Goal: Book appointment/travel/reservation

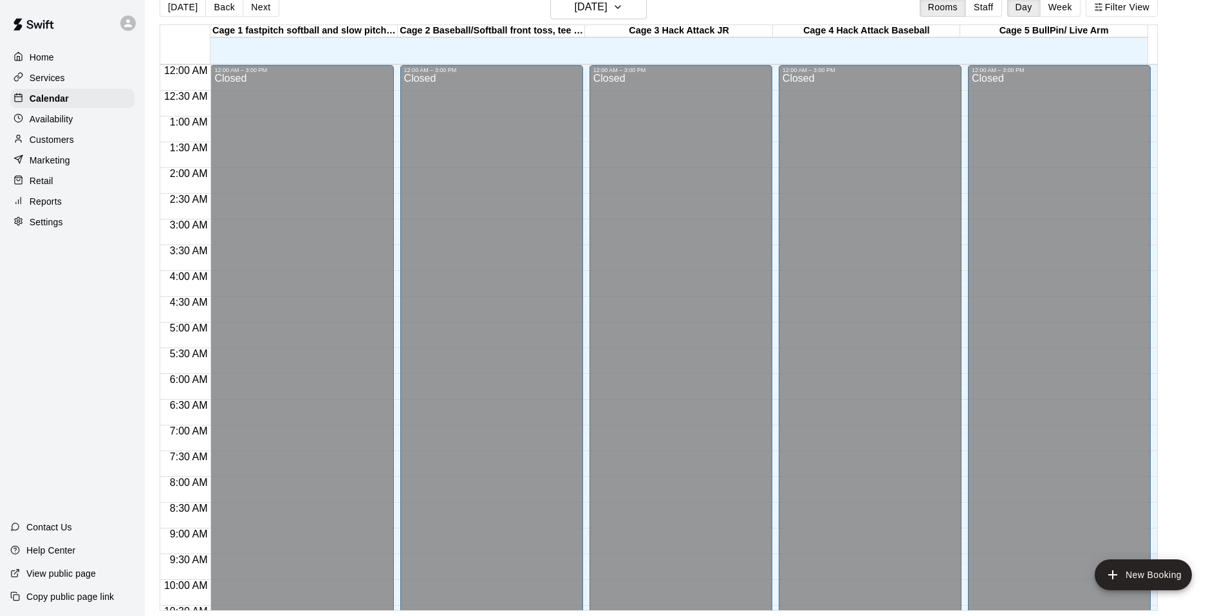
scroll to position [652, 0]
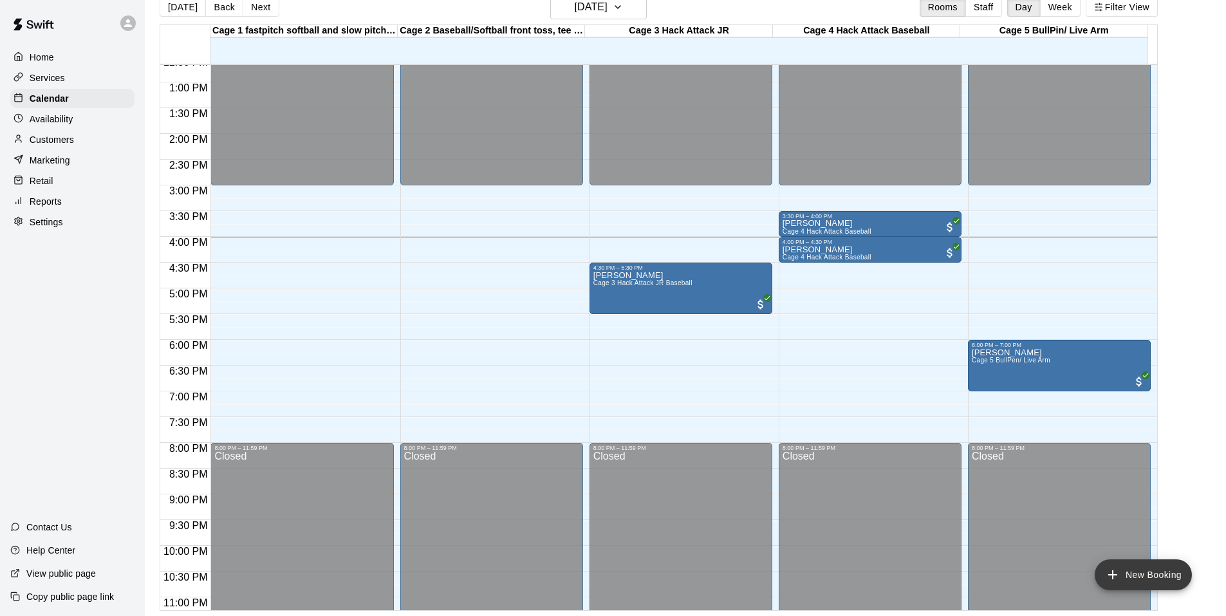
click at [1118, 565] on button "New Booking" at bounding box center [1143, 574] width 97 height 31
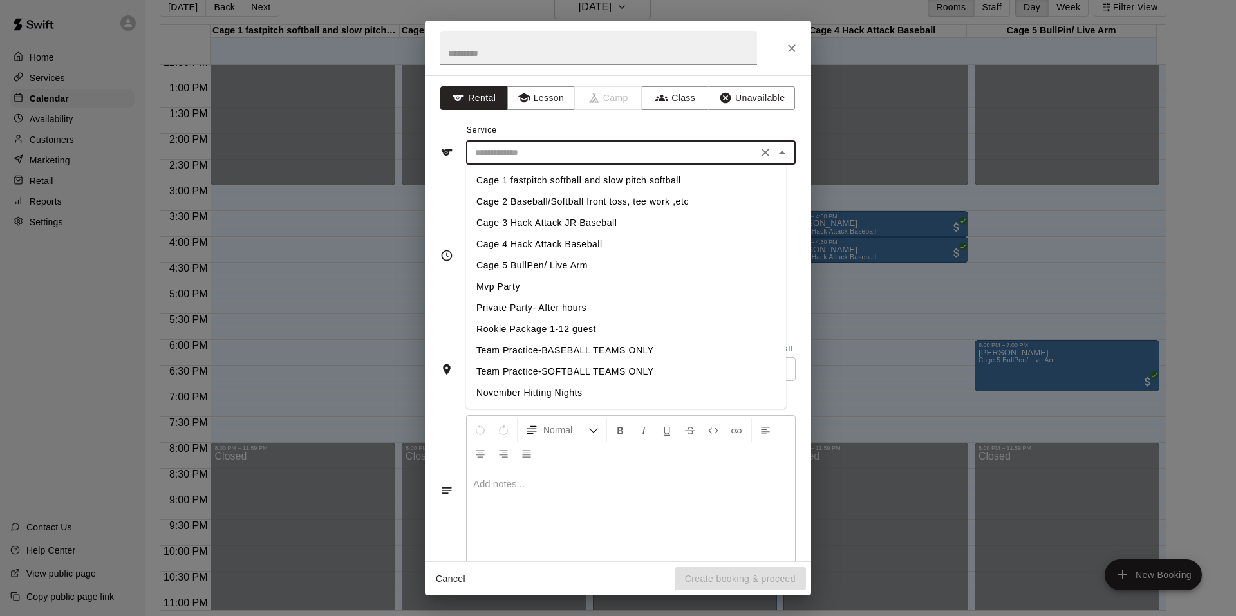
click at [577, 159] on input "text" at bounding box center [612, 153] width 284 height 16
click at [536, 179] on li "Cage 1 fastpitch softball and slow pitch softball" at bounding box center [626, 180] width 320 height 21
type input "**********"
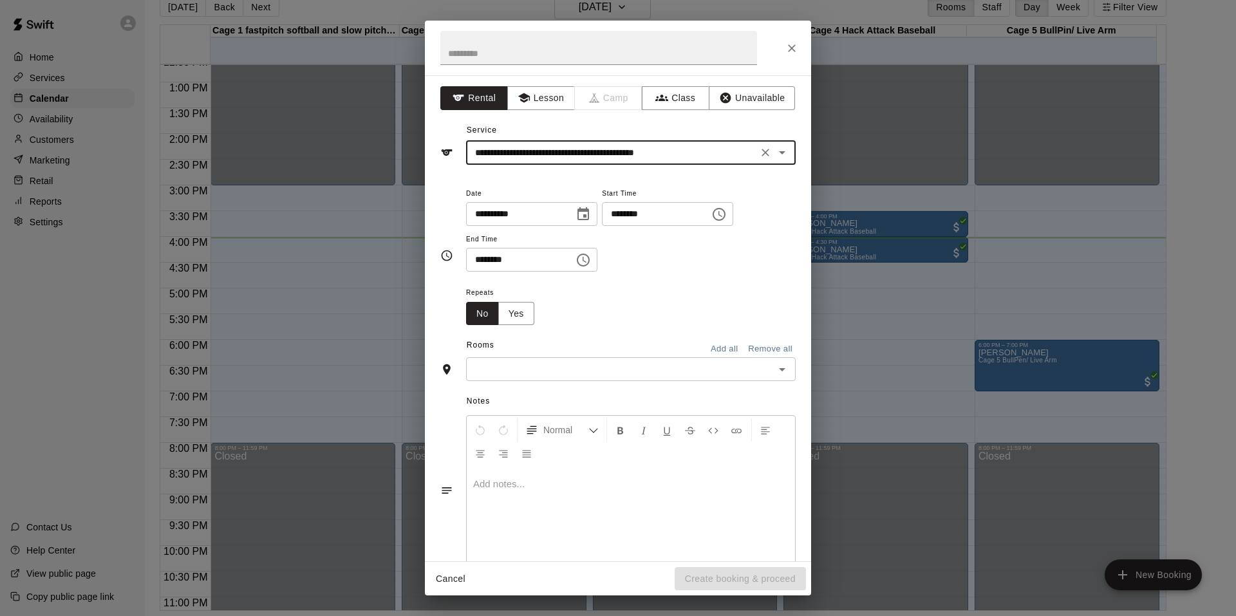
click at [556, 373] on input "text" at bounding box center [620, 369] width 301 height 16
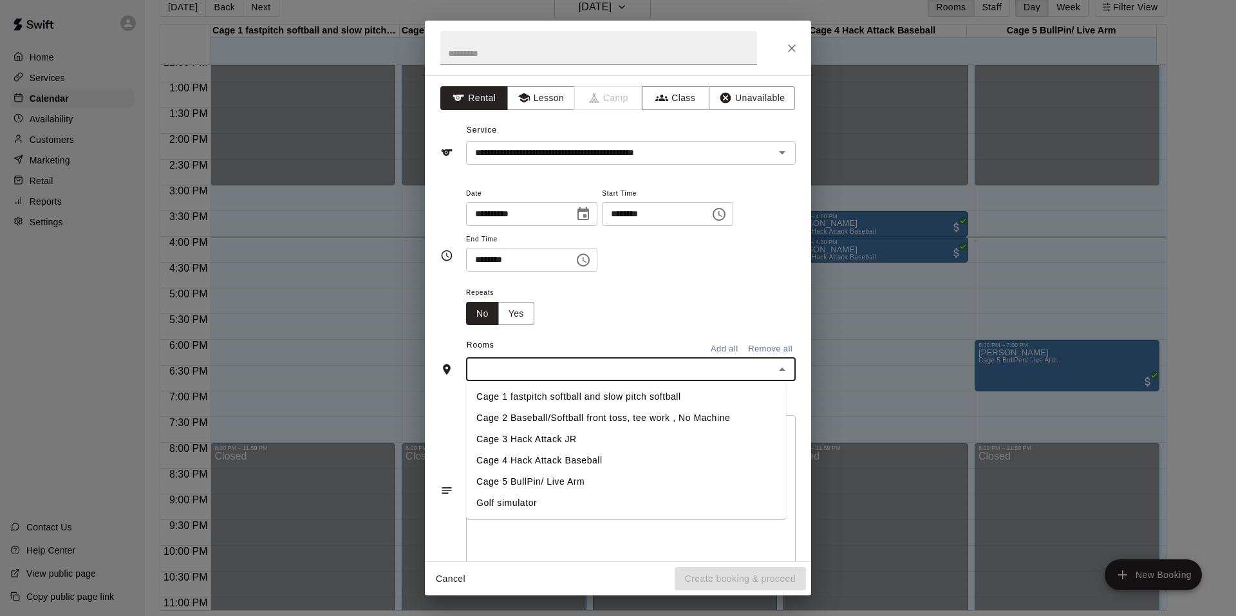
click at [546, 398] on li "Cage 1 fastpitch softball and slow pitch softball" at bounding box center [626, 396] width 320 height 21
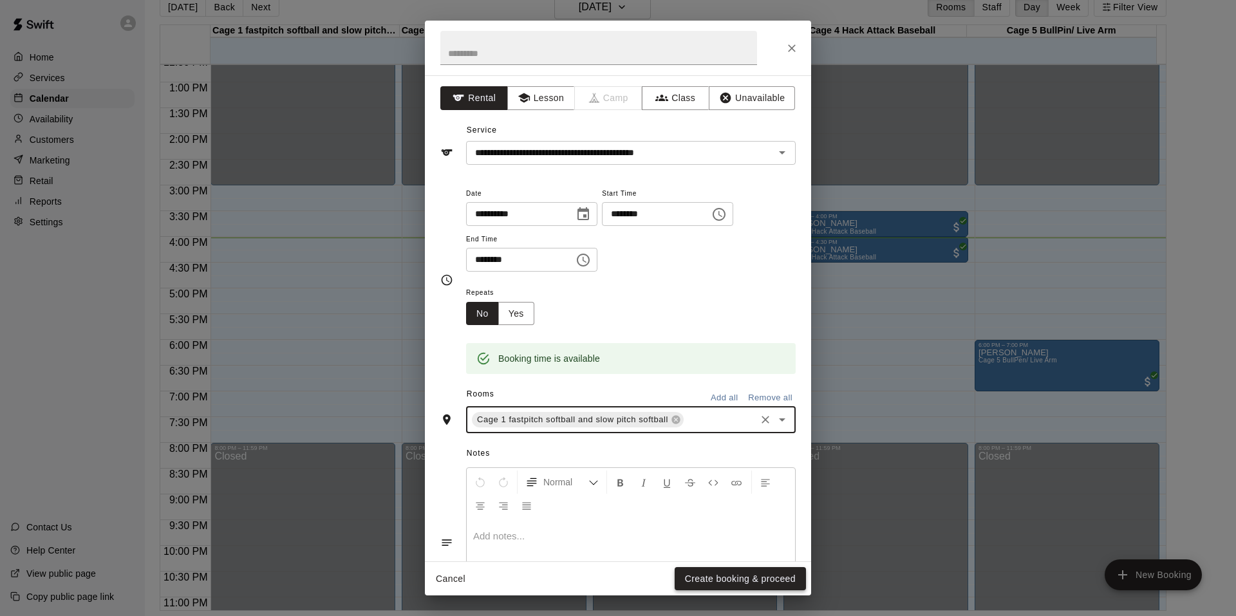
click at [725, 577] on button "Create booking & proceed" at bounding box center [740, 579] width 131 height 24
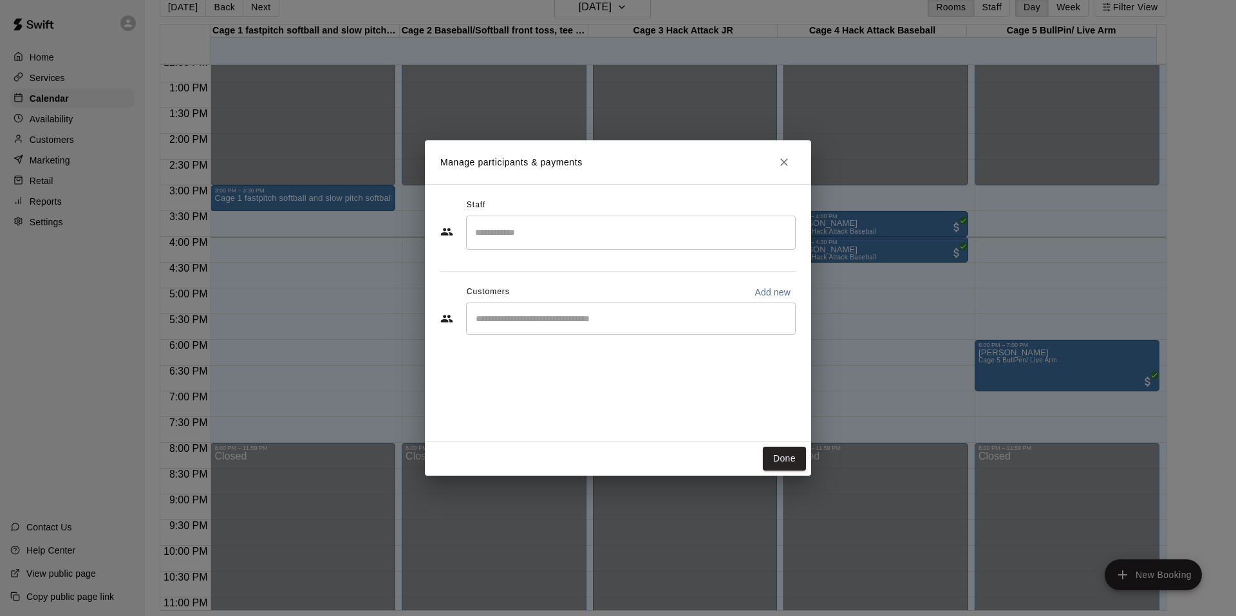
click at [538, 318] on input "Start typing to search customers..." at bounding box center [631, 318] width 318 height 13
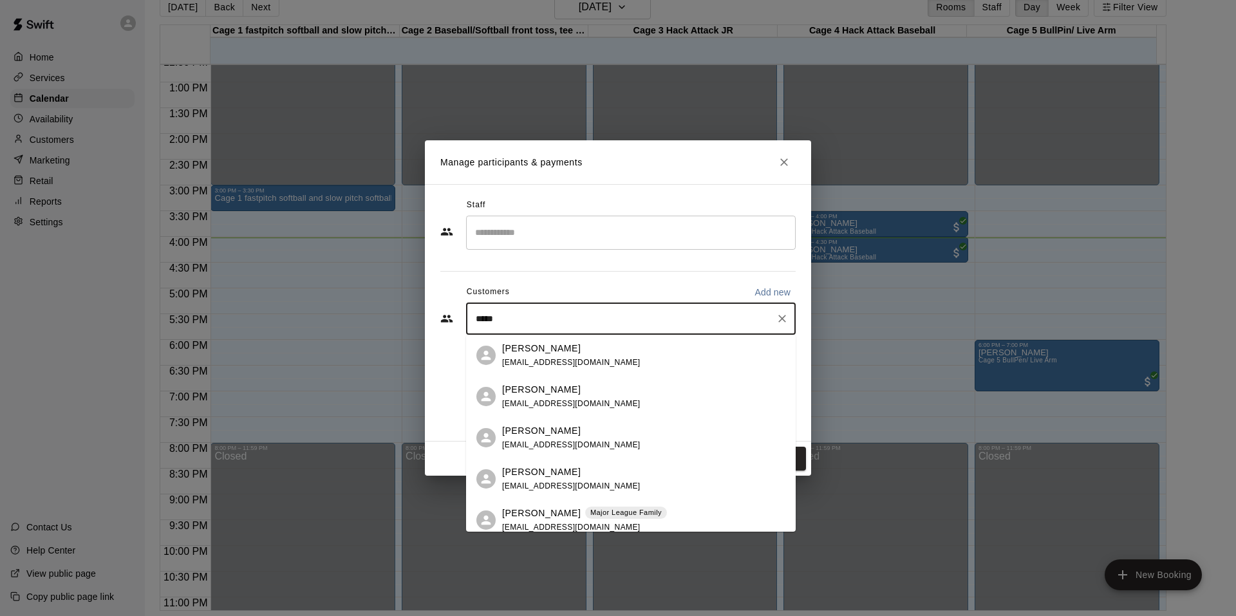
type input "******"
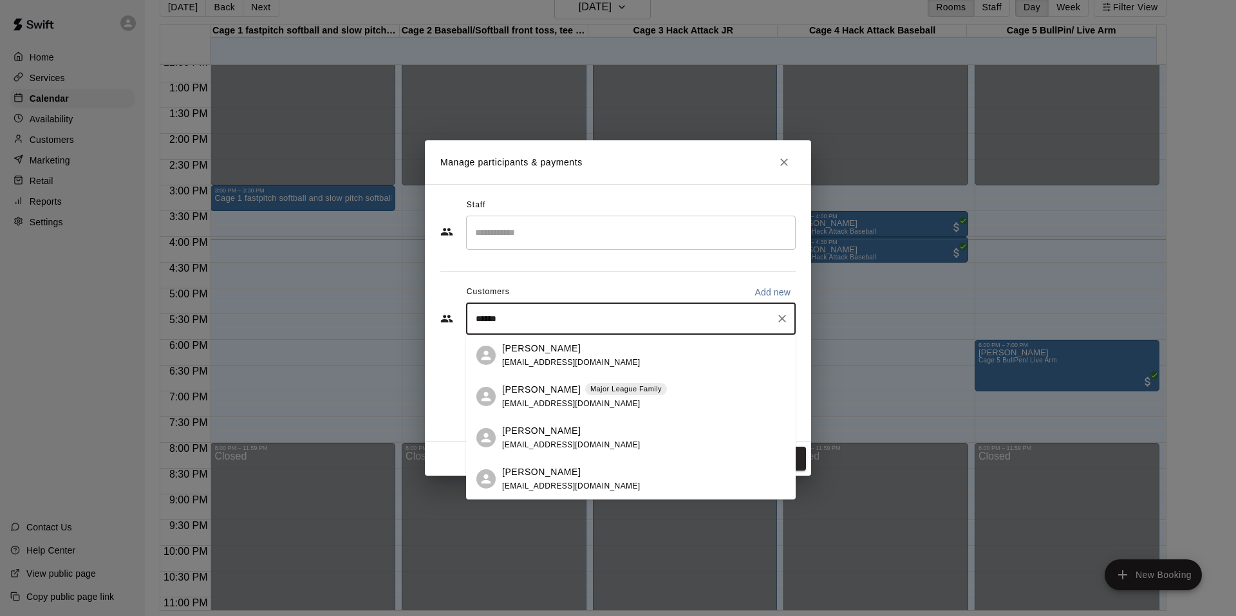
drag, startPoint x: 570, startPoint y: 398, endPoint x: 603, endPoint y: 388, distance: 34.4
click at [597, 388] on div "[PERSON_NAME] Major League Family [EMAIL_ADDRESS][DOMAIN_NAME]" at bounding box center [584, 397] width 165 height 28
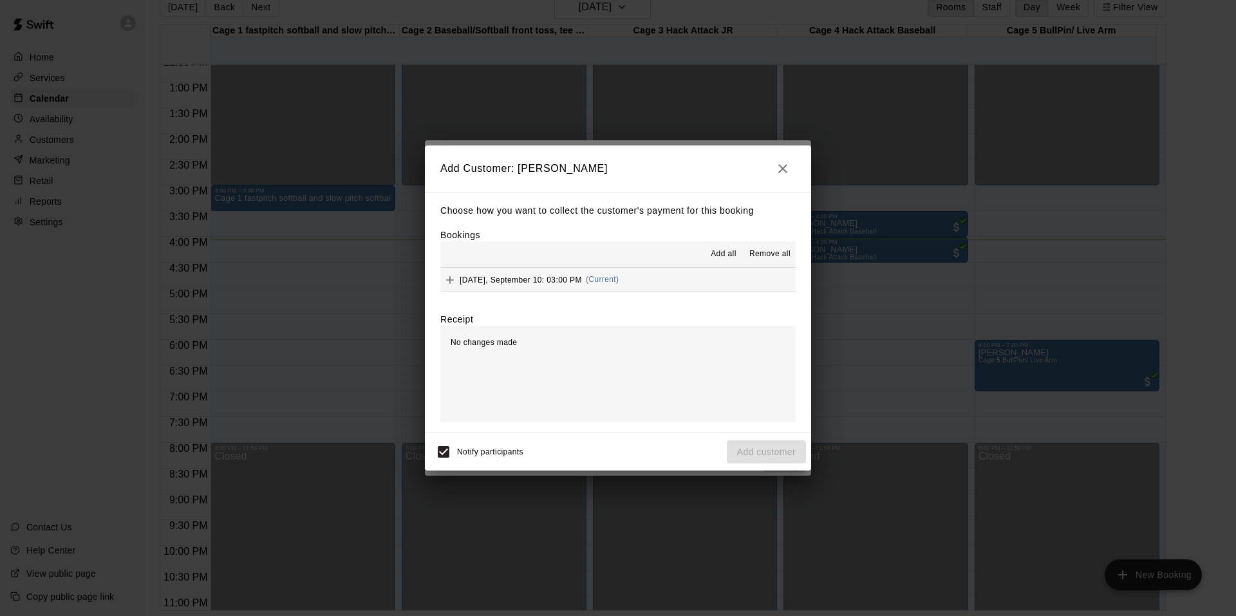
click at [619, 283] on span "(Current)" at bounding box center [602, 279] width 33 height 9
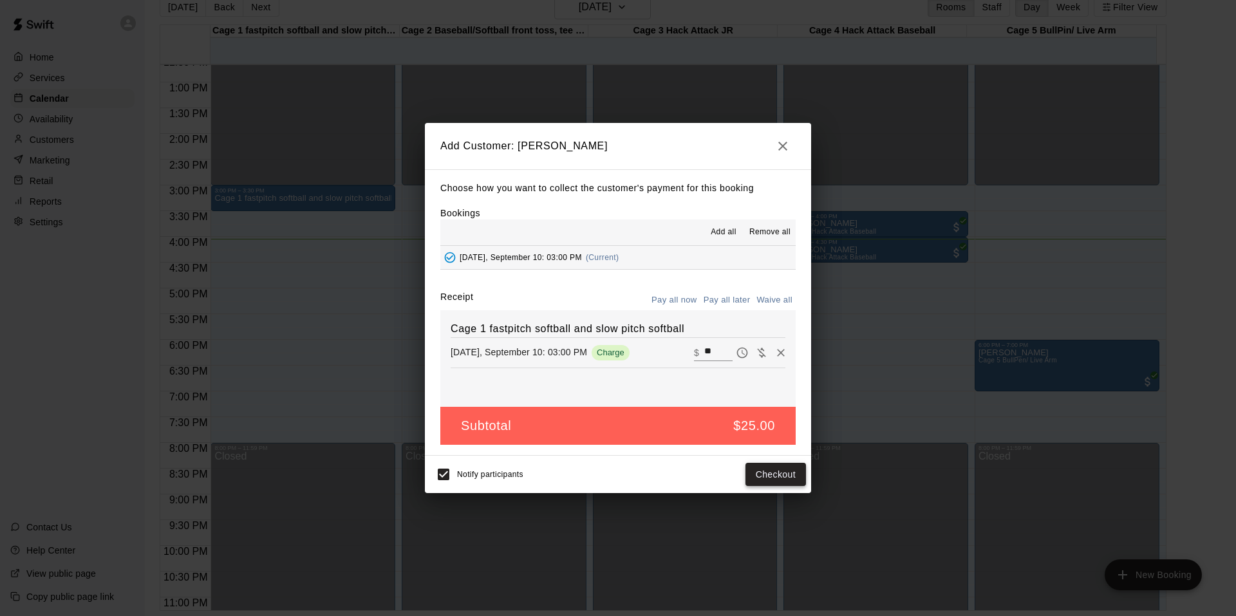
click at [792, 469] on button "Checkout" at bounding box center [775, 475] width 61 height 24
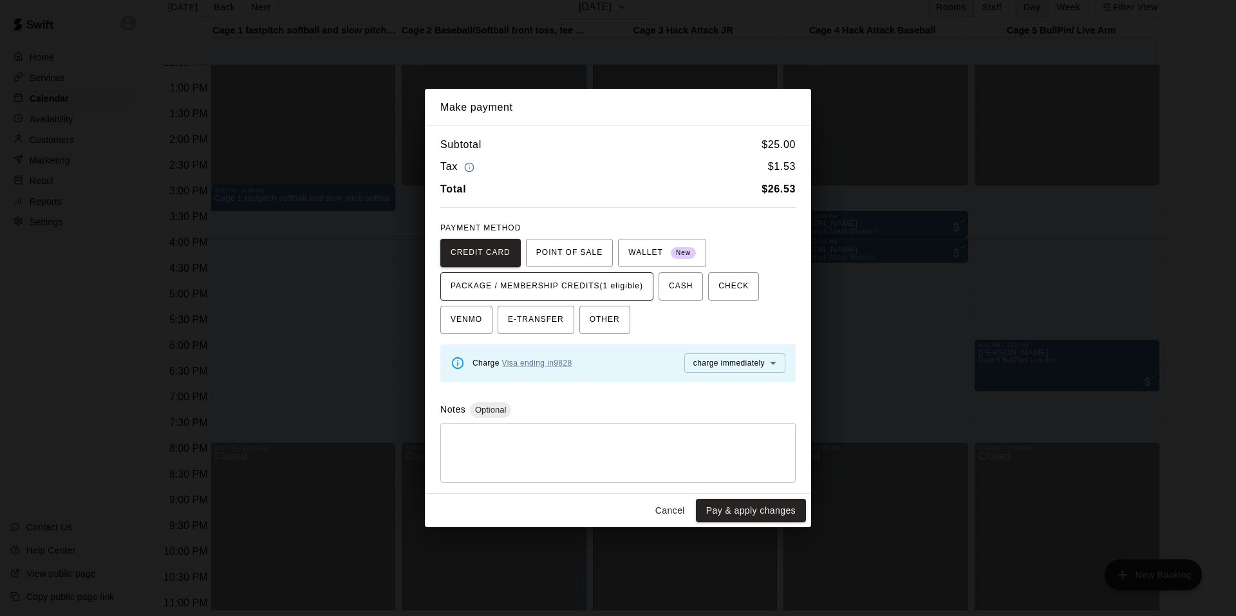
click at [565, 290] on span "PACKAGE / MEMBERSHIP CREDITS (1 eligible)" at bounding box center [547, 286] width 192 height 21
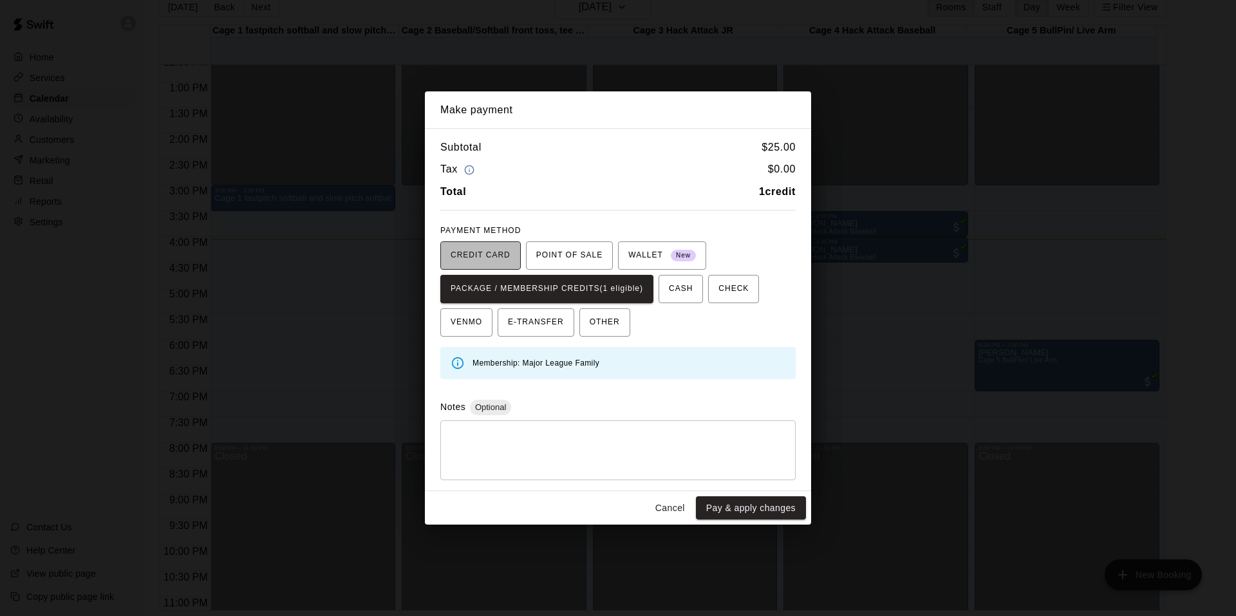
click at [509, 245] on button "CREDIT CARD" at bounding box center [480, 255] width 80 height 28
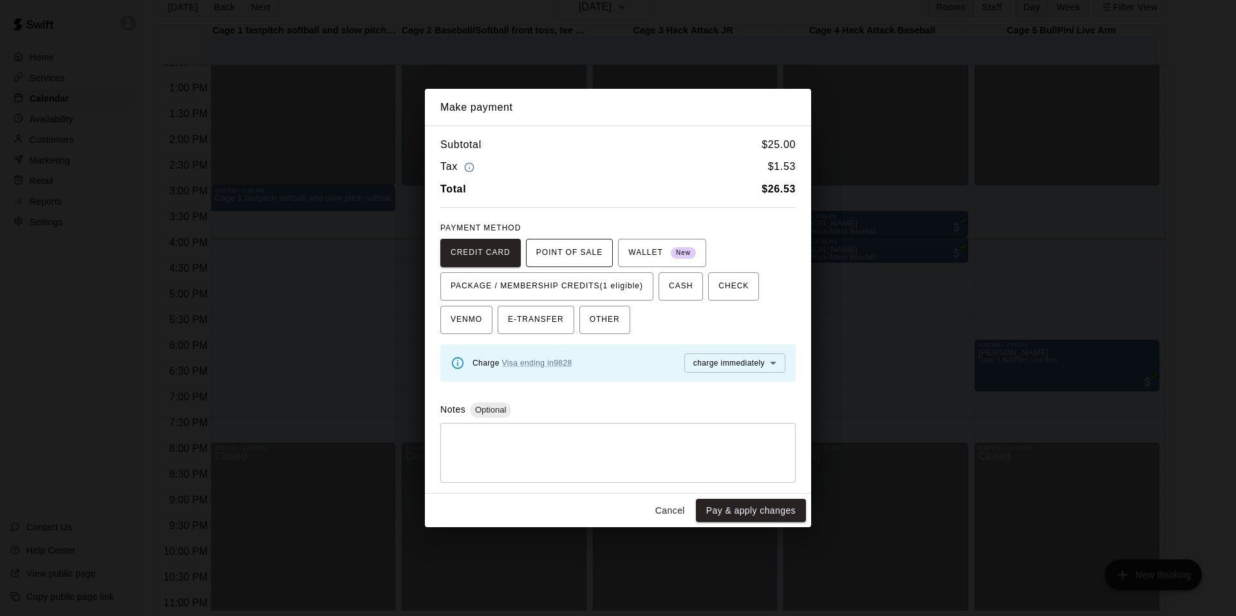
click at [581, 259] on span "POINT OF SALE" at bounding box center [569, 253] width 66 height 21
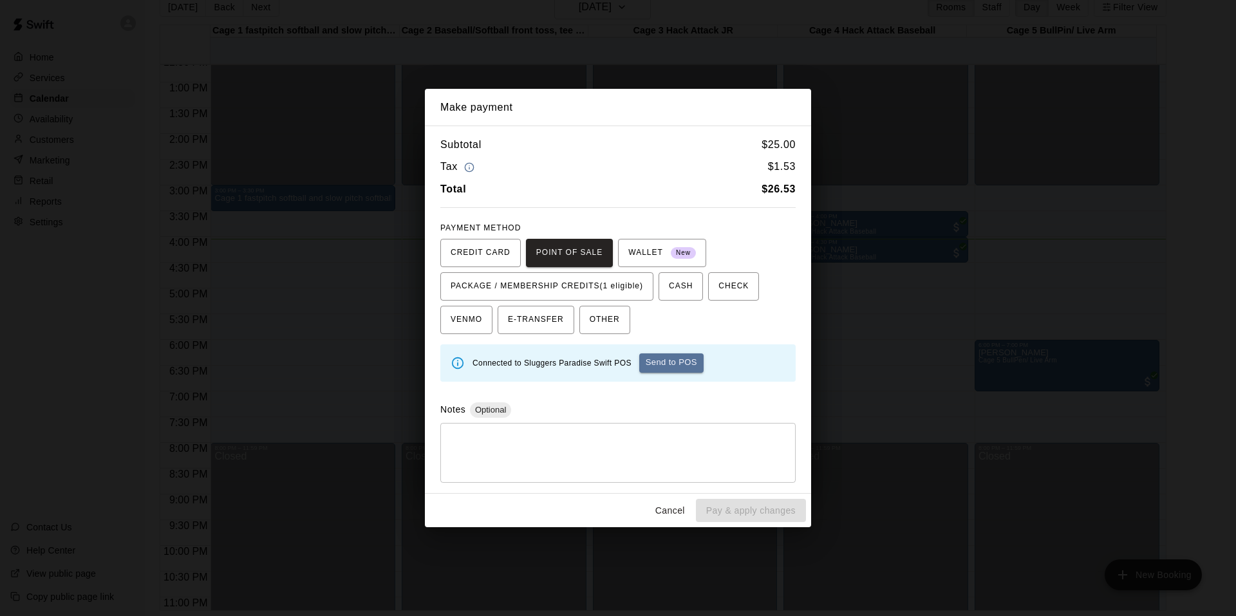
click at [677, 512] on button "Cancel" at bounding box center [670, 511] width 41 height 24
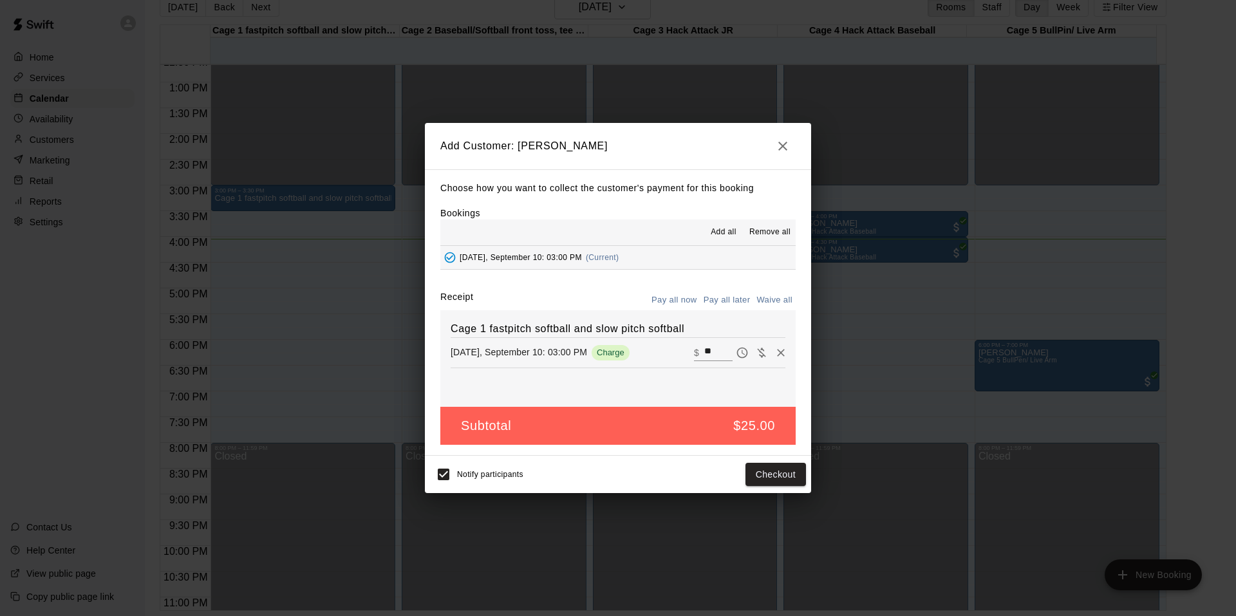
click at [777, 151] on icon "button" at bounding box center [782, 145] width 15 height 15
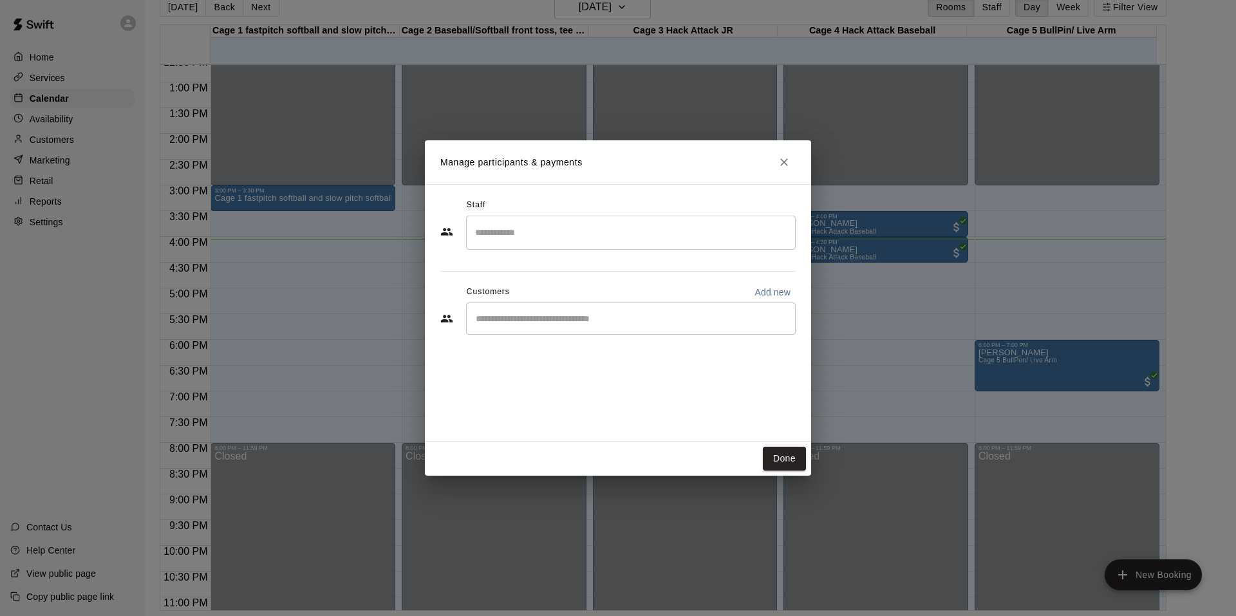
click at [612, 308] on div "​" at bounding box center [631, 319] width 330 height 32
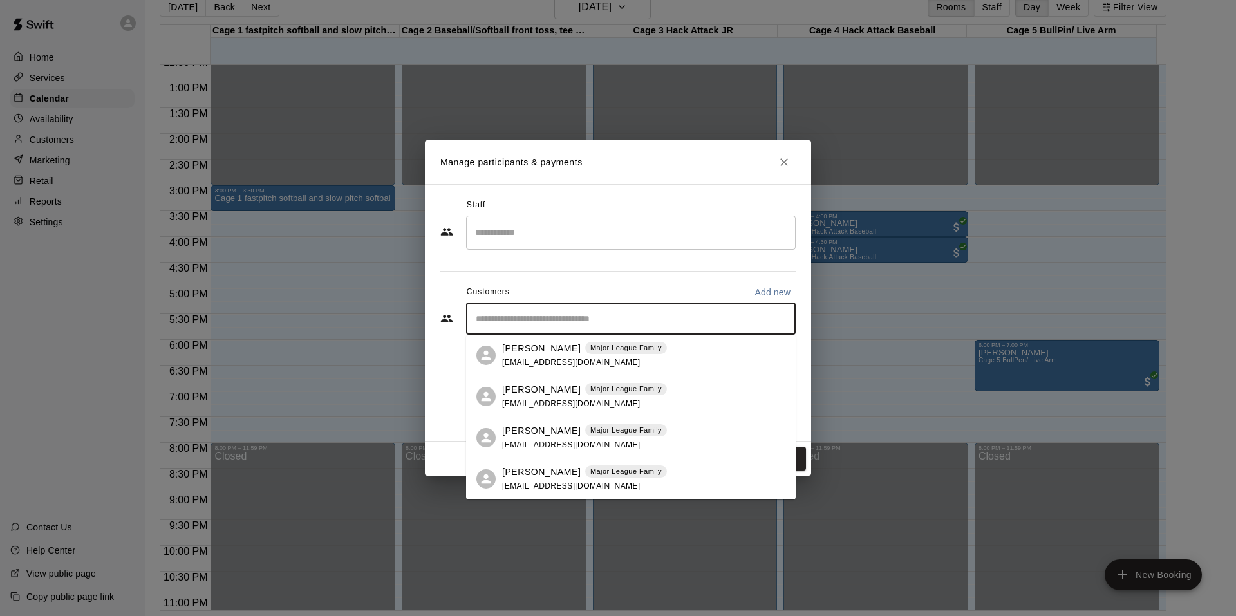
click at [669, 299] on div "Customers Add new" at bounding box center [617, 292] width 355 height 21
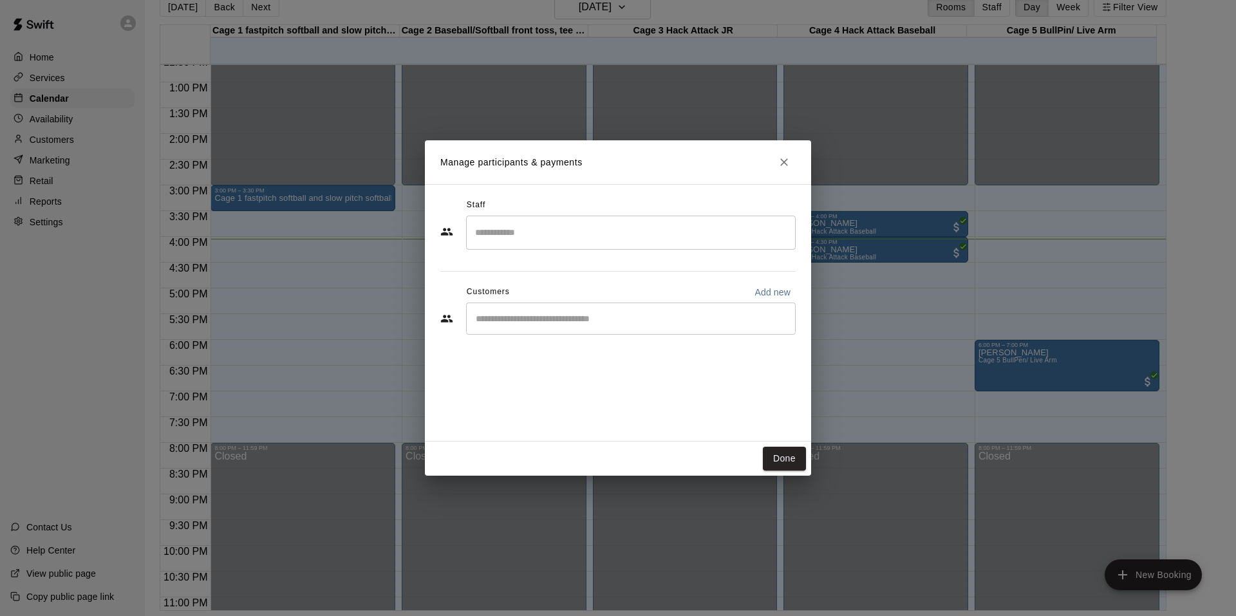
click at [774, 289] on p "Add new" at bounding box center [772, 292] width 36 height 13
select select "**"
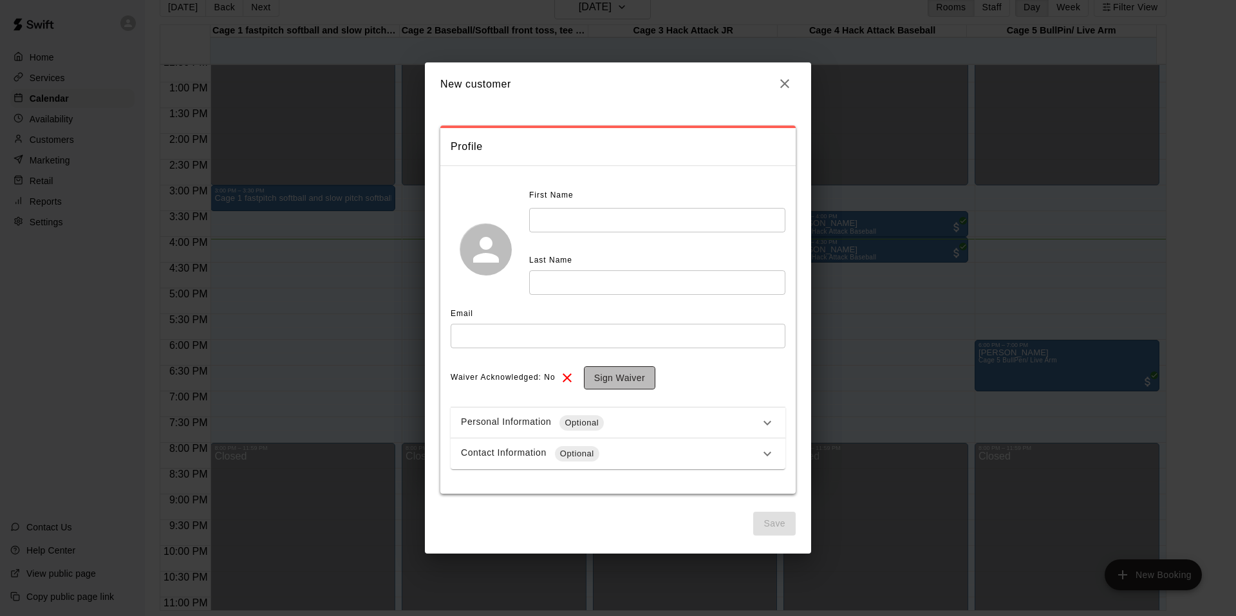
click at [633, 368] on button "Sign Waiver" at bounding box center [619, 378] width 71 height 24
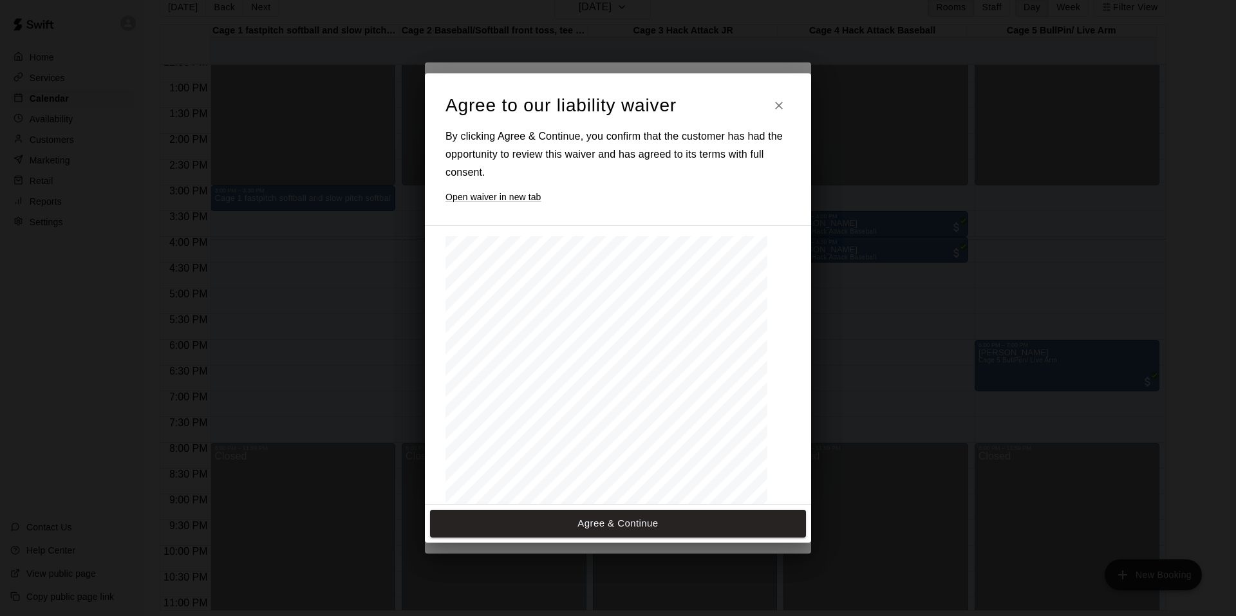
click at [785, 93] on h2 "Agree to our liability waiver By clicking Agree & Continue, you confirm that th…" at bounding box center [618, 149] width 386 height 152
click at [782, 109] on icon "Close" at bounding box center [779, 106] width 8 height 8
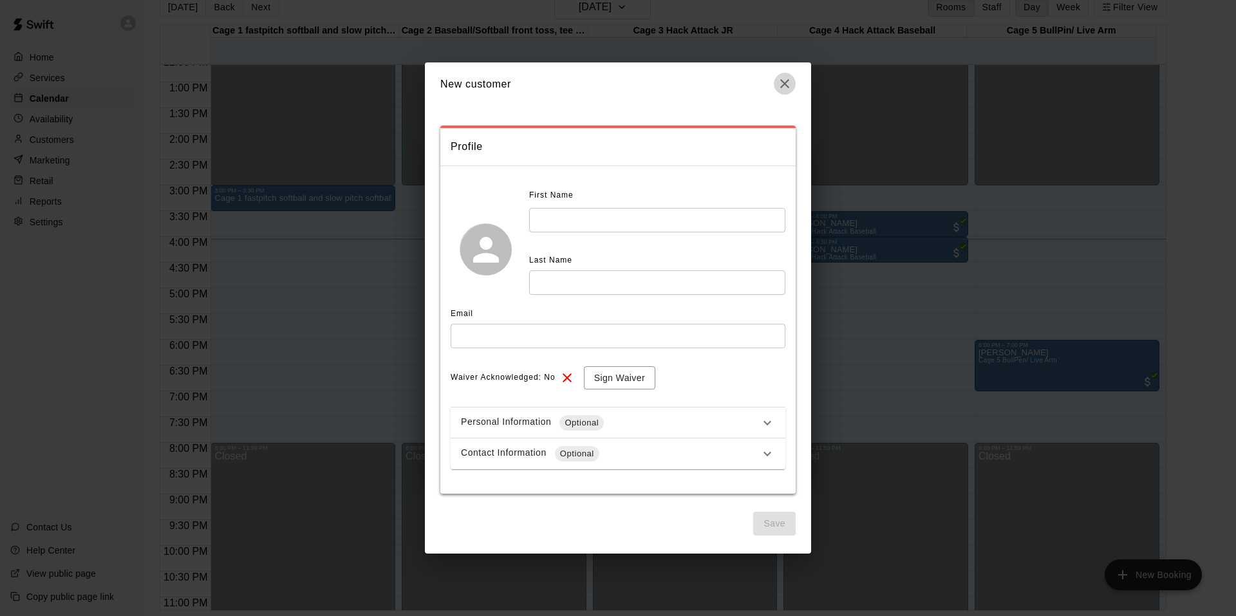
click at [783, 88] on icon "button" at bounding box center [784, 83] width 15 height 15
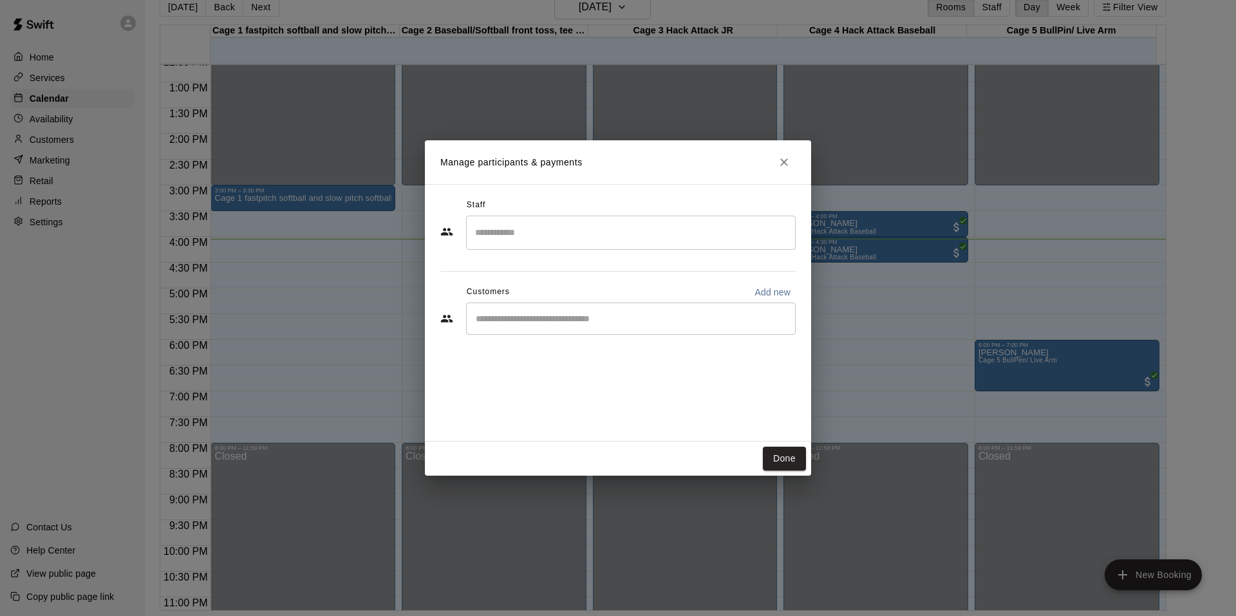
click at [783, 168] on icon "Close" at bounding box center [784, 162] width 13 height 13
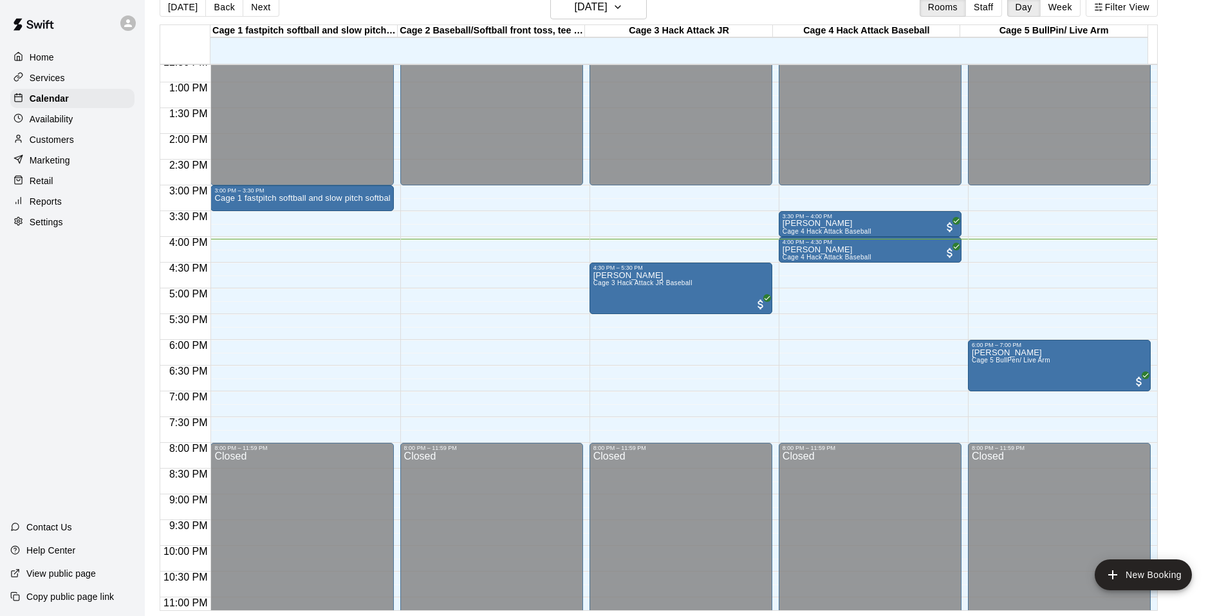
click at [96, 191] on div "Retail" at bounding box center [72, 180] width 124 height 19
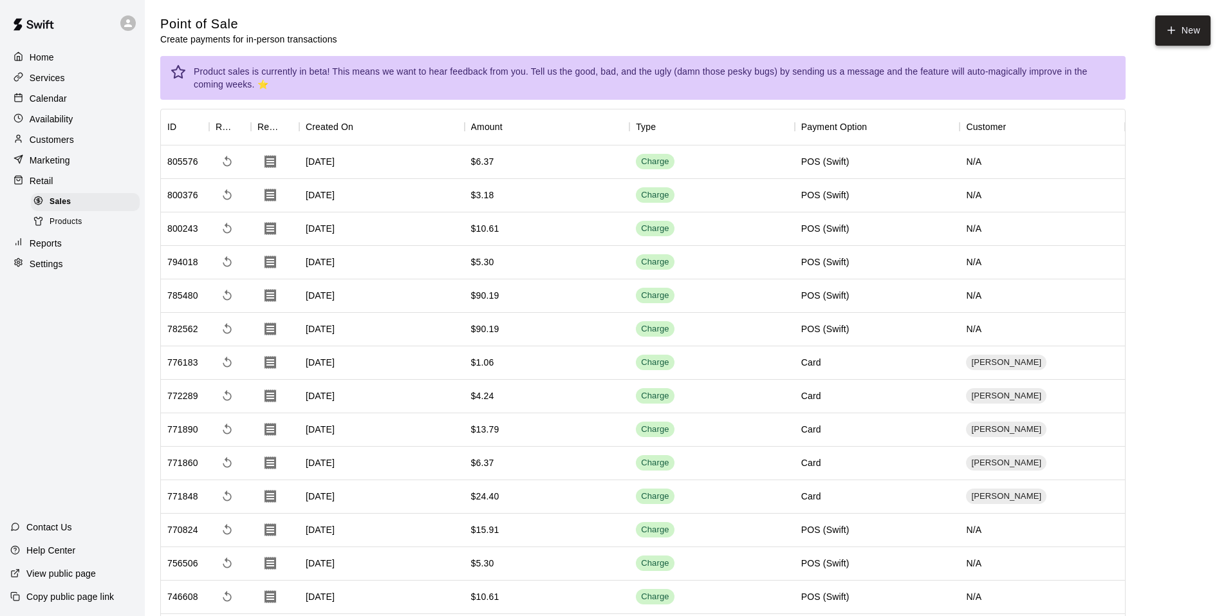
click at [1188, 33] on button "New" at bounding box center [1183, 30] width 55 height 30
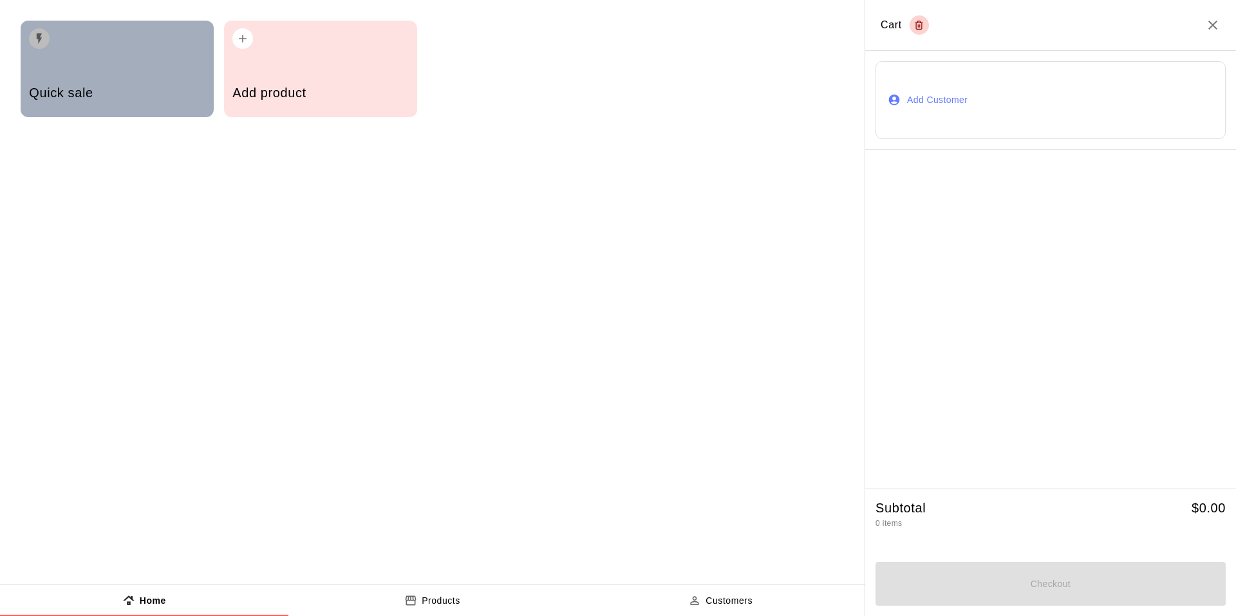
click at [126, 64] on div "Quick sale" at bounding box center [117, 69] width 193 height 97
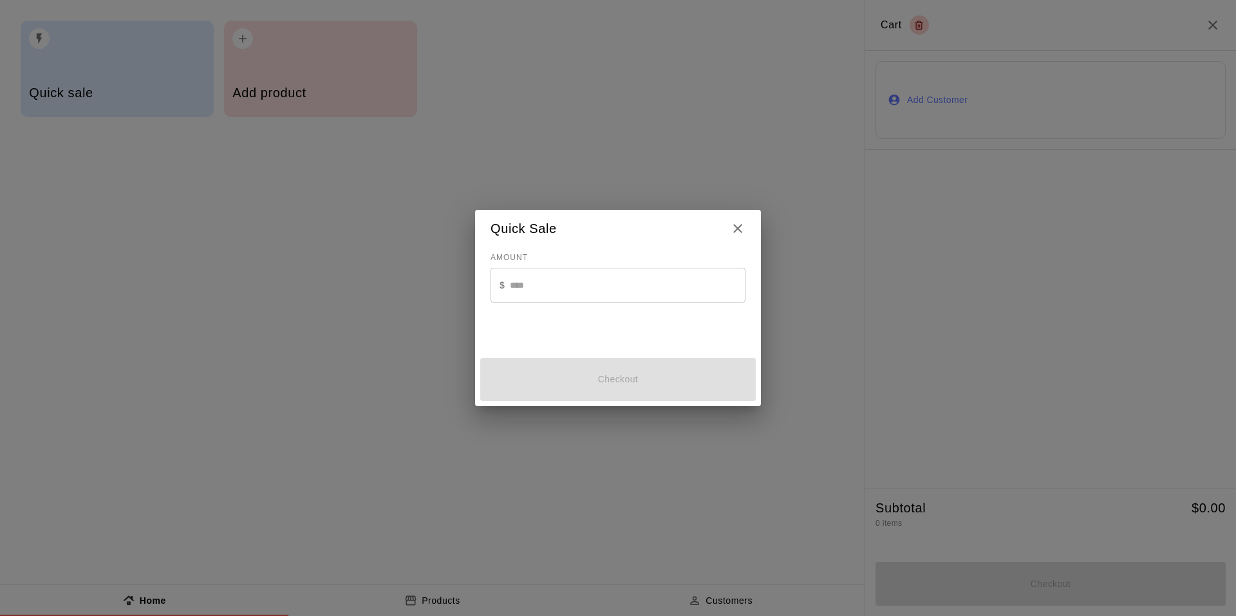
click at [539, 299] on input "text" at bounding box center [628, 285] width 236 height 34
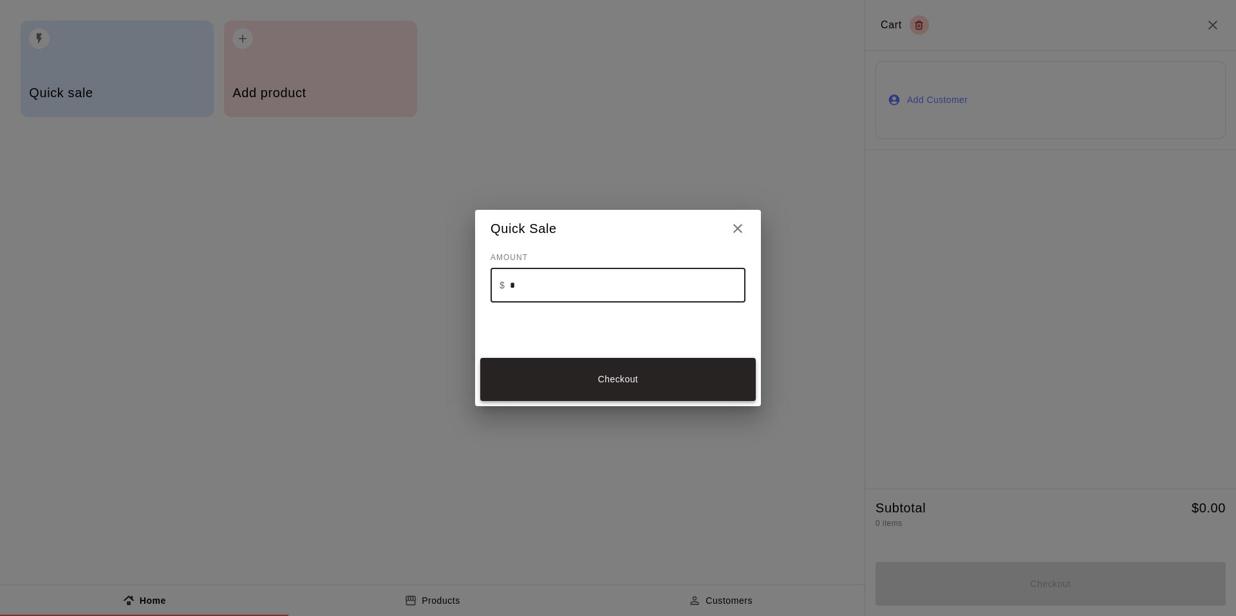
type input "*"
click at [664, 379] on button "Checkout" at bounding box center [618, 379] width 276 height 43
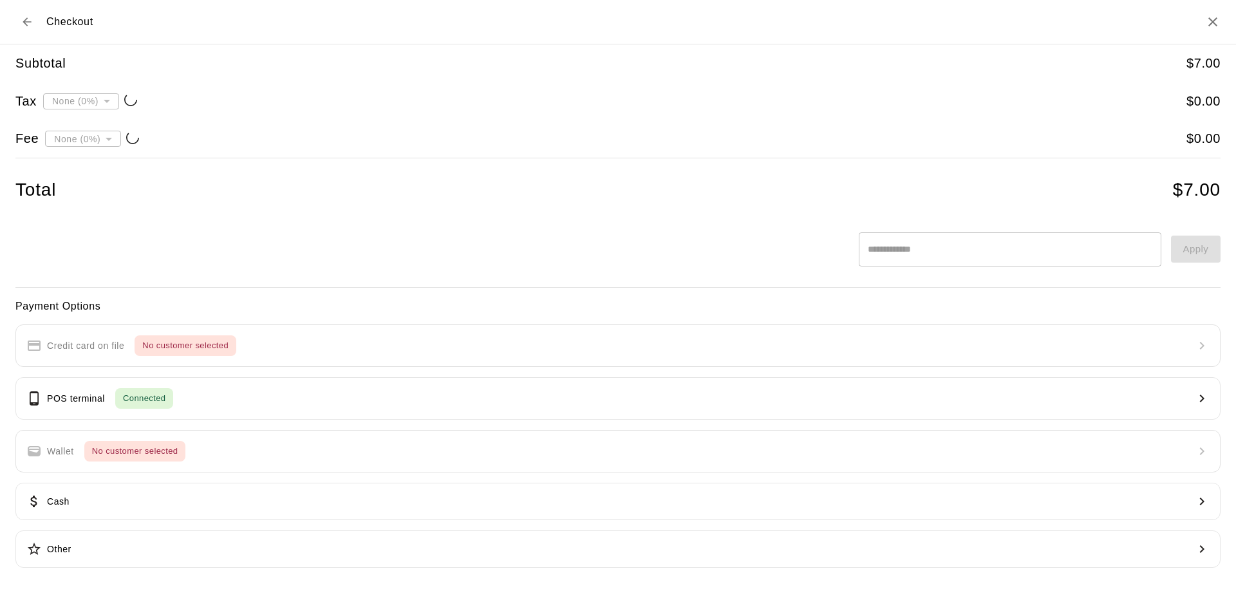
type input "**********"
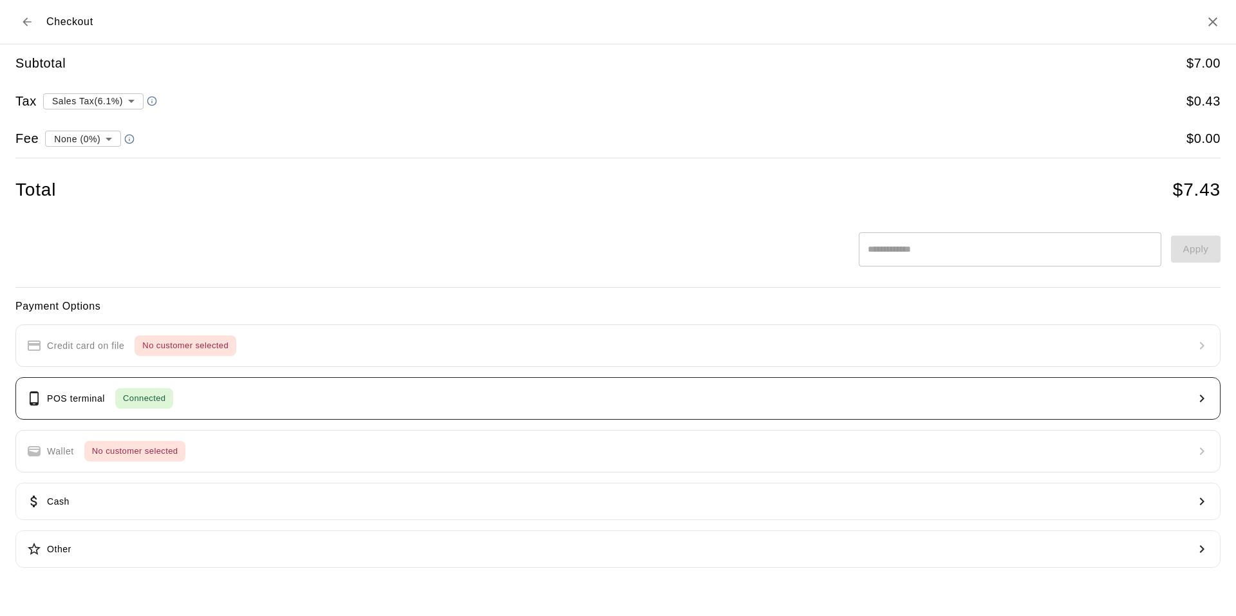
click at [165, 406] on div "Connected" at bounding box center [144, 398] width 58 height 21
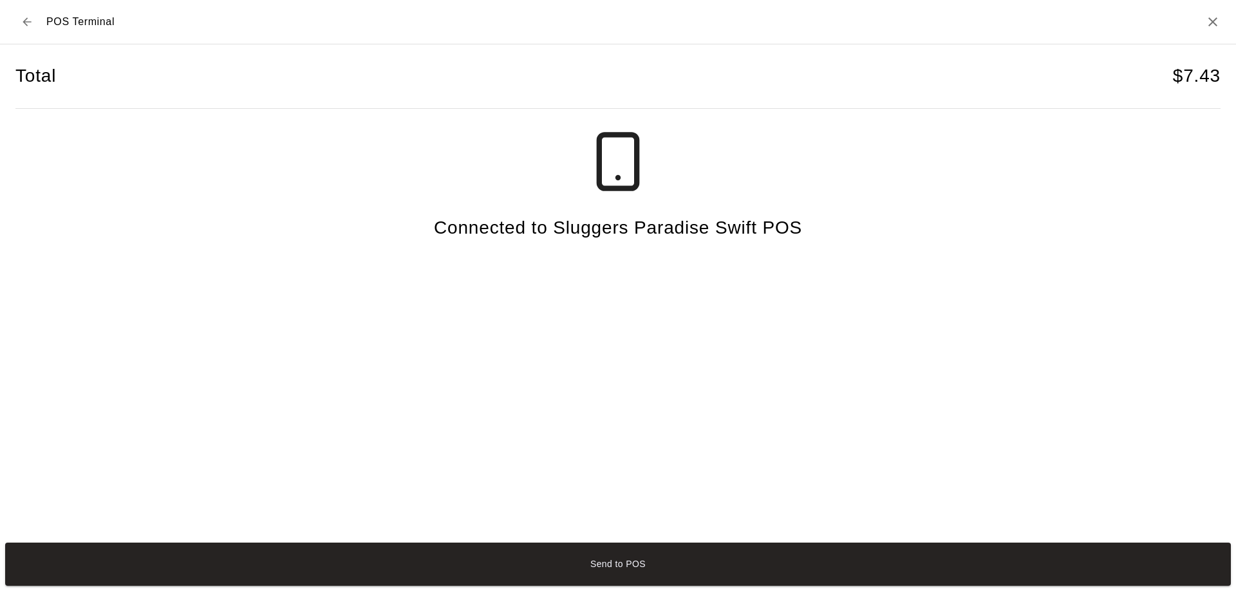
click at [1213, 19] on icon "Close" at bounding box center [1212, 21] width 15 height 15
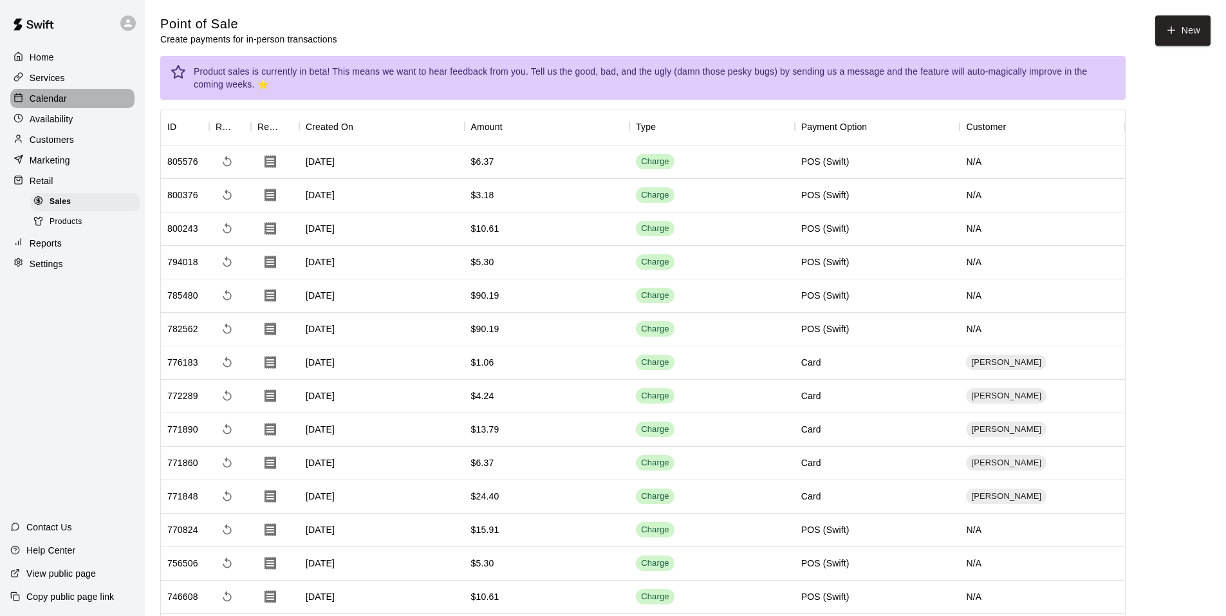
click at [92, 104] on div "Calendar" at bounding box center [72, 98] width 124 height 19
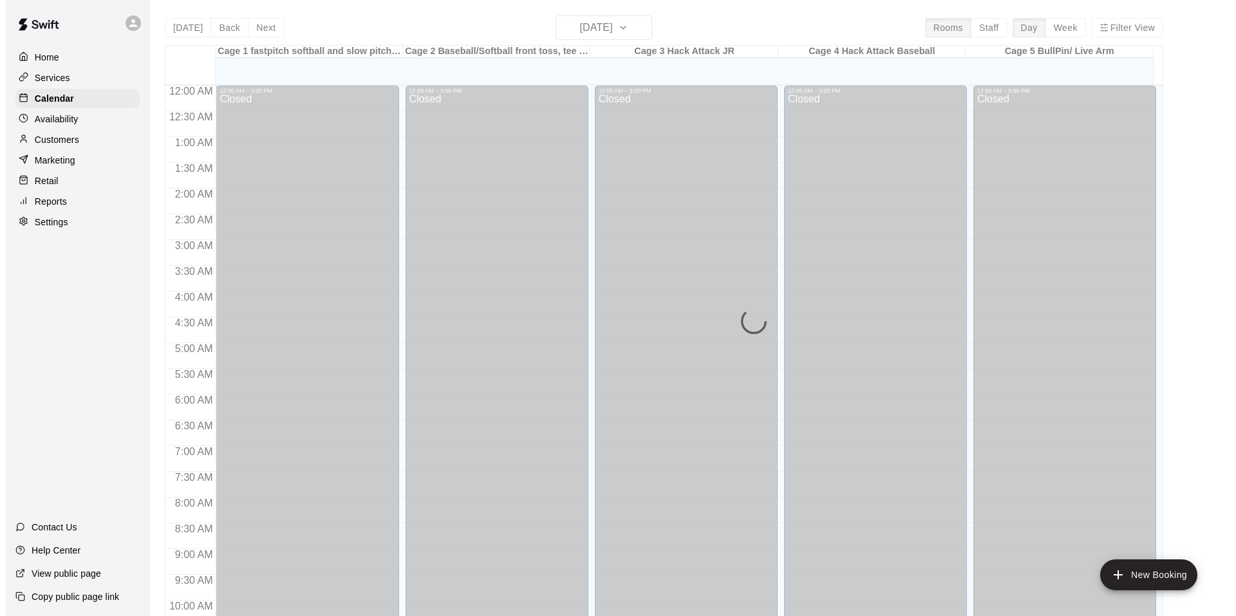
scroll to position [652, 0]
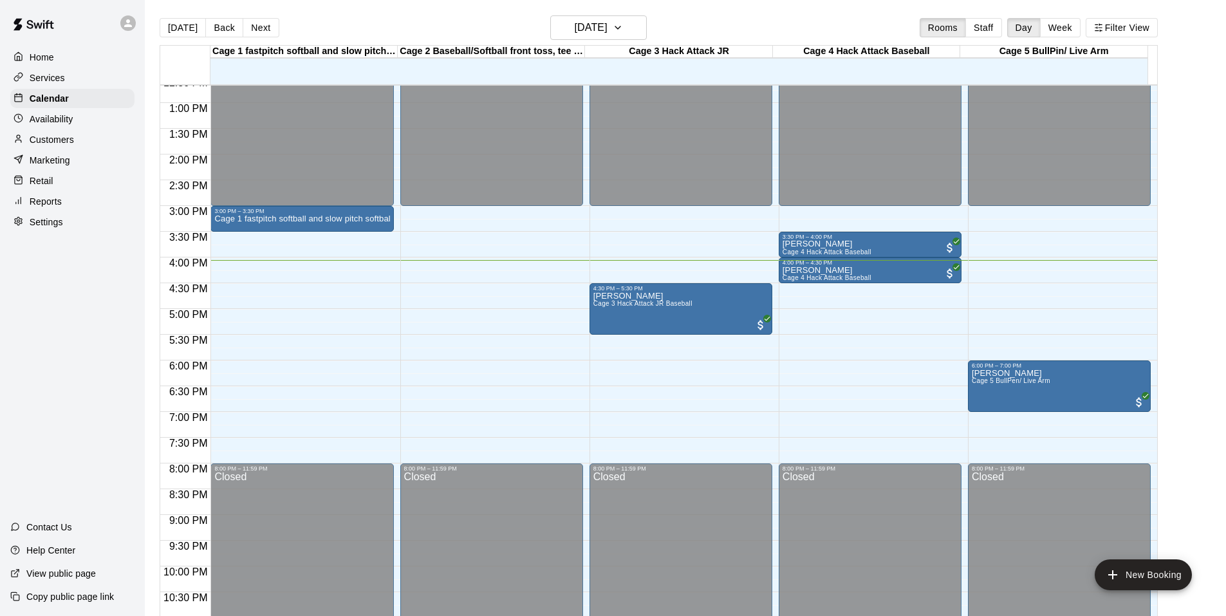
click at [44, 373] on div "Home Services Calendar Availability Customers Marketing Retail Reports Settings…" at bounding box center [72, 308] width 145 height 616
click at [1165, 568] on button "New Booking" at bounding box center [1143, 574] width 97 height 31
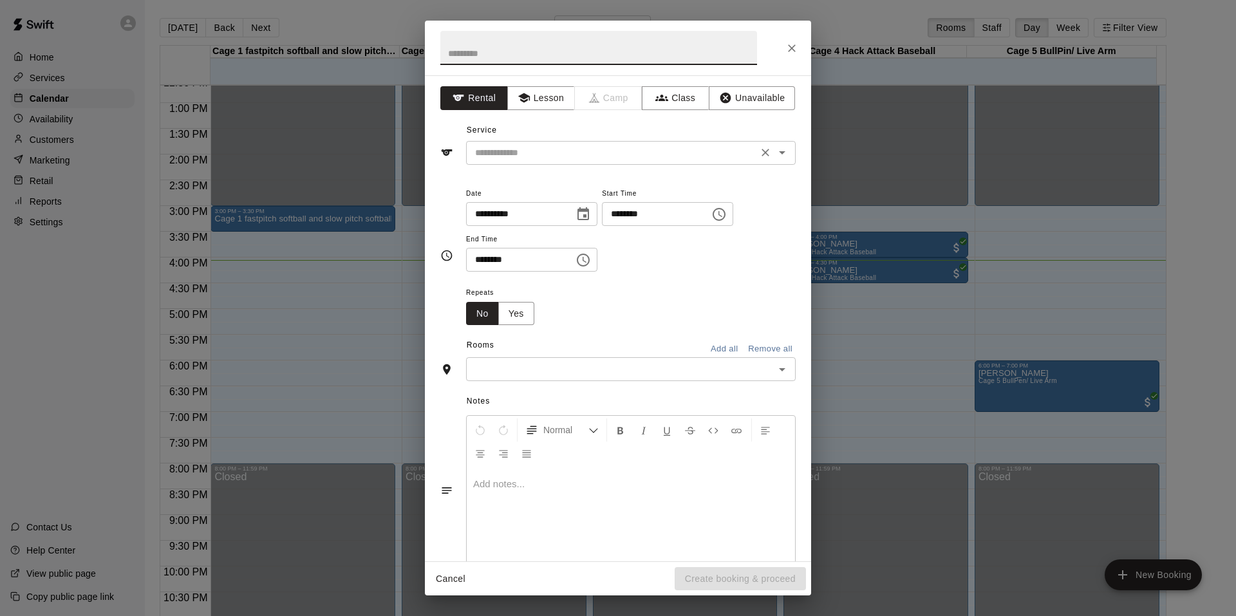
click at [708, 154] on input "text" at bounding box center [612, 153] width 284 height 16
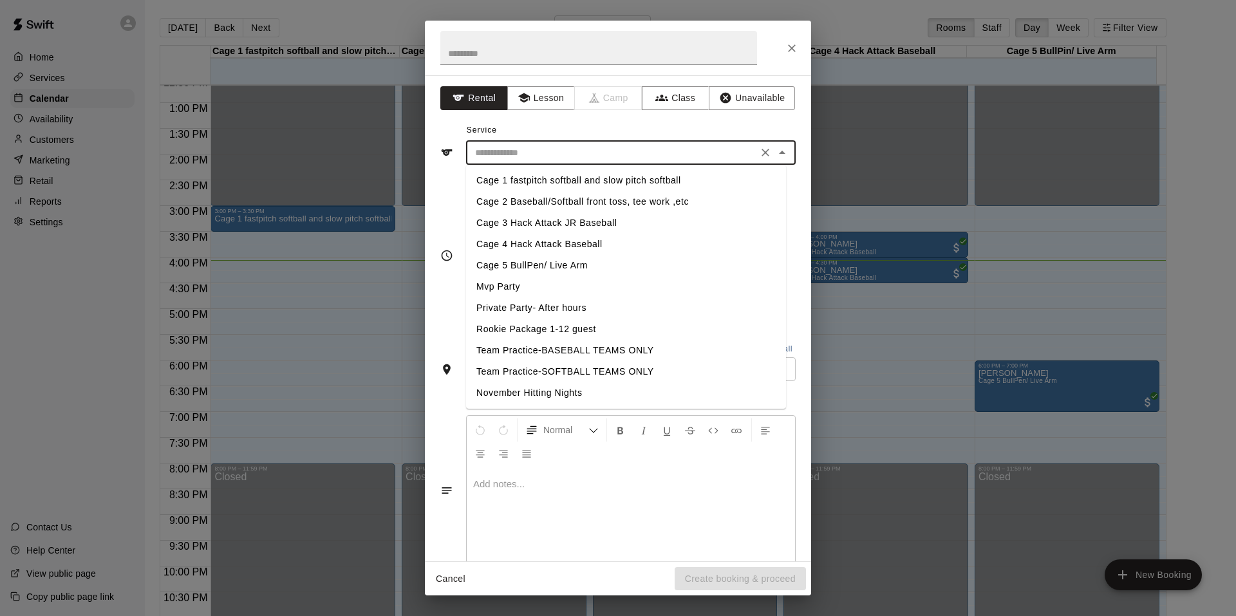
click at [614, 183] on li "Cage 1 fastpitch softball and slow pitch softball" at bounding box center [626, 180] width 320 height 21
type input "**********"
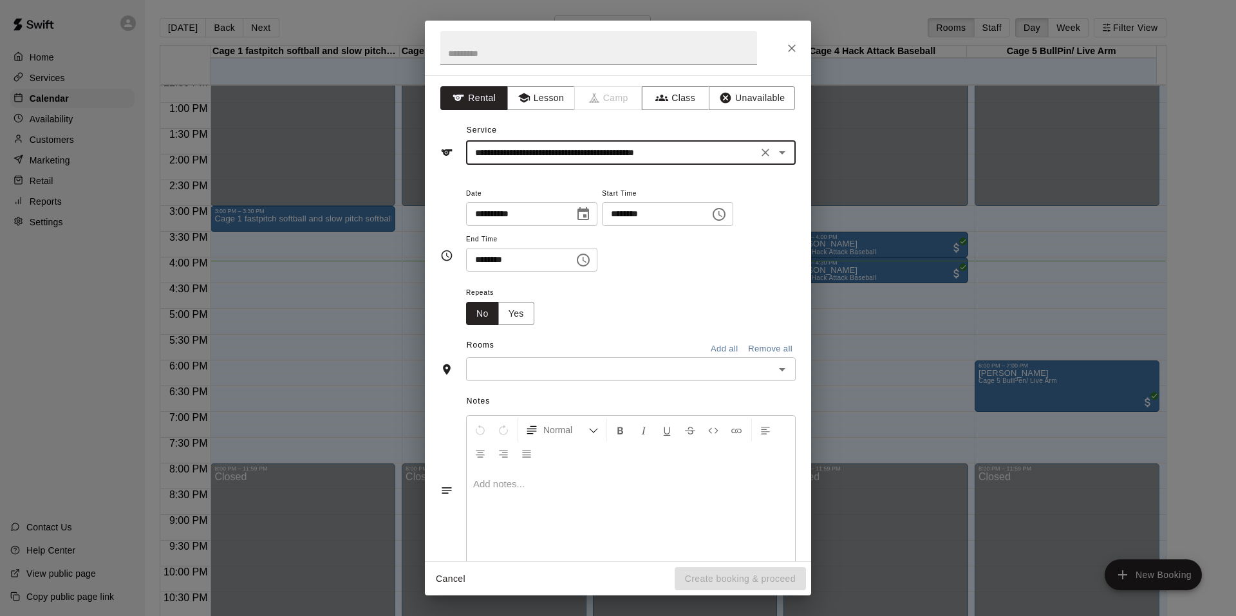
scroll to position [28, 0]
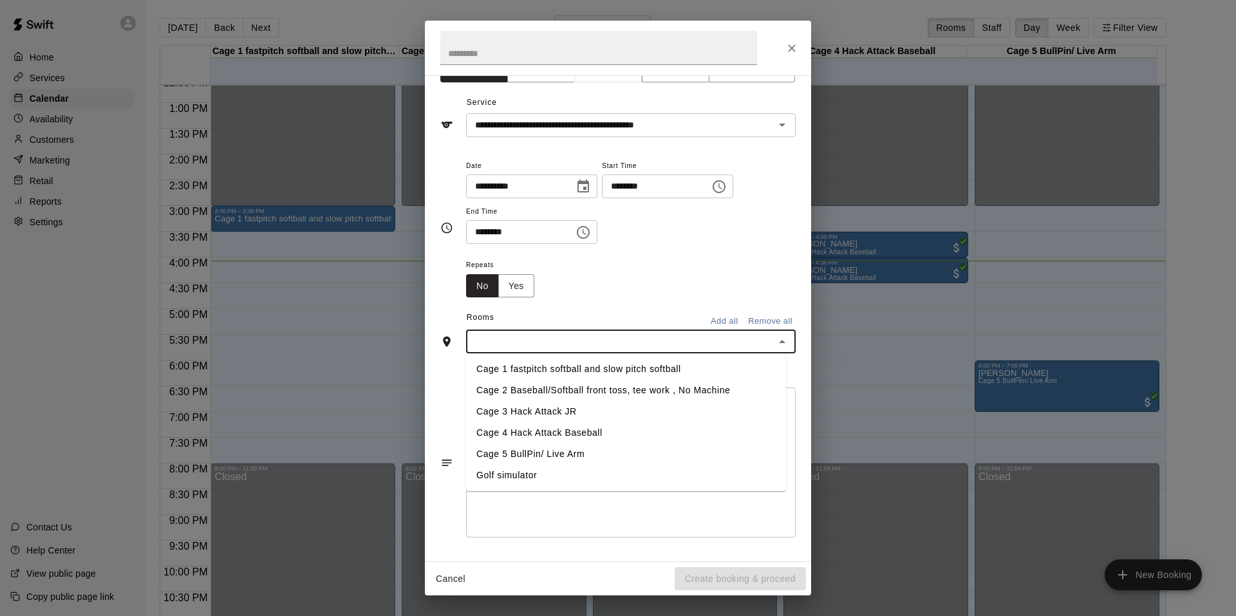
click at [744, 343] on input "text" at bounding box center [620, 341] width 301 height 16
click at [675, 360] on li "Cage 1 fastpitch softball and slow pitch softball" at bounding box center [626, 369] width 320 height 21
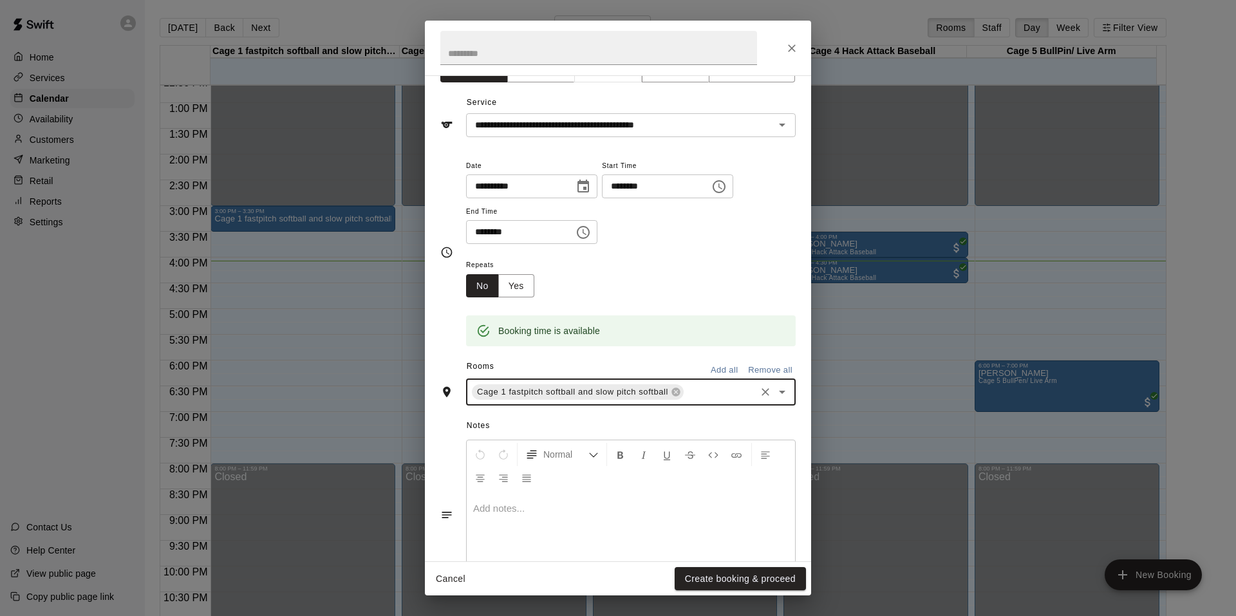
scroll to position [80, 0]
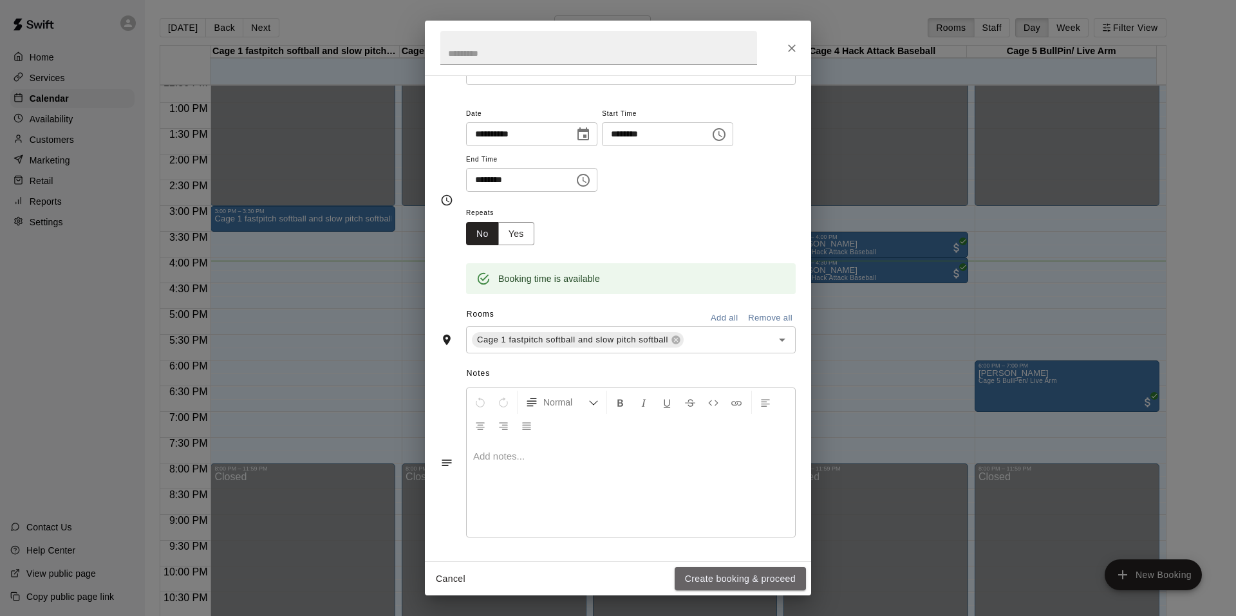
click at [707, 577] on button "Create booking & proceed" at bounding box center [740, 579] width 131 height 24
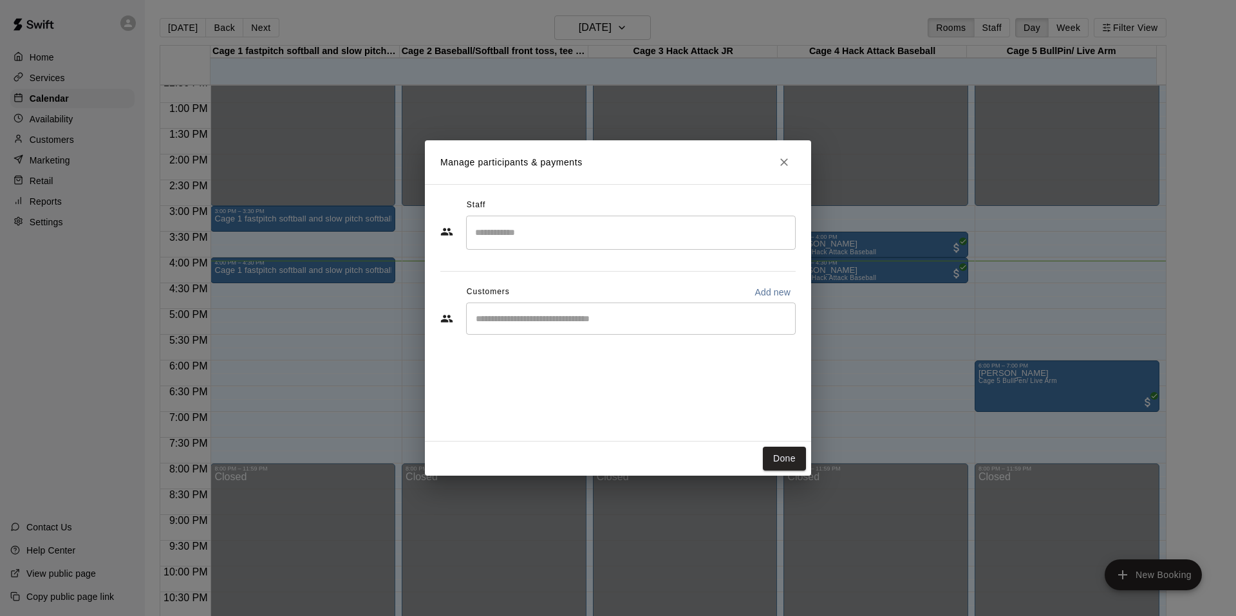
click at [590, 321] on input "Start typing to search customers..." at bounding box center [631, 318] width 318 height 13
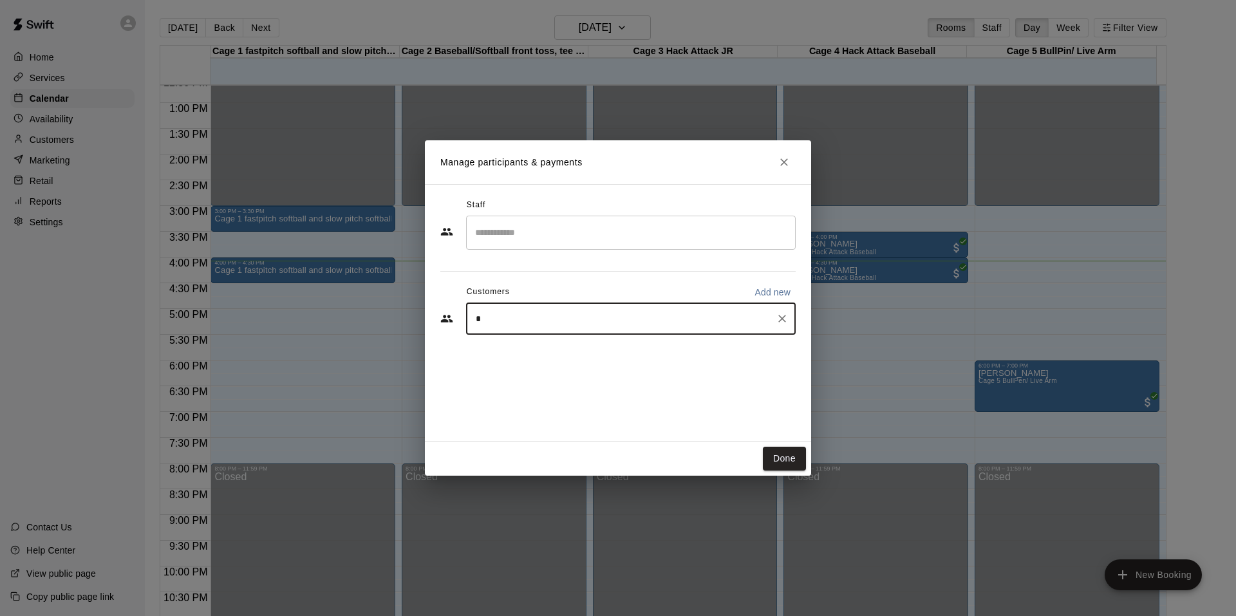
type input "**"
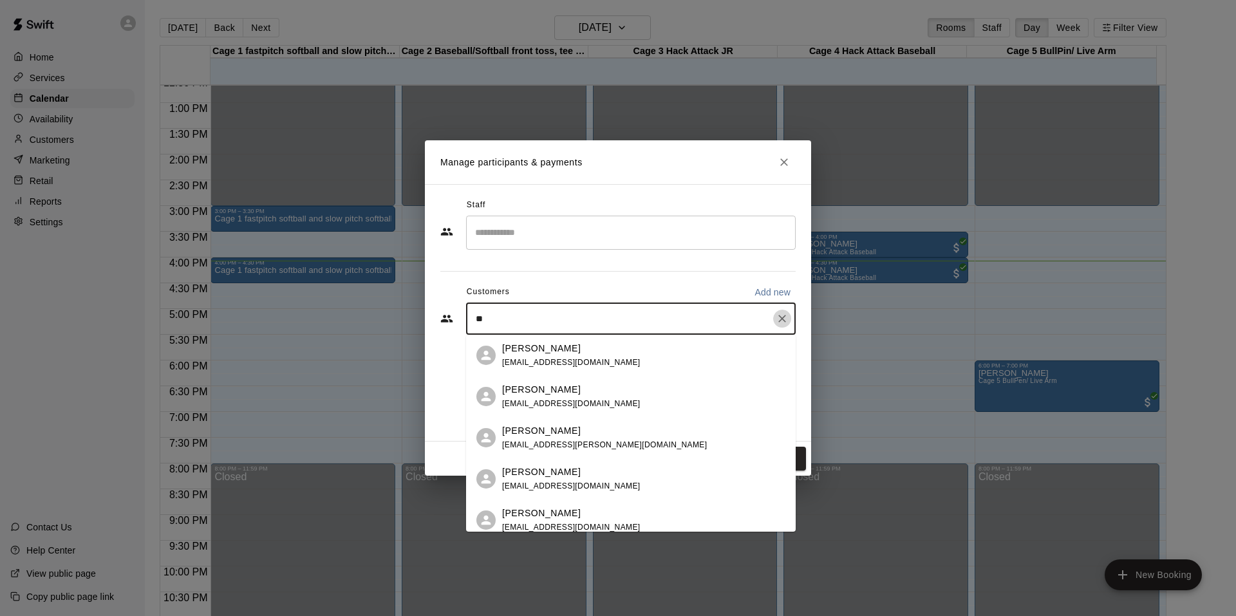
click at [780, 313] on icon "Clear" at bounding box center [782, 318] width 13 height 13
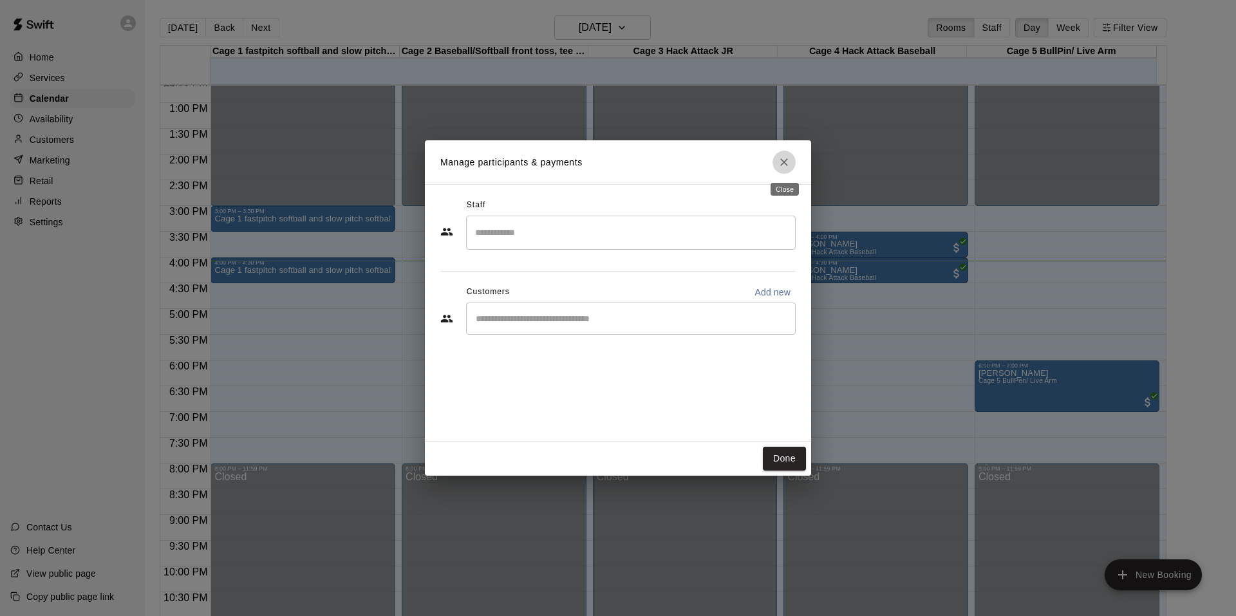
click at [786, 165] on icon "Close" at bounding box center [784, 162] width 8 height 8
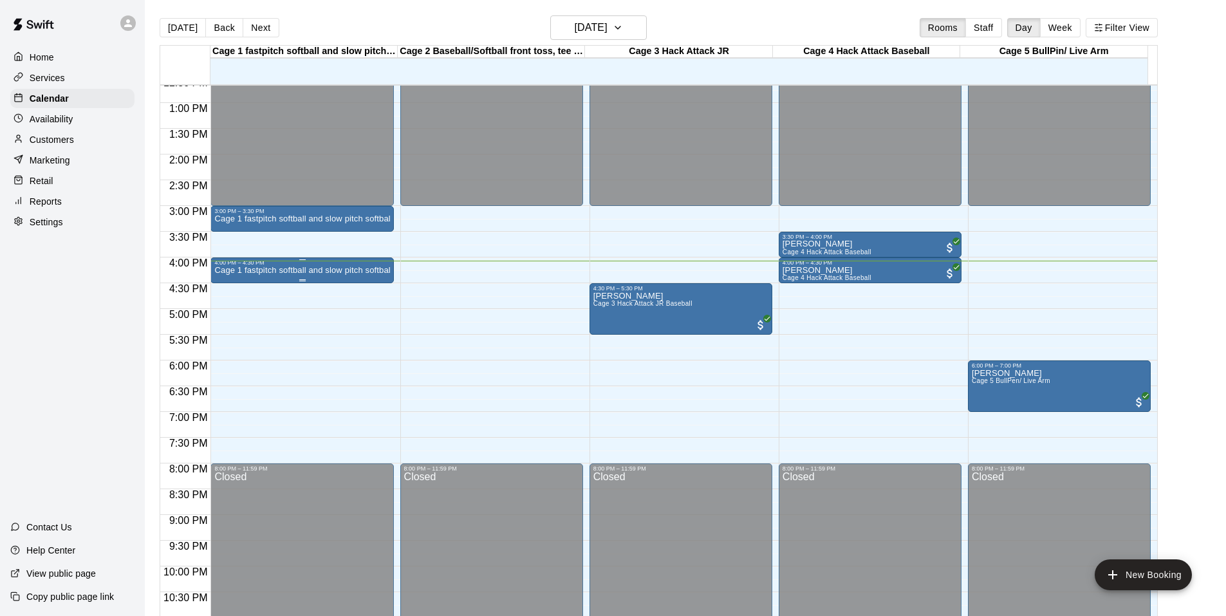
click at [329, 263] on div "4:00 PM – 4:30 PM" at bounding box center [301, 262] width 175 height 6
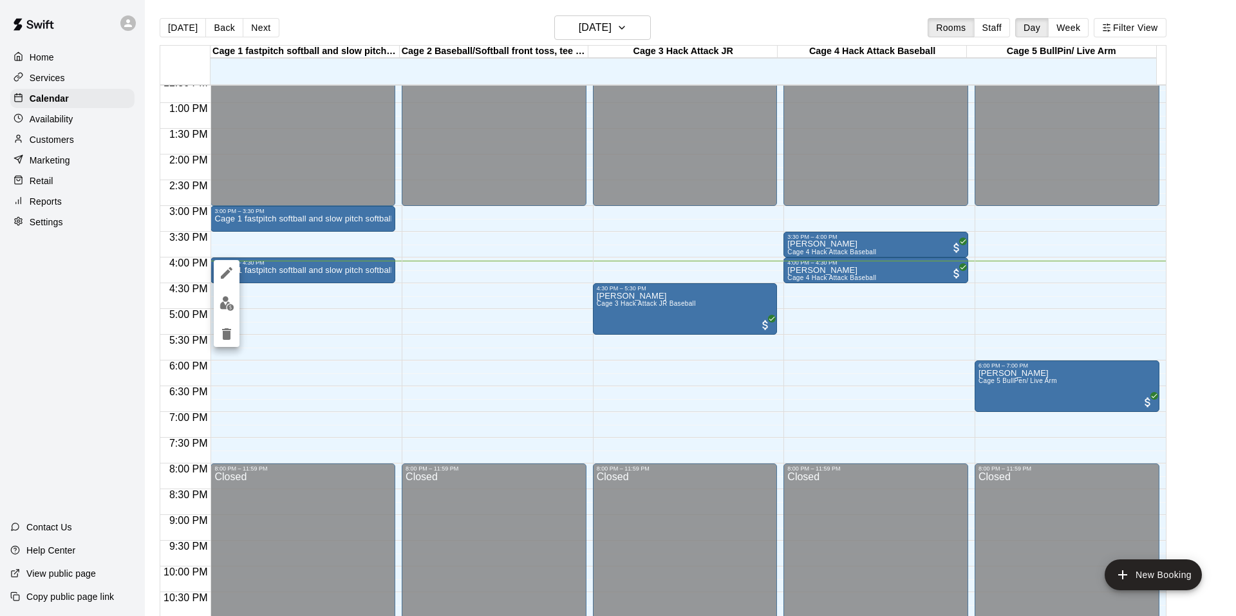
click at [308, 276] on div at bounding box center [618, 308] width 1236 height 616
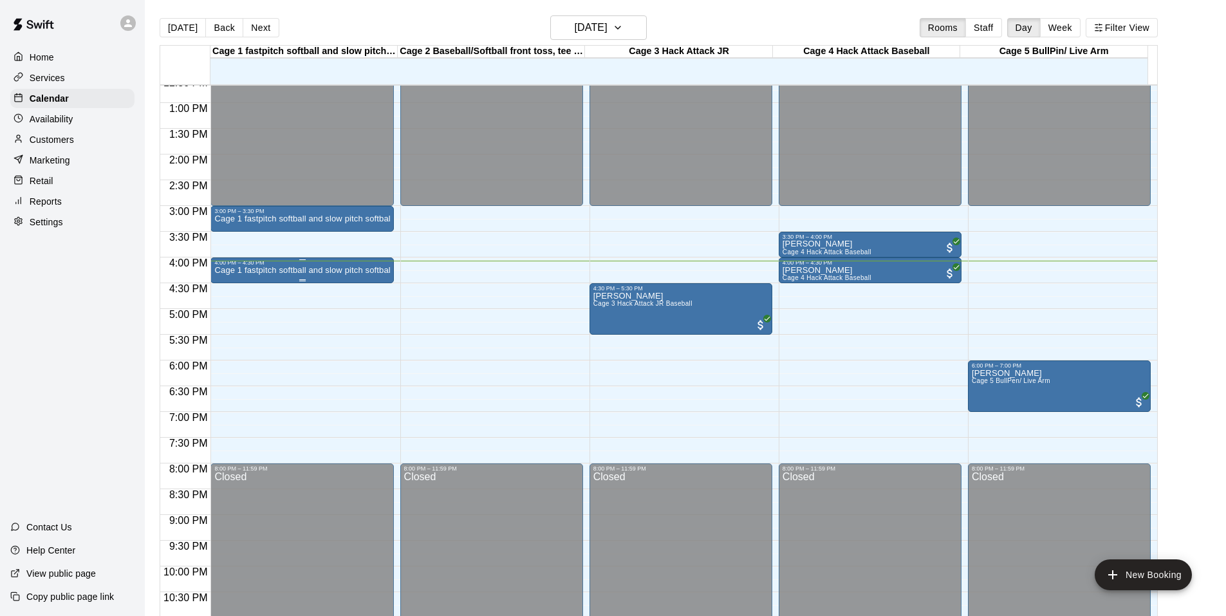
click at [319, 270] on p "Cage 1 fastpitch softball and slow pitch softball" at bounding box center [301, 270] width 175 height 0
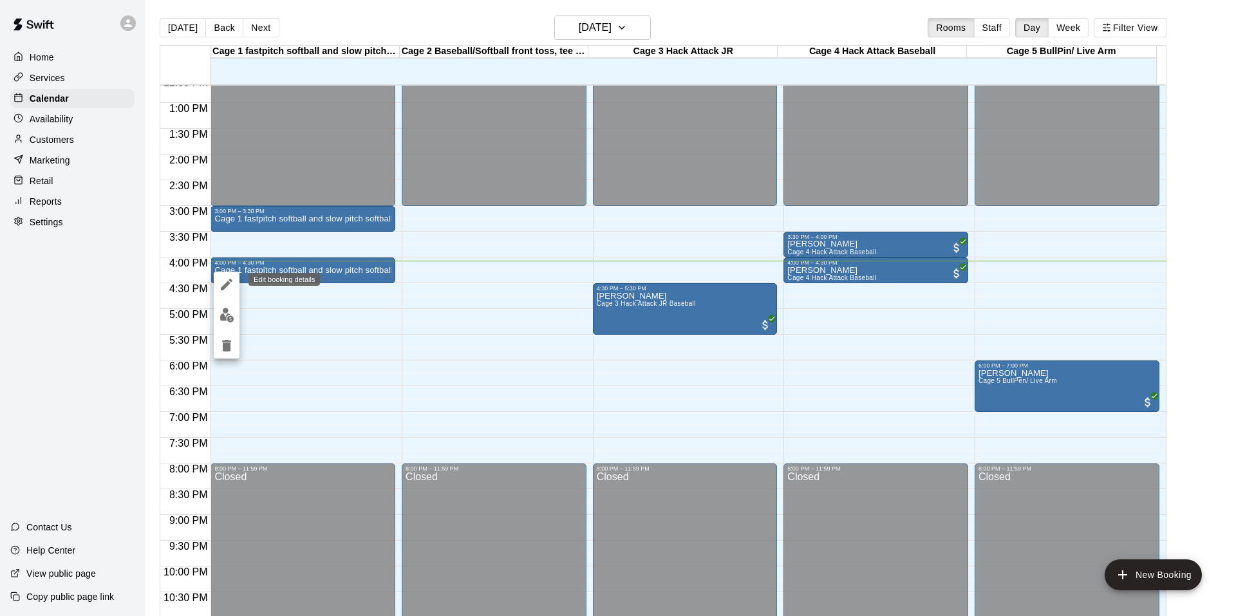
click at [227, 279] on icon "edit" at bounding box center [226, 284] width 15 height 15
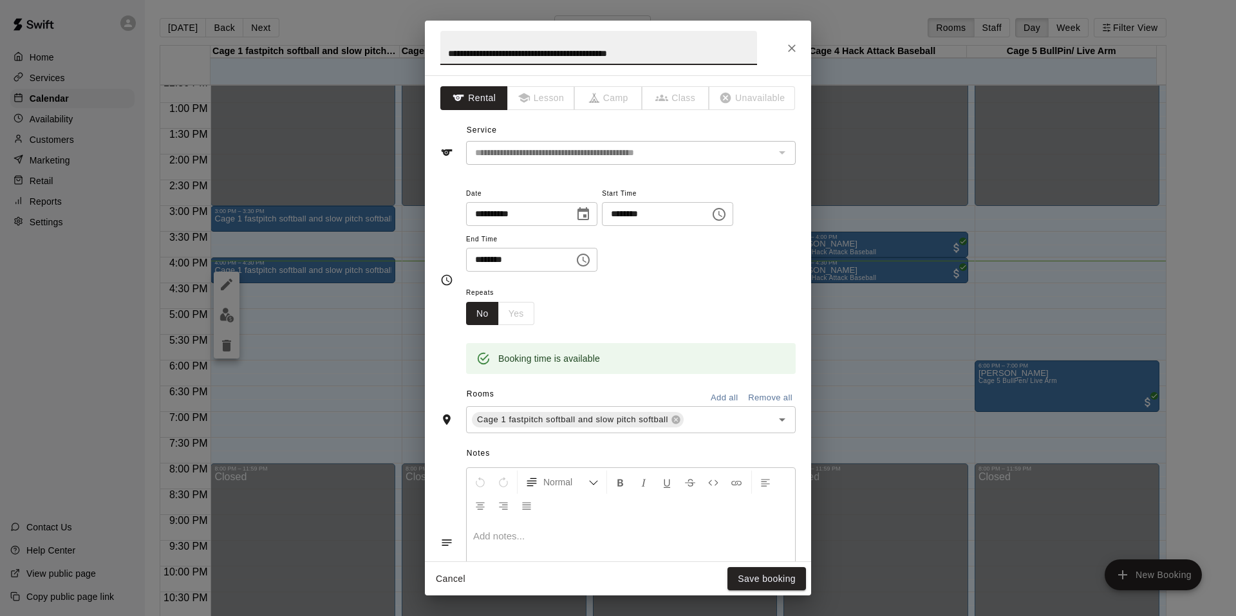
scroll to position [164, 0]
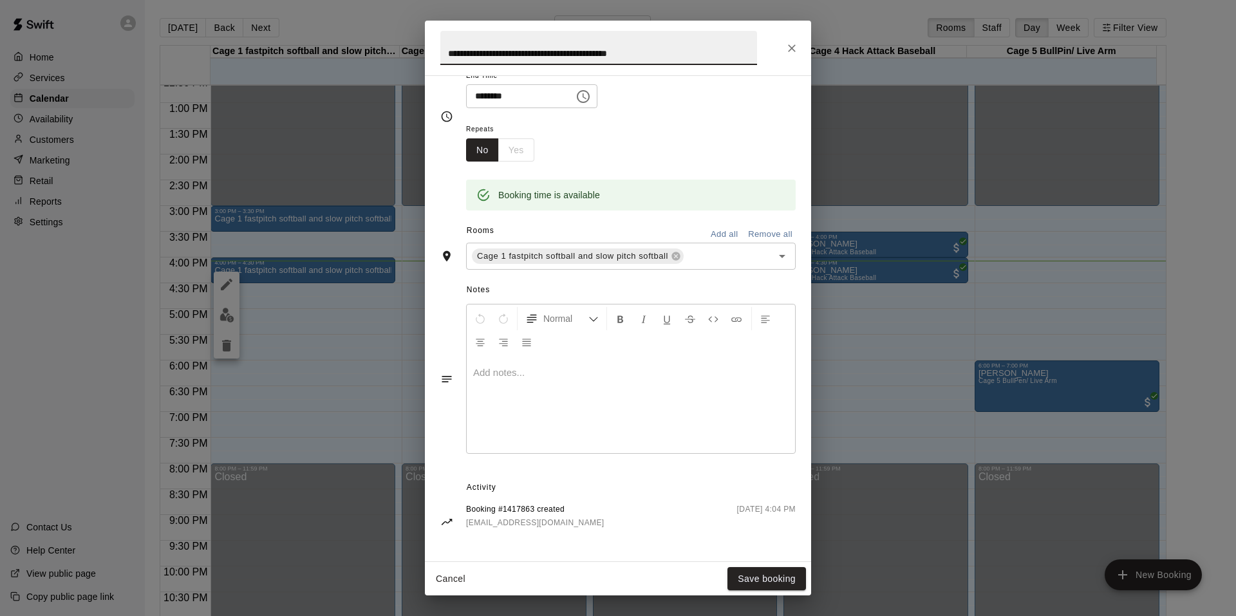
click at [760, 230] on button "Remove all" at bounding box center [770, 235] width 51 height 20
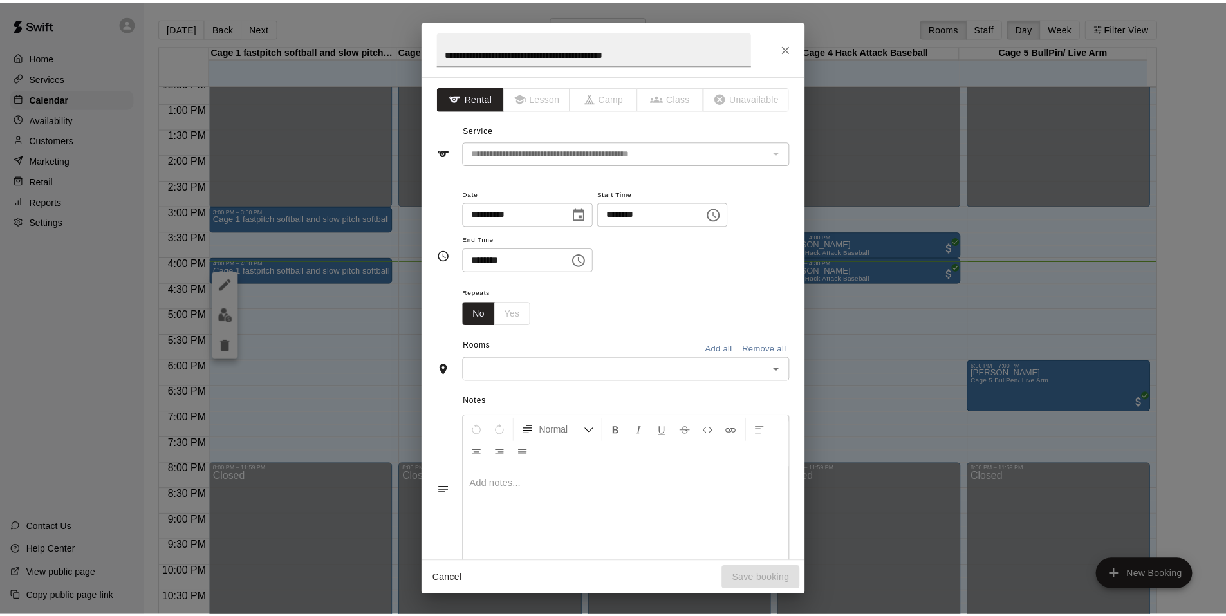
scroll to position [112, 0]
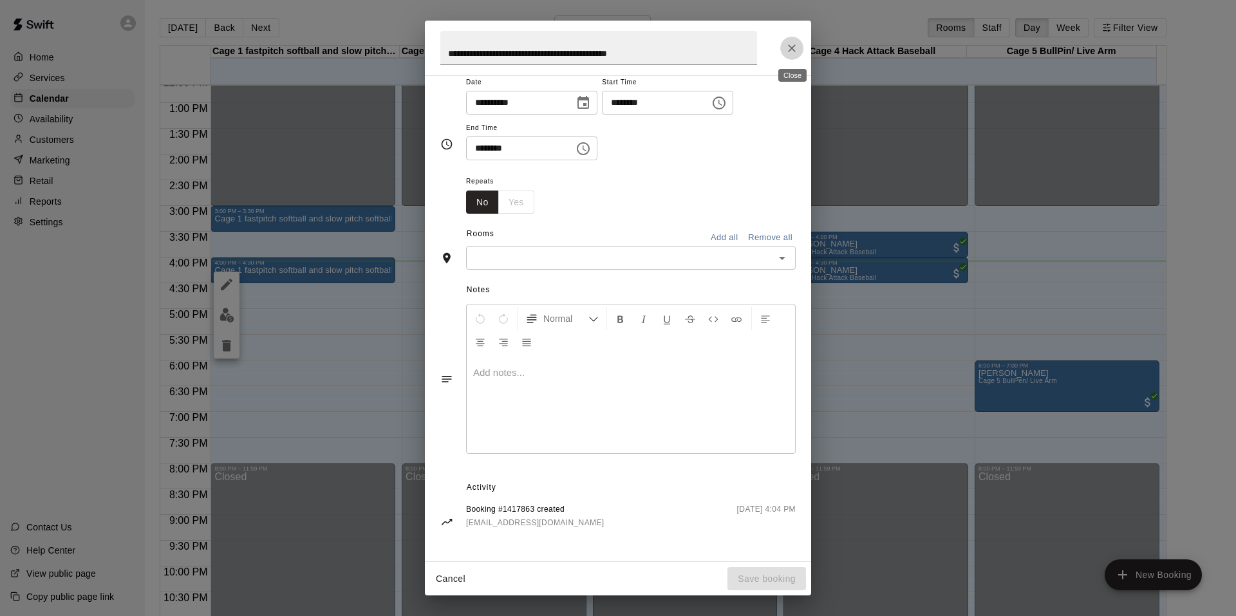
click at [793, 44] on icon "Close" at bounding box center [791, 48] width 13 height 13
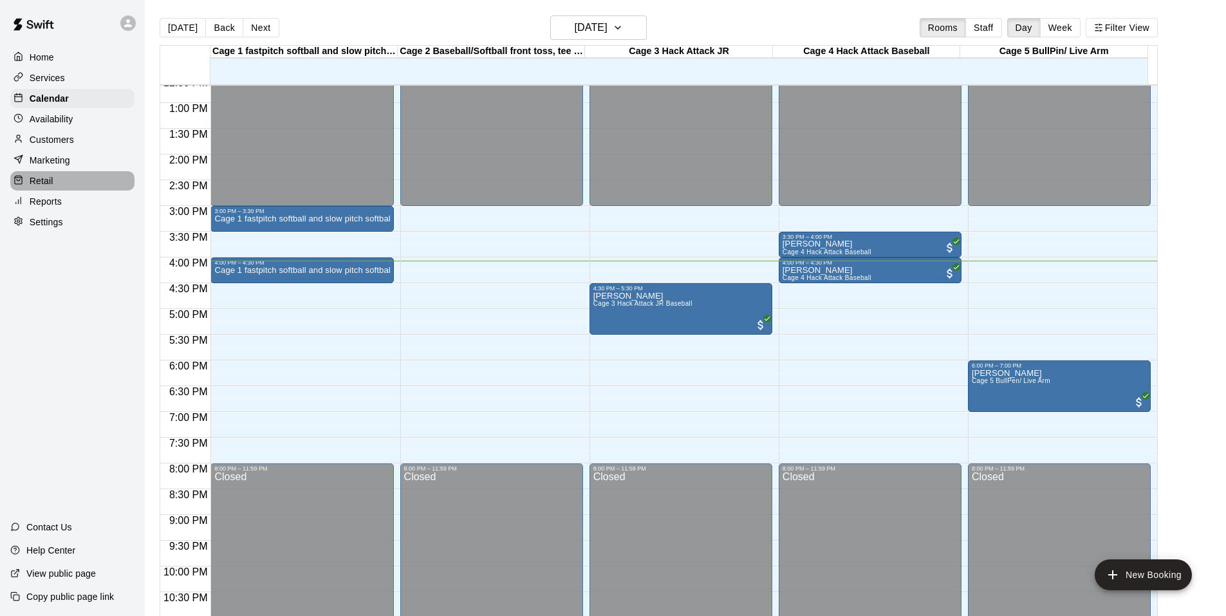
click at [35, 191] on div "Retail" at bounding box center [72, 180] width 124 height 19
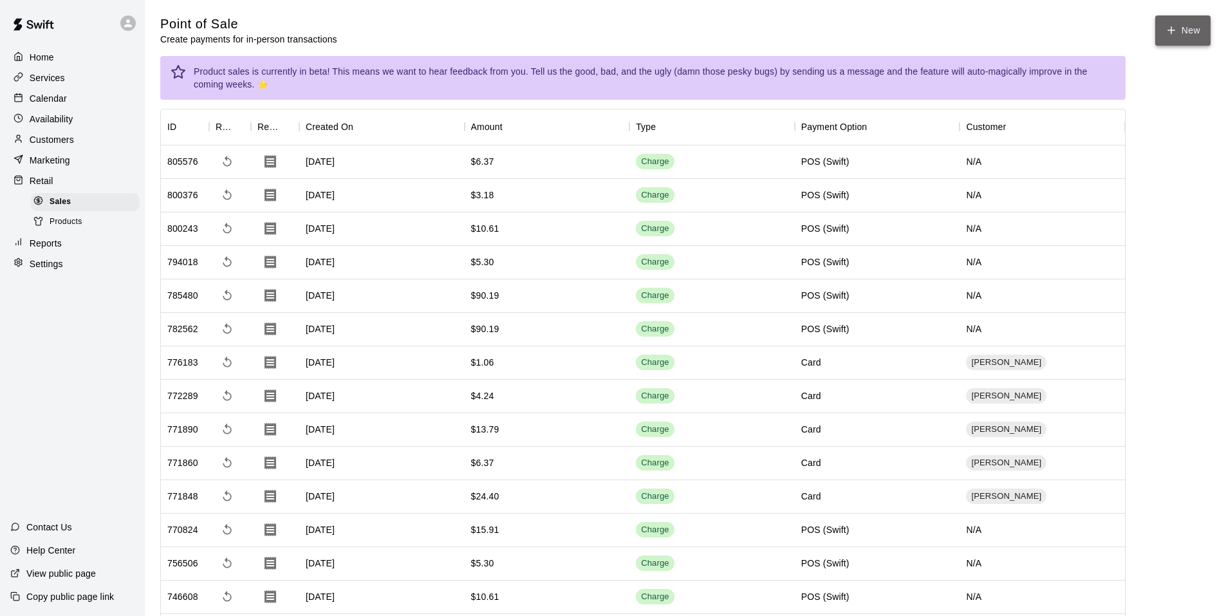
click at [1179, 22] on button "New" at bounding box center [1183, 30] width 55 height 30
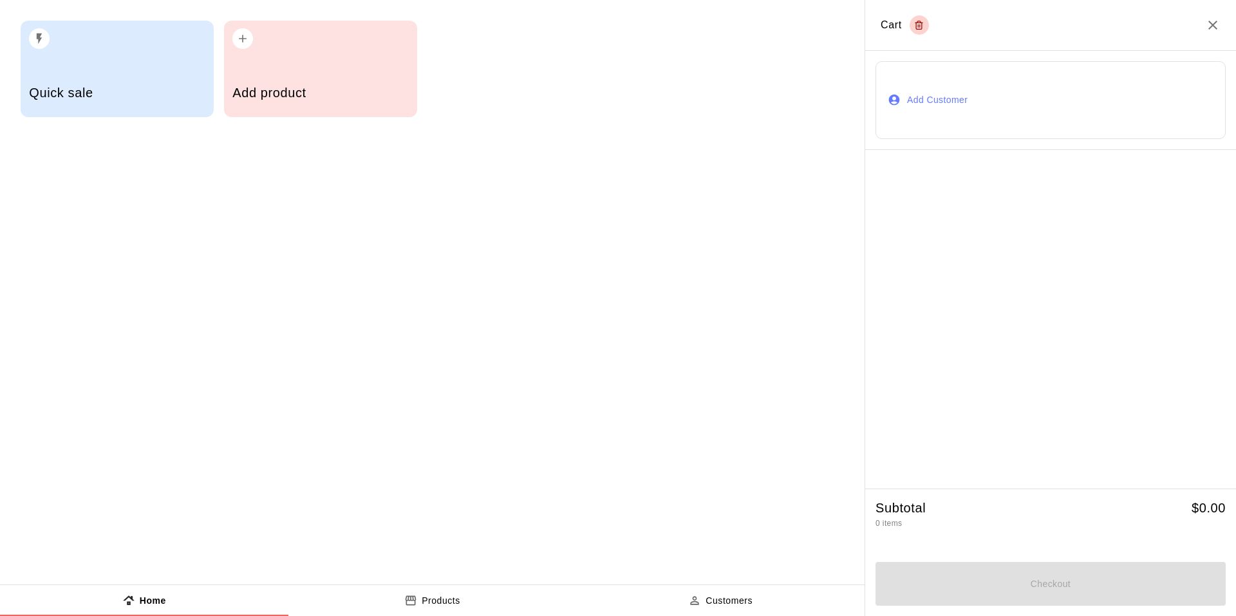
click at [95, 53] on div "Quick sale" at bounding box center [117, 69] width 193 height 97
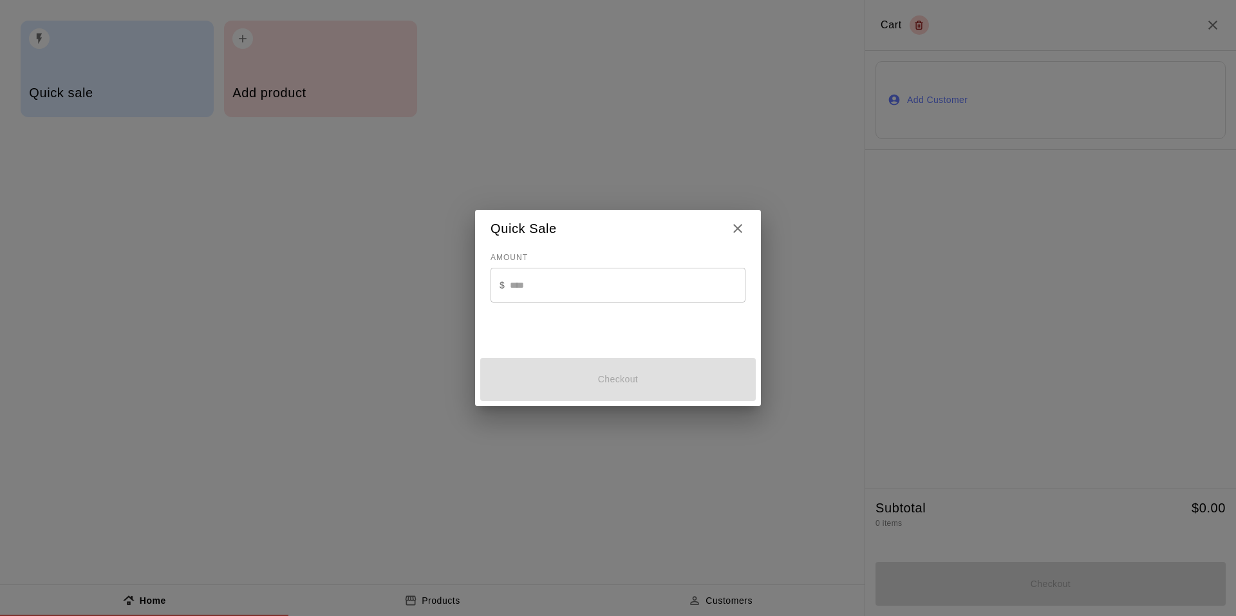
click at [561, 289] on input "text" at bounding box center [628, 285] width 236 height 34
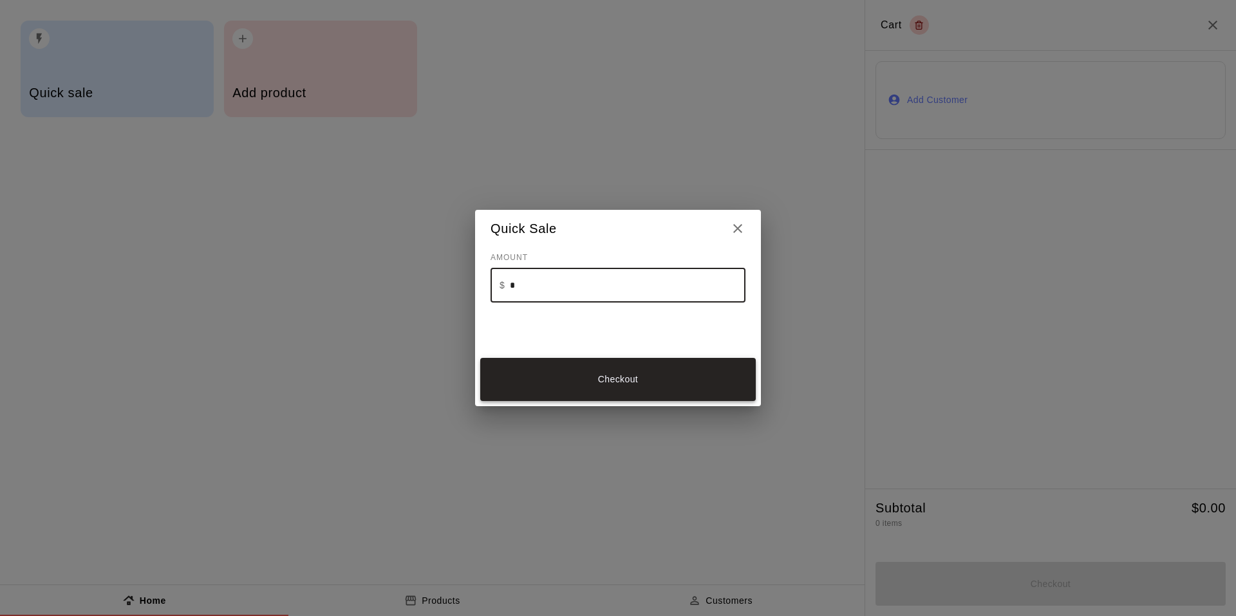
type input "*"
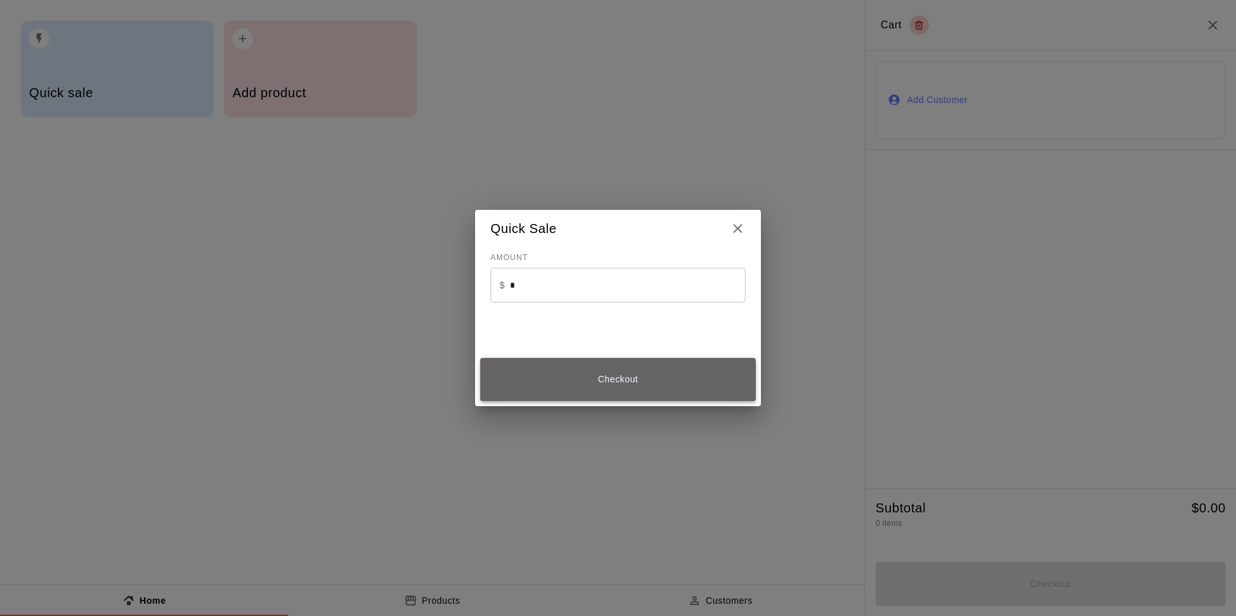
click at [637, 375] on button "Checkout" at bounding box center [618, 379] width 276 height 43
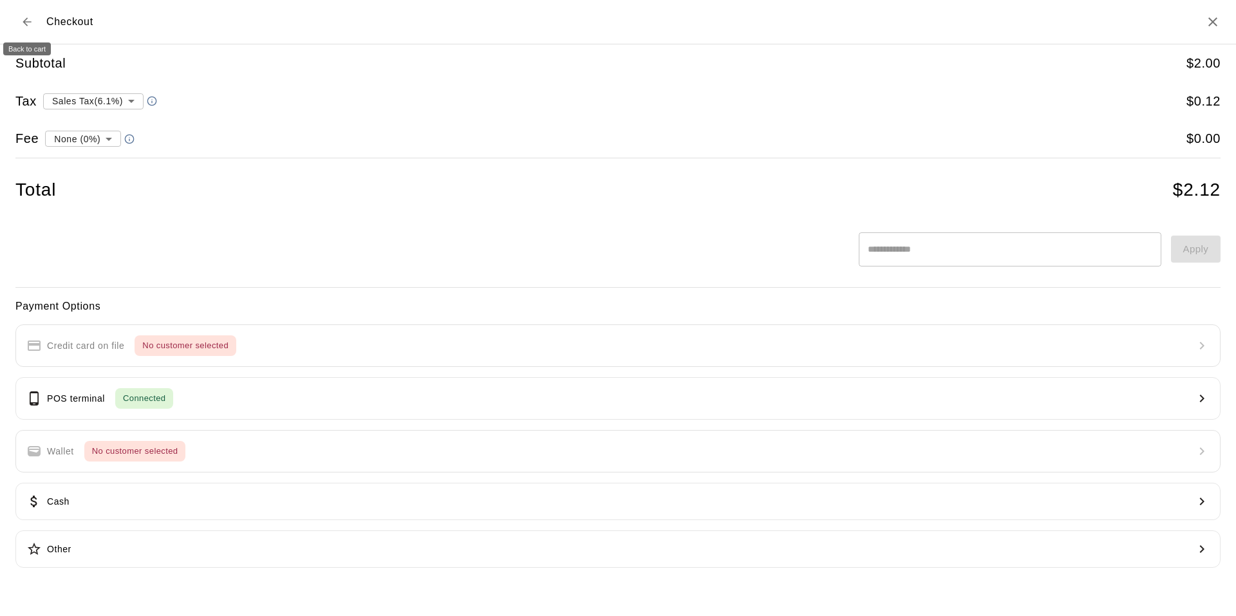
click at [31, 21] on icon "Back to cart" at bounding box center [27, 21] width 13 height 13
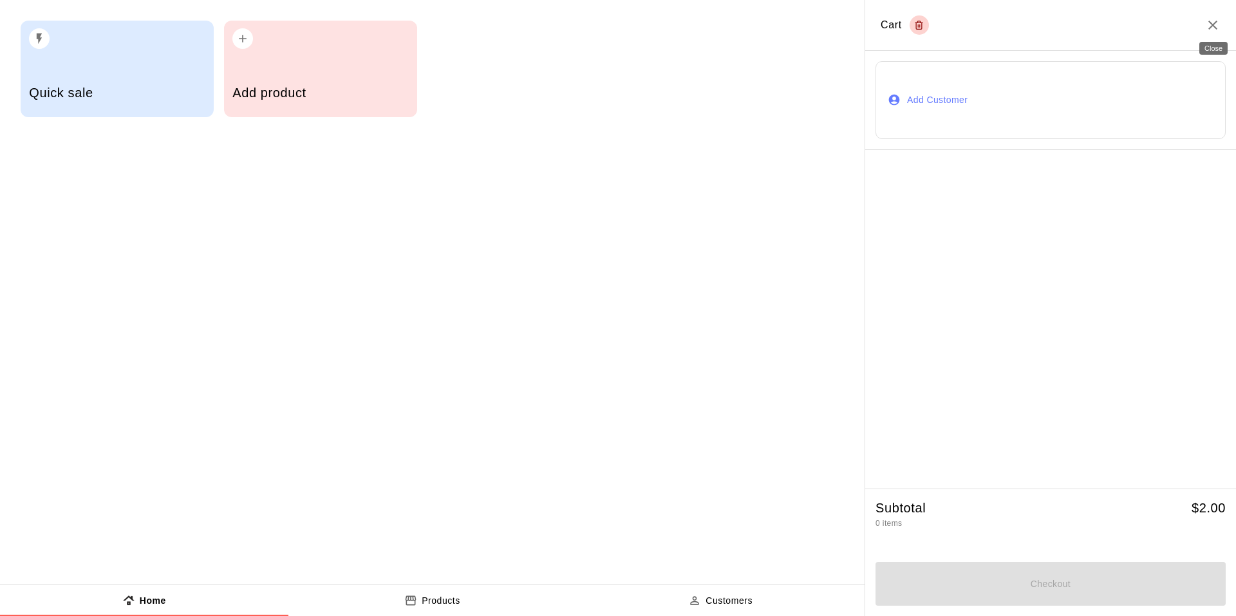
click at [1213, 26] on icon "Close" at bounding box center [1212, 25] width 9 height 9
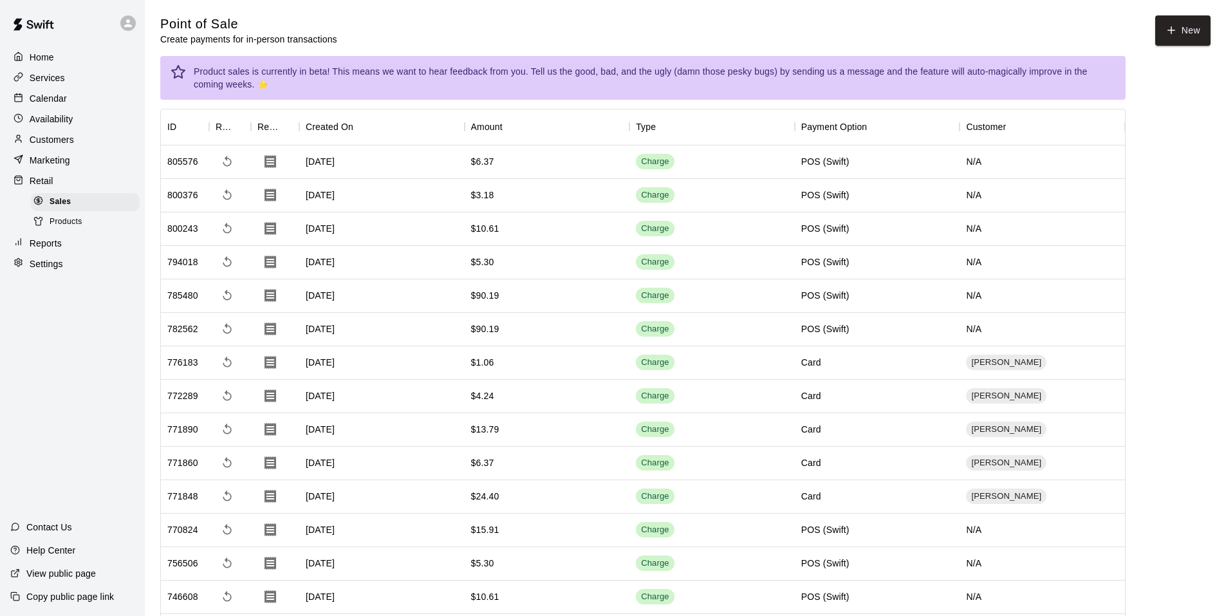
click at [68, 52] on div "Home" at bounding box center [72, 57] width 124 height 19
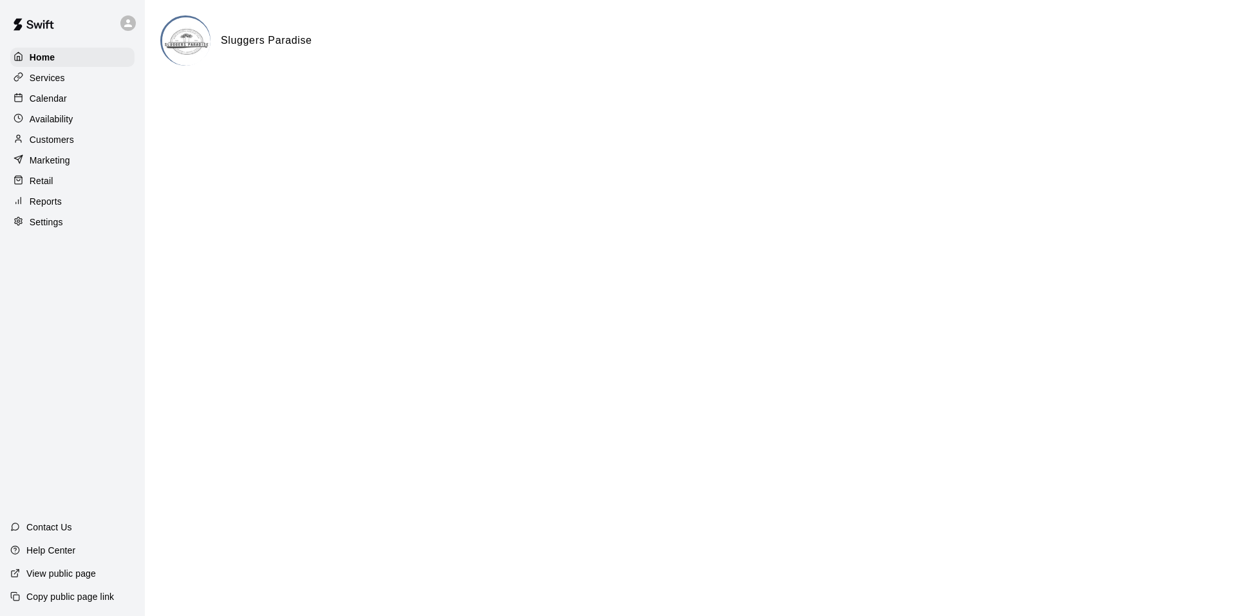
click at [91, 99] on div "Calendar" at bounding box center [72, 98] width 124 height 19
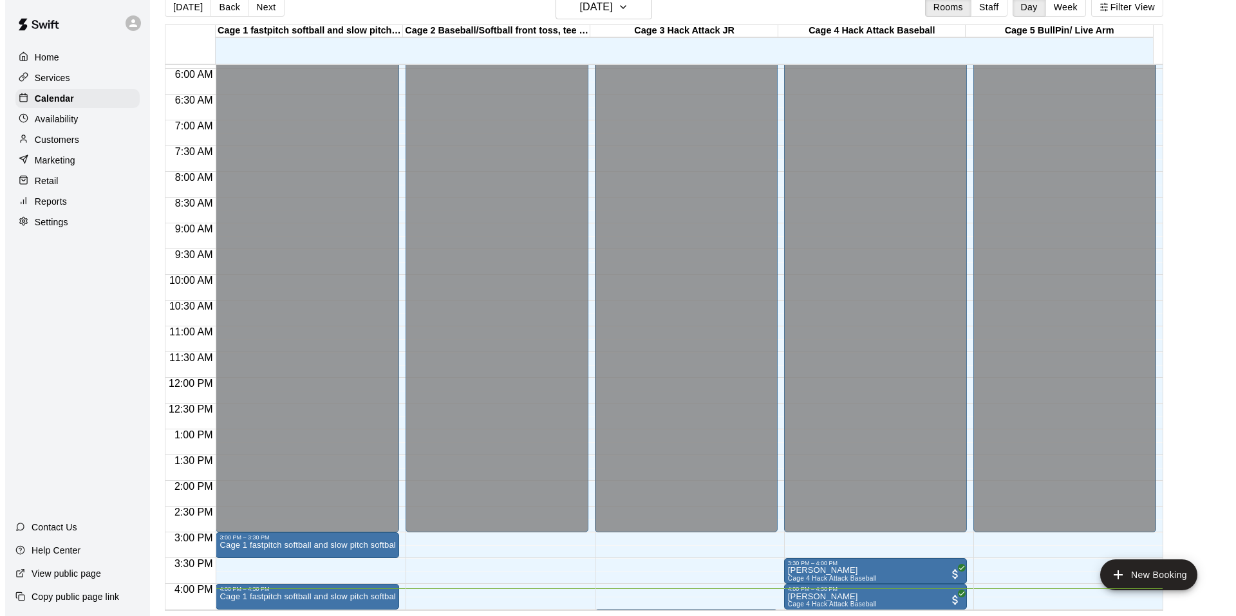
scroll to position [563, 0]
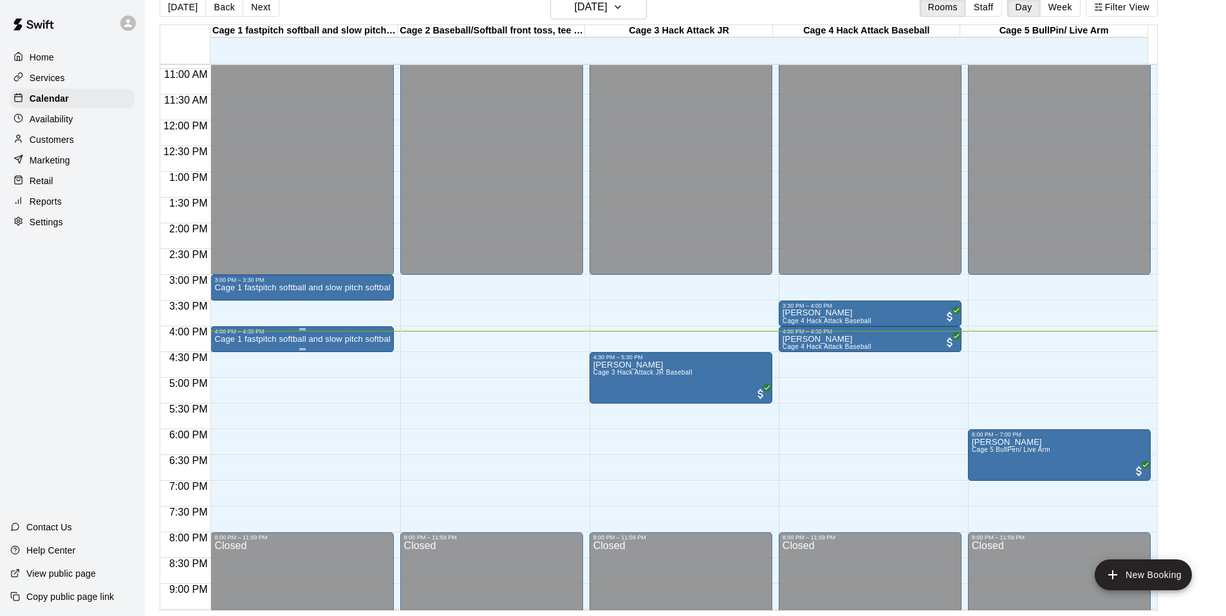
click at [277, 339] on p "Cage 1 fastpitch softball and slow pitch softball" at bounding box center [301, 339] width 175 height 0
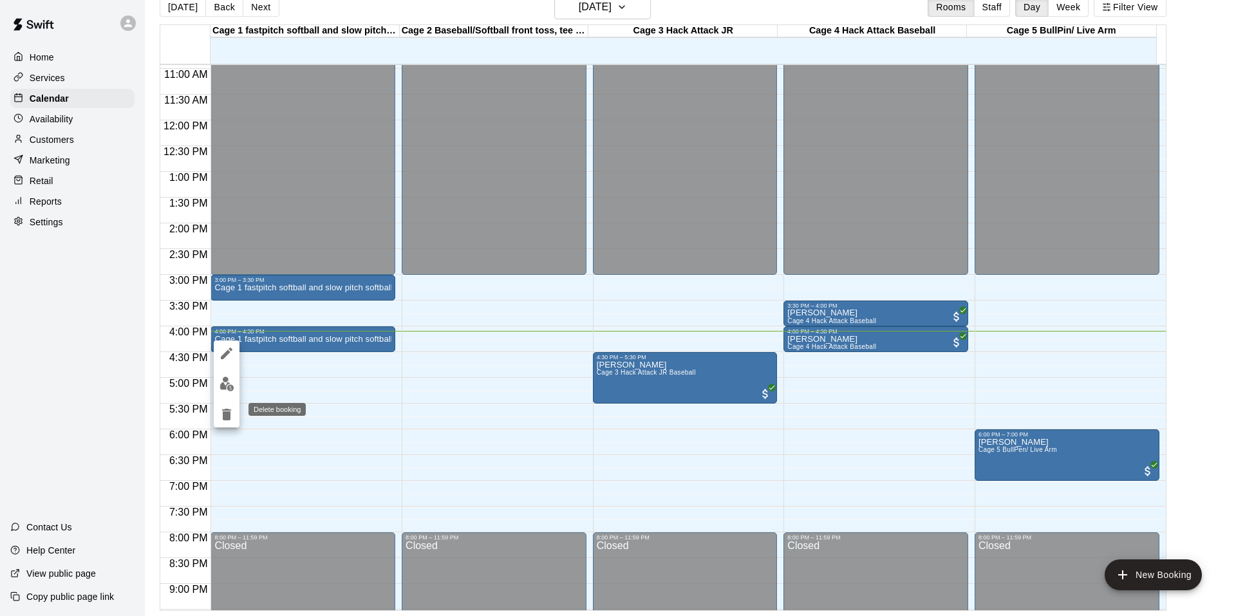
click at [236, 411] on button "delete" at bounding box center [227, 415] width 26 height 26
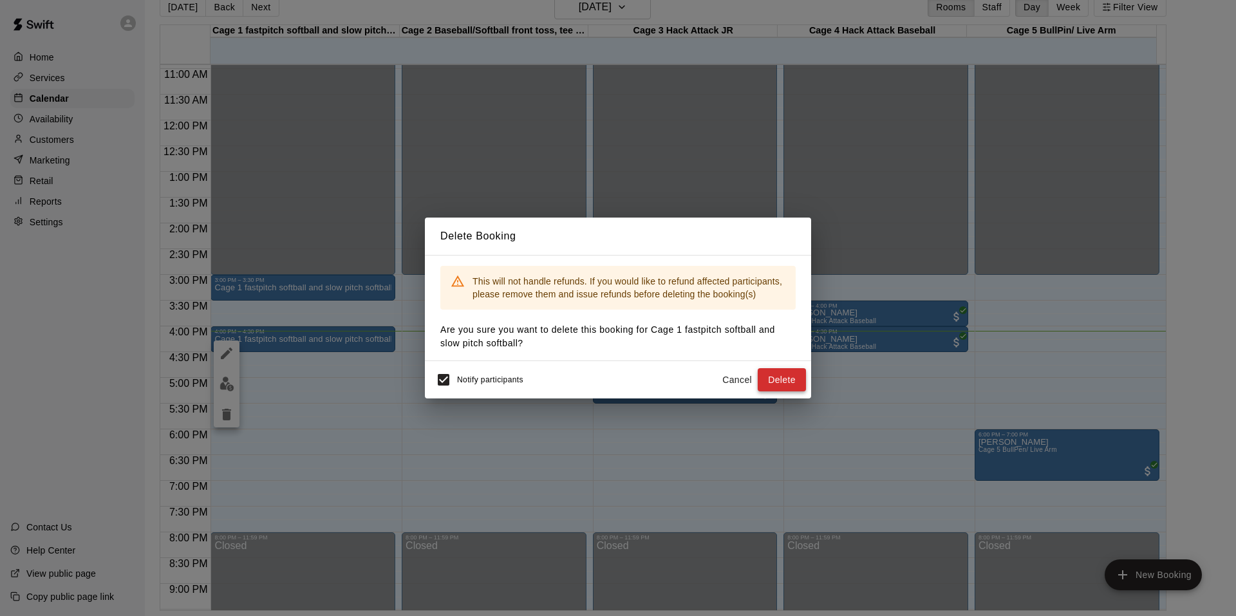
click at [765, 385] on button "Delete" at bounding box center [782, 380] width 48 height 24
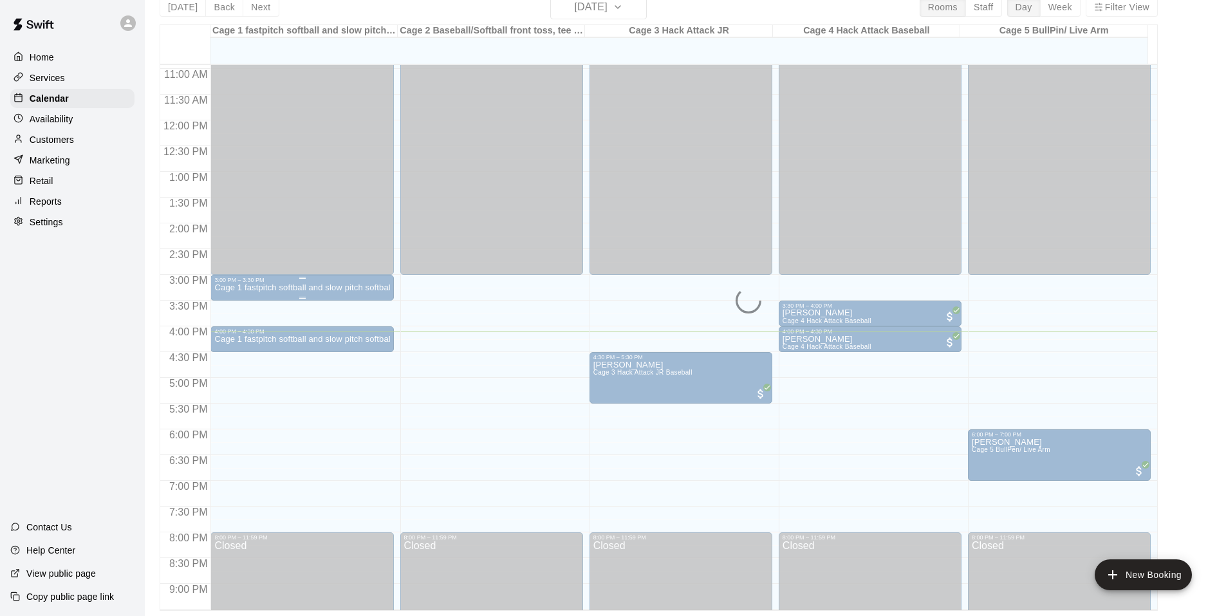
click at [311, 296] on div "Cage 1 fastpitch softball and slow pitch softball" at bounding box center [301, 591] width 175 height 616
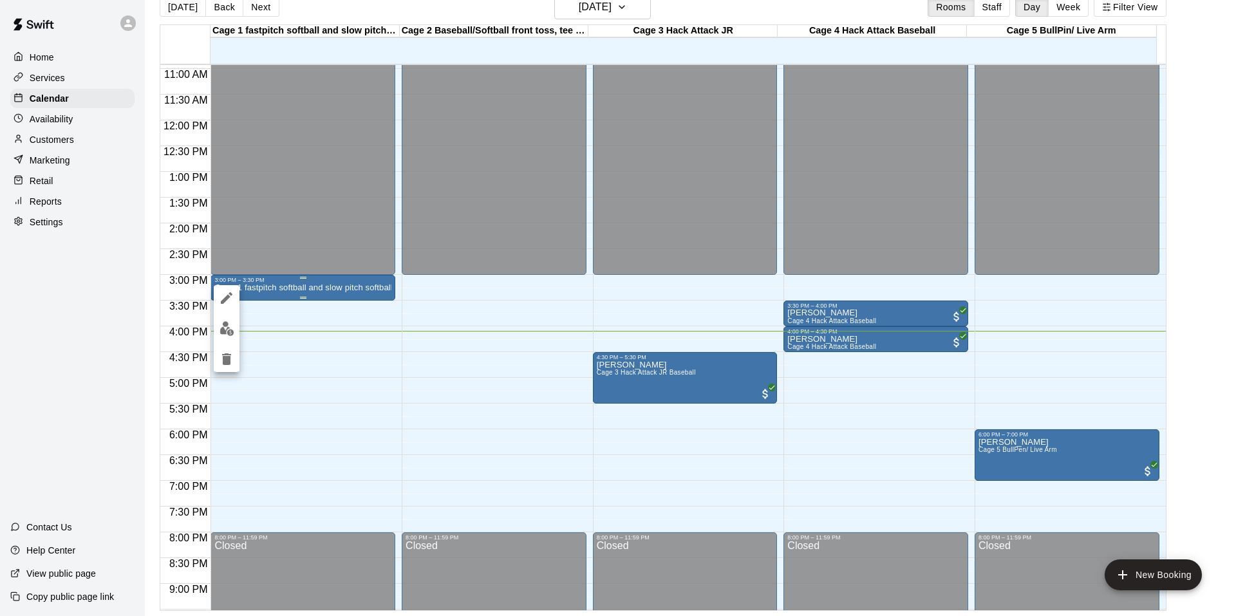
click at [311, 296] on div at bounding box center [618, 308] width 1236 height 616
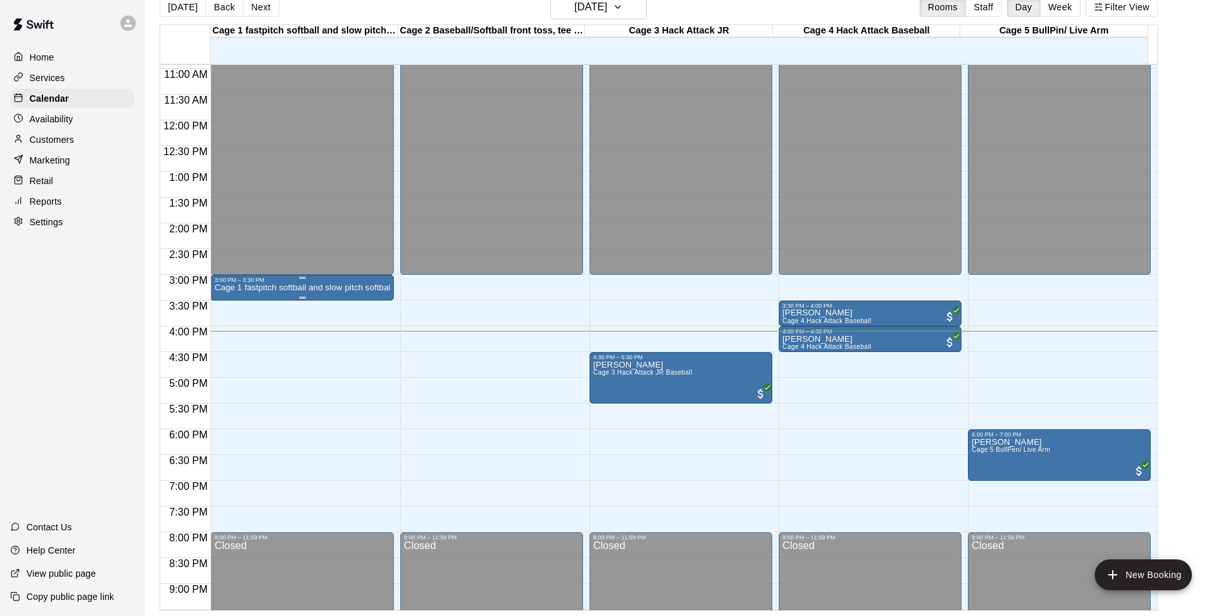
click at [236, 288] on p "Cage 1 fastpitch softball and slow pitch softball" at bounding box center [301, 288] width 175 height 0
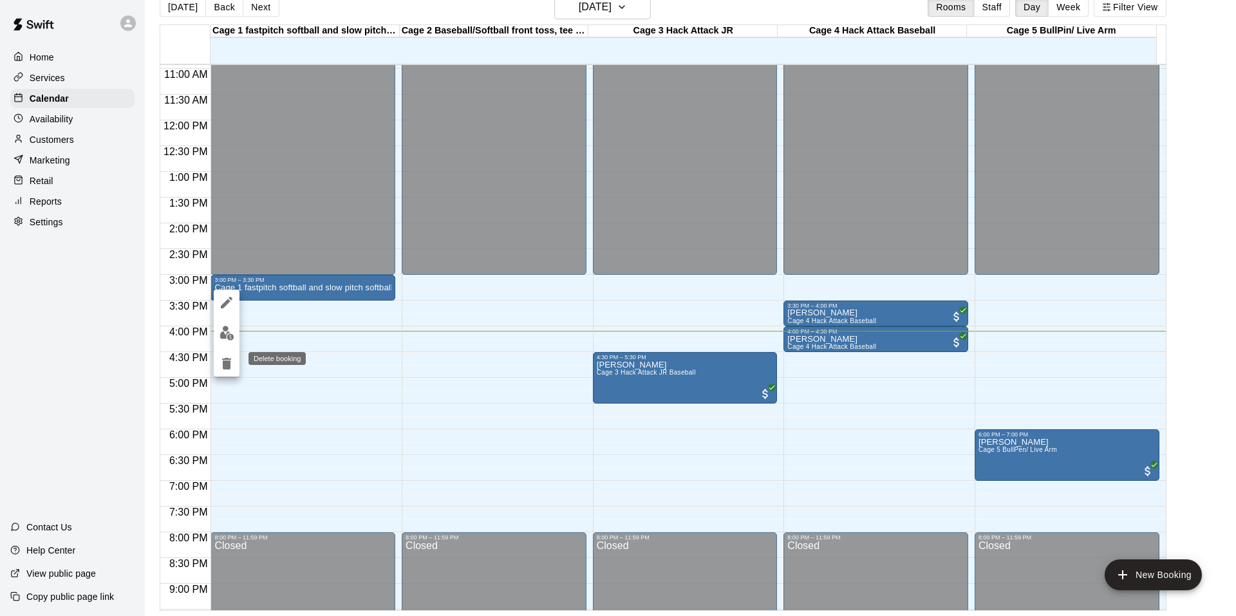
click at [229, 358] on icon "delete" at bounding box center [226, 363] width 15 height 15
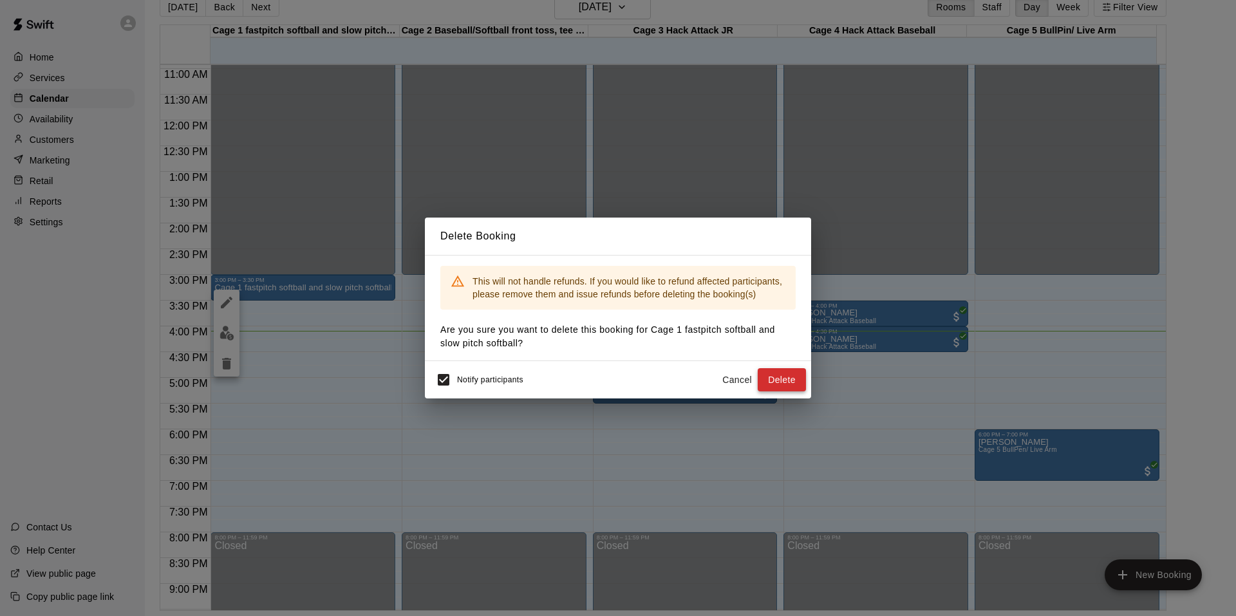
click at [776, 375] on button "Delete" at bounding box center [782, 380] width 48 height 24
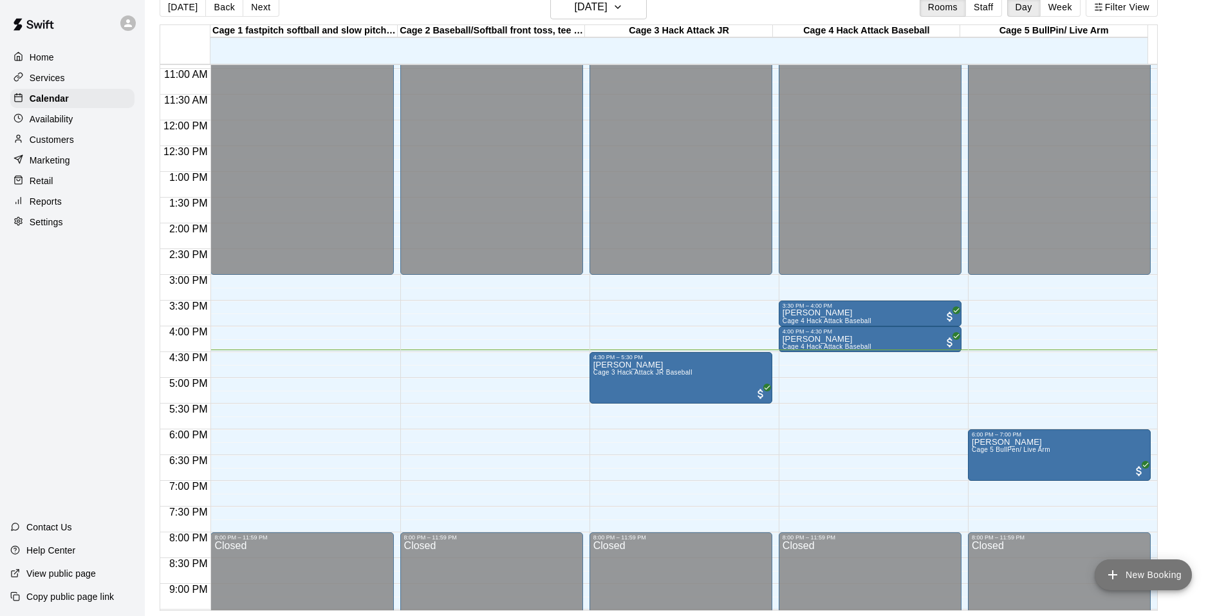
click at [1148, 564] on button "New Booking" at bounding box center [1143, 574] width 97 height 31
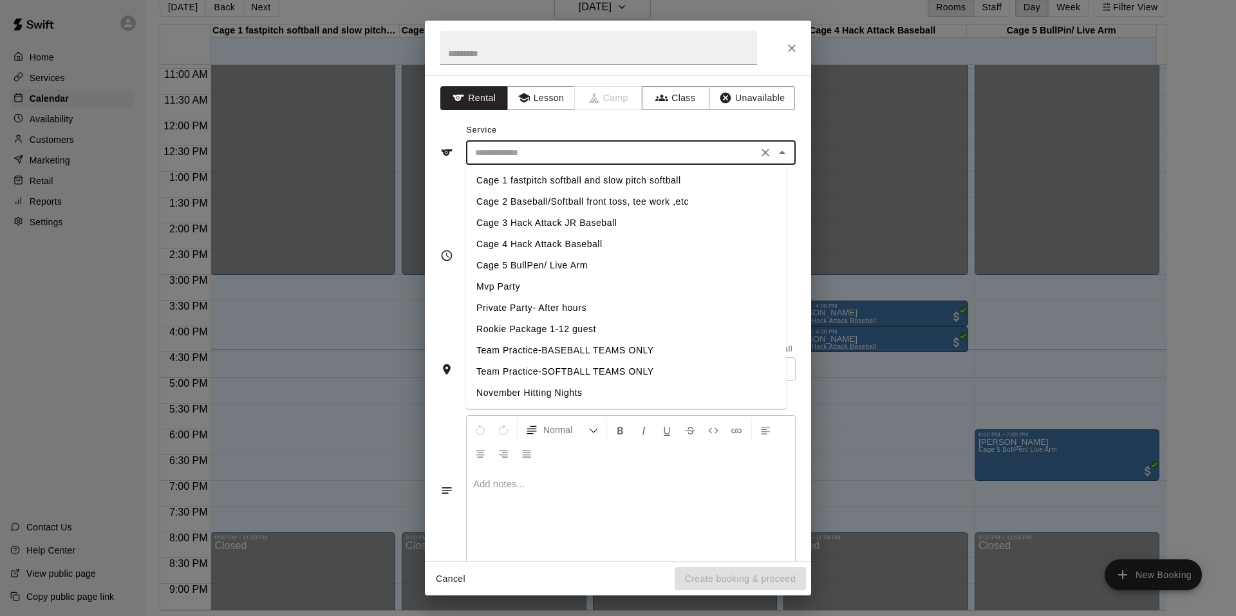
click at [544, 153] on input "text" at bounding box center [612, 153] width 284 height 16
click at [612, 179] on li "Cage 1 fastpitch softball and slow pitch softball" at bounding box center [626, 180] width 320 height 21
type input "**********"
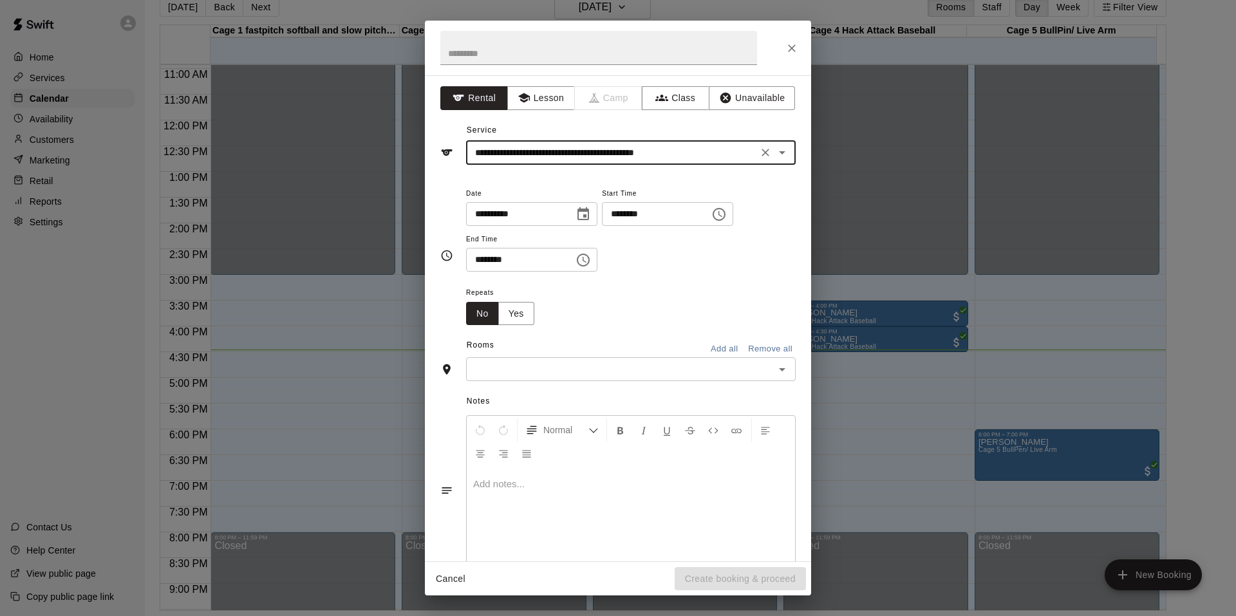
click at [626, 370] on input "text" at bounding box center [620, 369] width 301 height 16
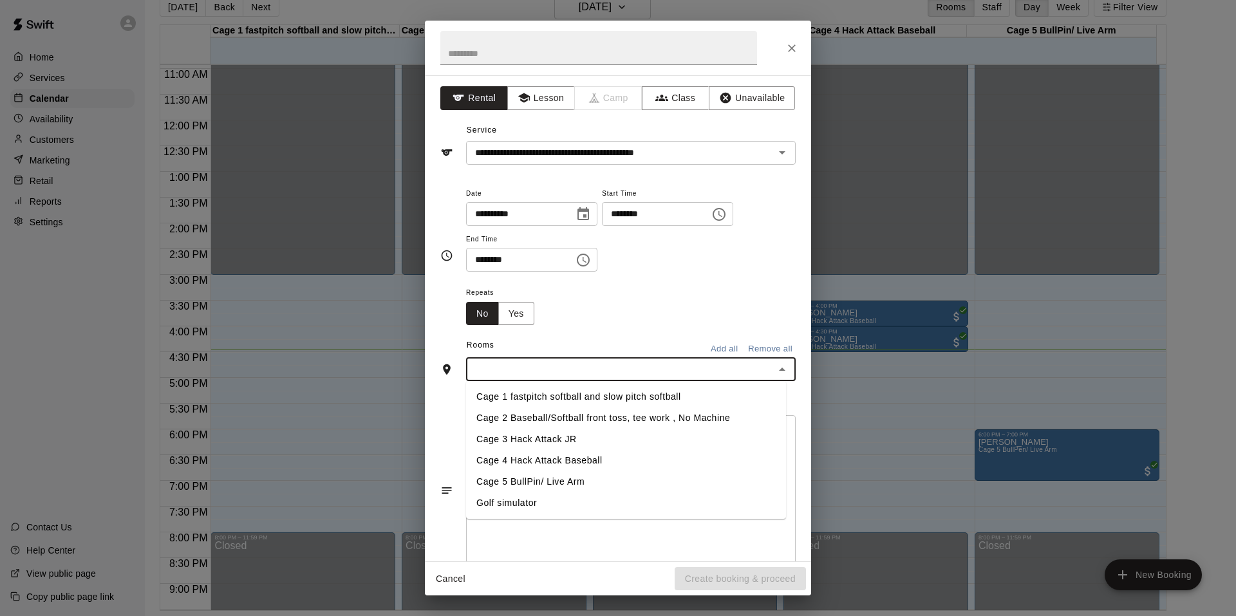
drag, startPoint x: 581, startPoint y: 399, endPoint x: 590, endPoint y: 395, distance: 10.4
click at [585, 397] on li "Cage 1 fastpitch softball and slow pitch softball" at bounding box center [626, 396] width 320 height 21
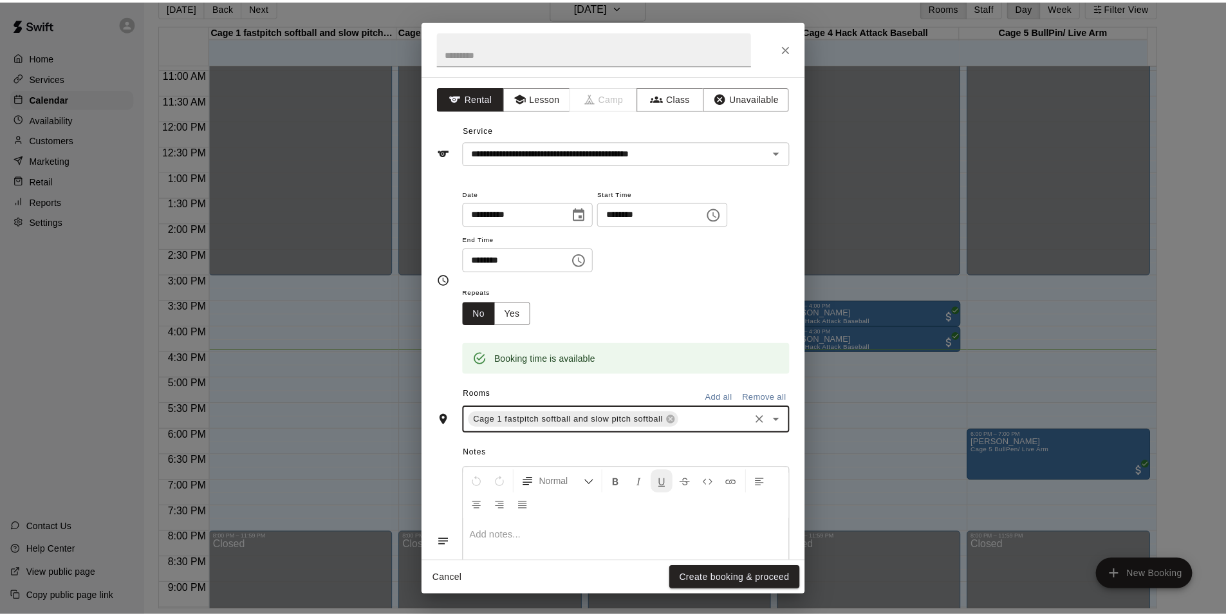
scroll to position [80, 0]
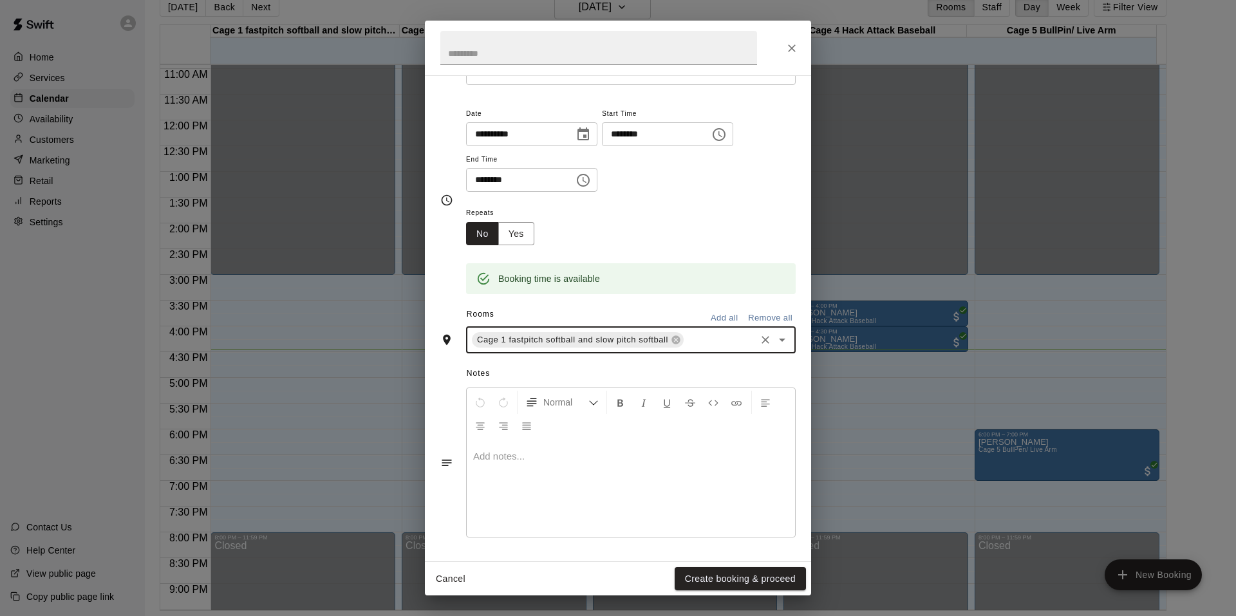
click at [758, 579] on button "Create booking & proceed" at bounding box center [740, 579] width 131 height 24
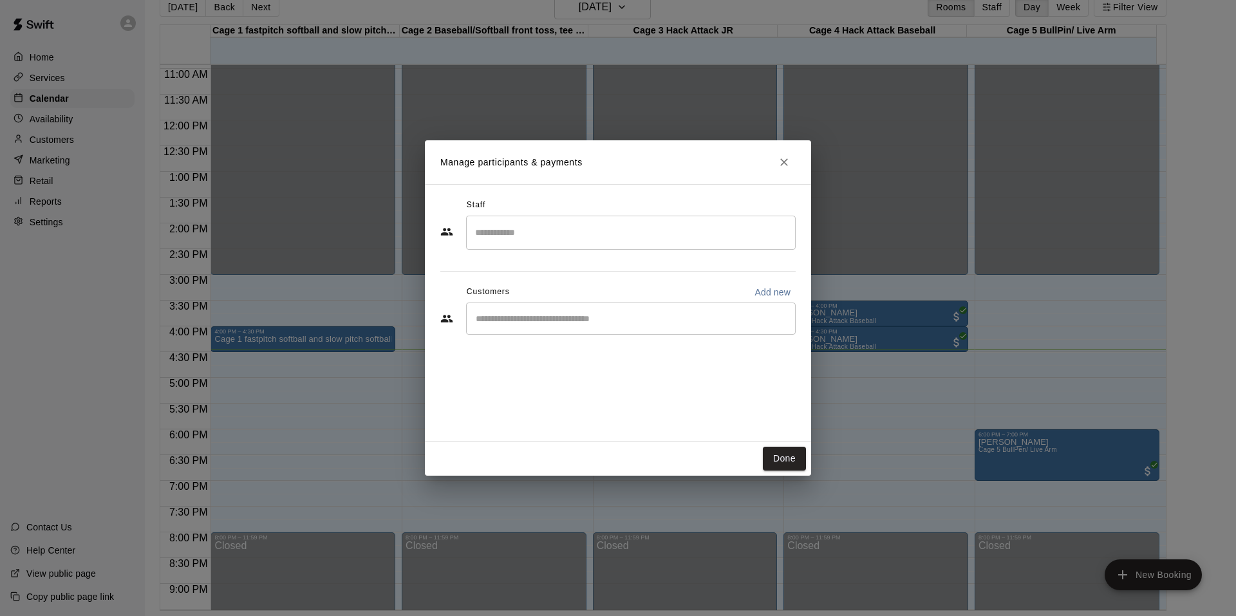
click at [700, 325] on input "Start typing to search customers..." at bounding box center [631, 318] width 318 height 13
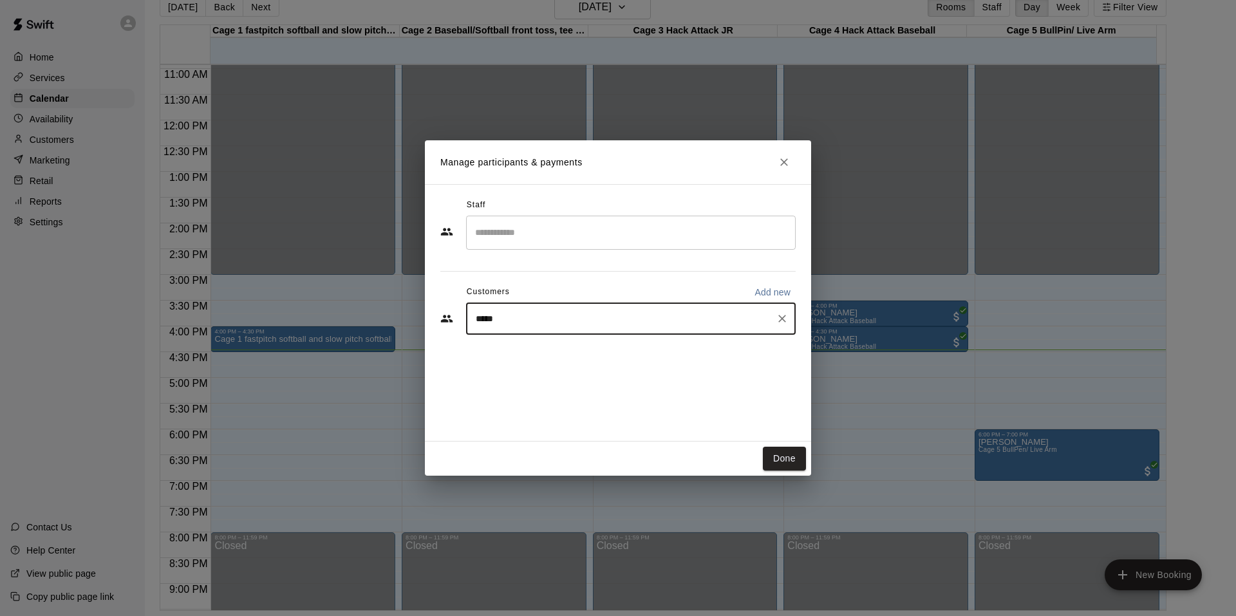
type input "****"
click at [559, 342] on p "[PERSON_NAME]" at bounding box center [541, 349] width 79 height 14
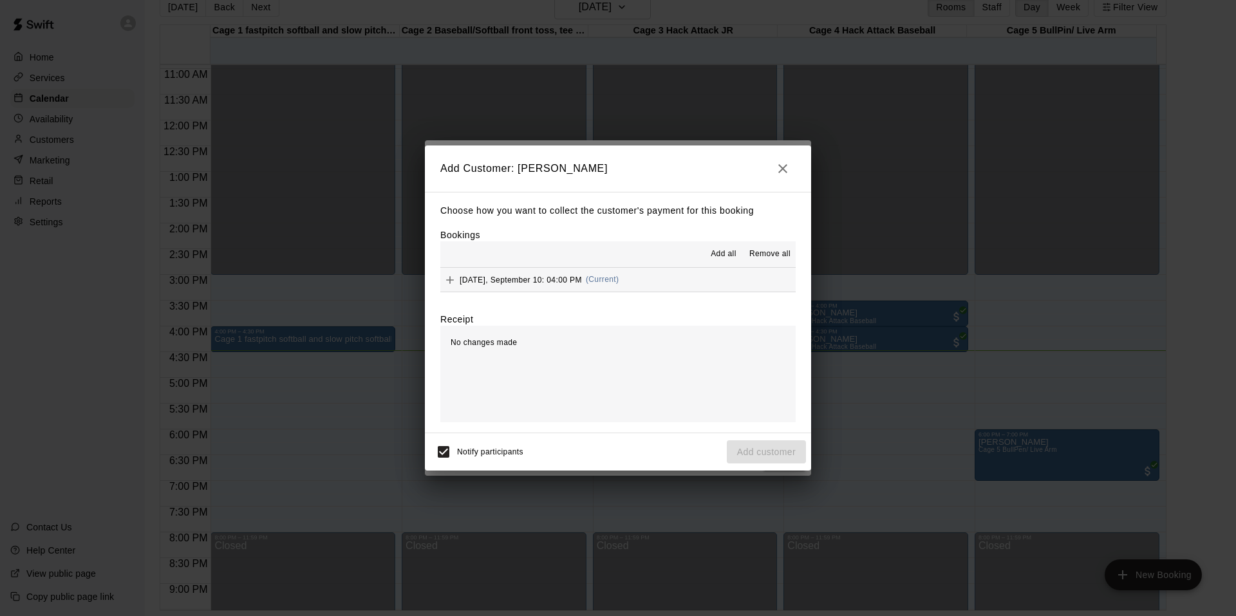
click at [619, 279] on span "(Current)" at bounding box center [602, 279] width 33 height 9
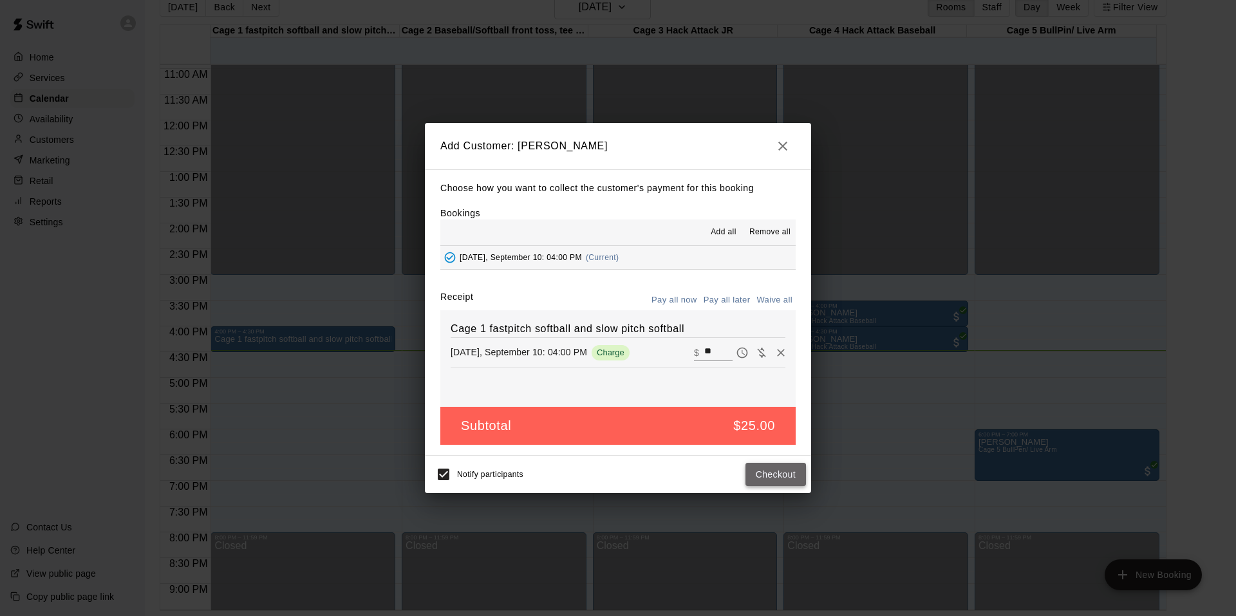
click at [778, 466] on button "Checkout" at bounding box center [775, 475] width 61 height 24
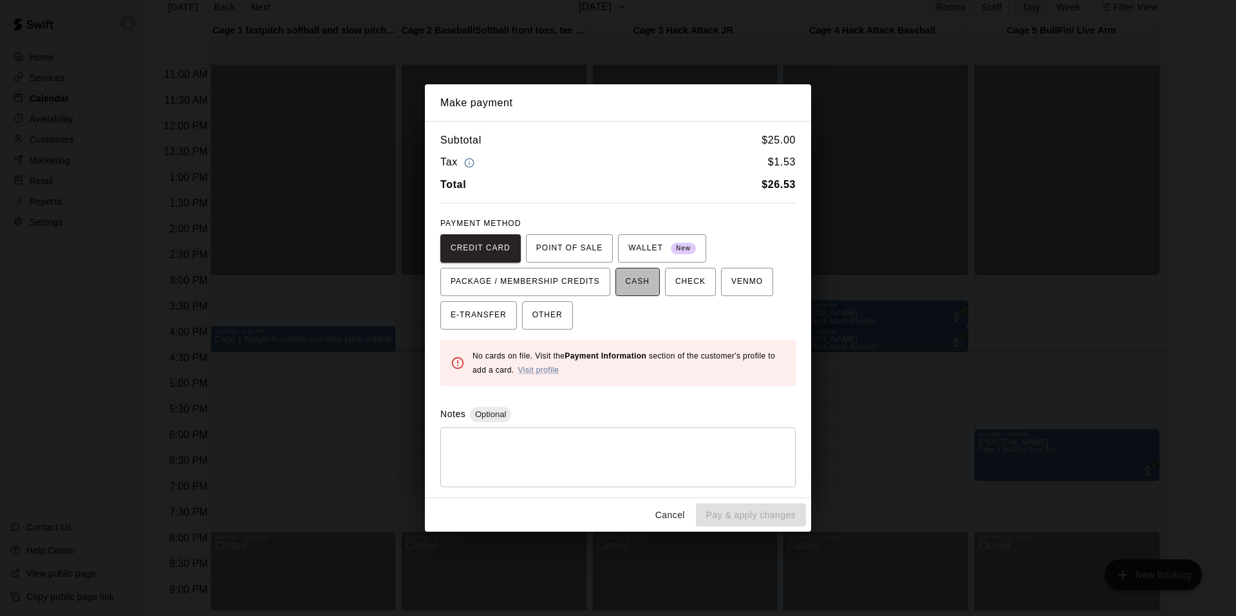
drag, startPoint x: 637, startPoint y: 285, endPoint x: 643, endPoint y: 285, distance: 6.5
click at [640, 285] on span "CASH" at bounding box center [638, 282] width 24 height 21
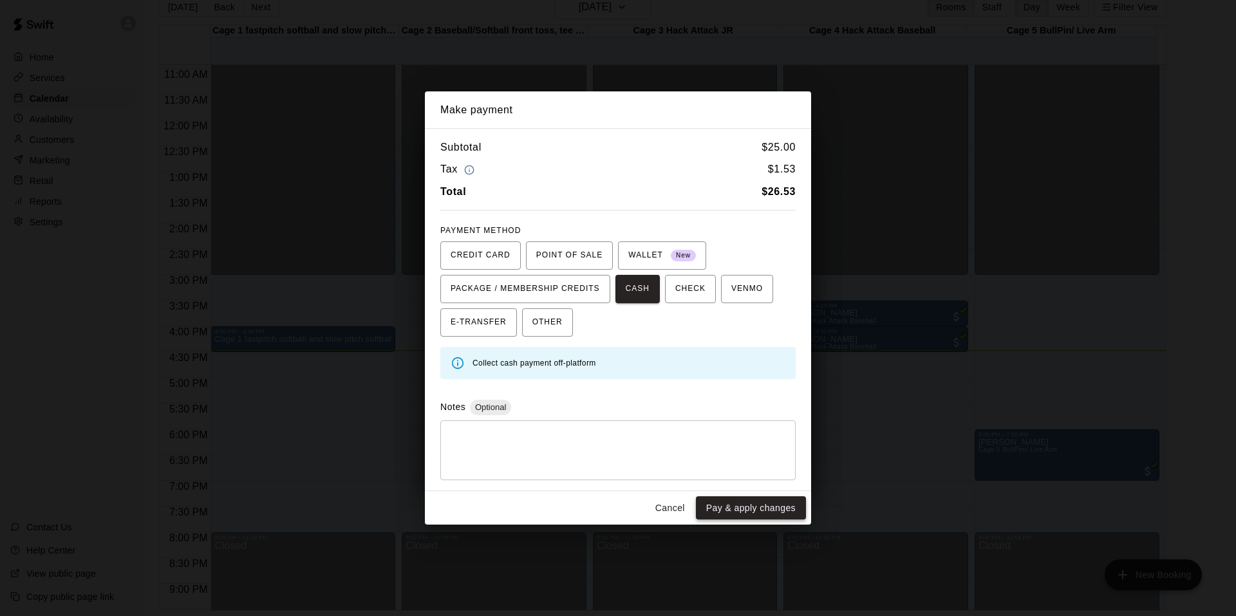
click at [771, 509] on button "Pay & apply changes" at bounding box center [751, 508] width 110 height 24
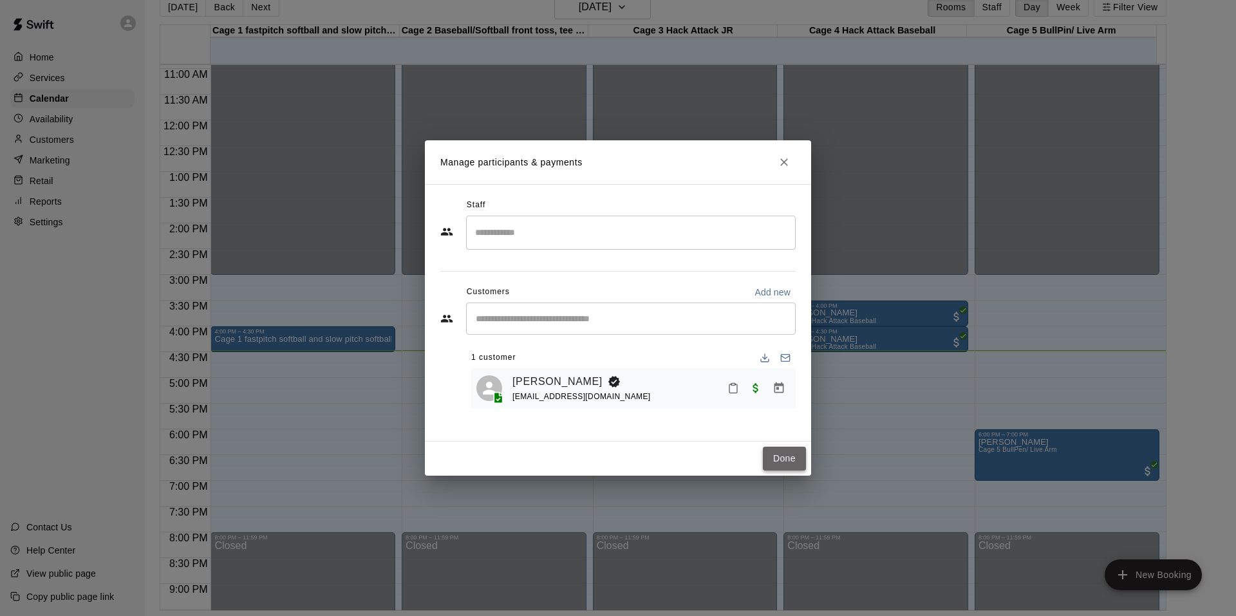
click at [785, 460] on button "Done" at bounding box center [784, 459] width 43 height 24
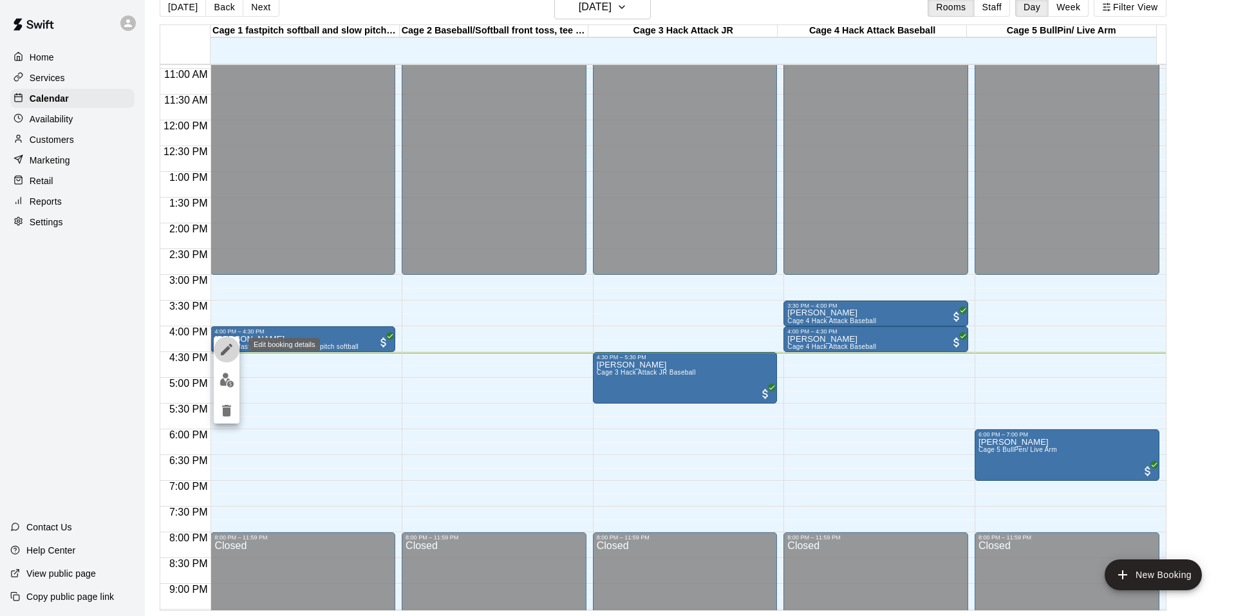
click at [234, 349] on button "edit" at bounding box center [227, 350] width 26 height 26
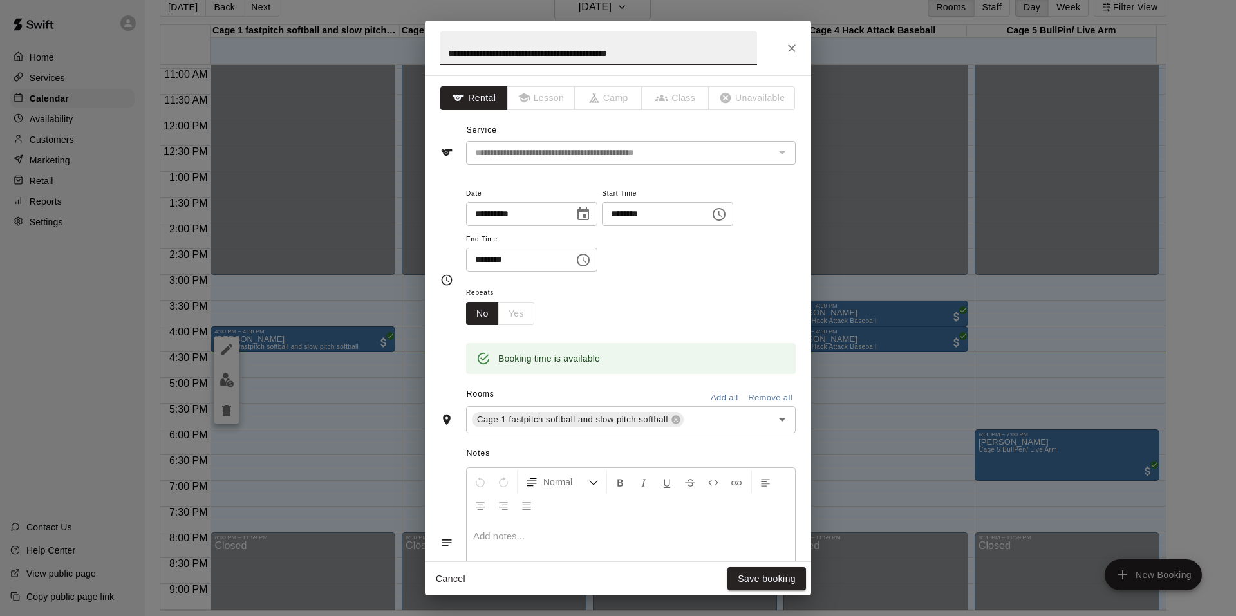
click at [643, 216] on input "********" at bounding box center [651, 214] width 99 height 24
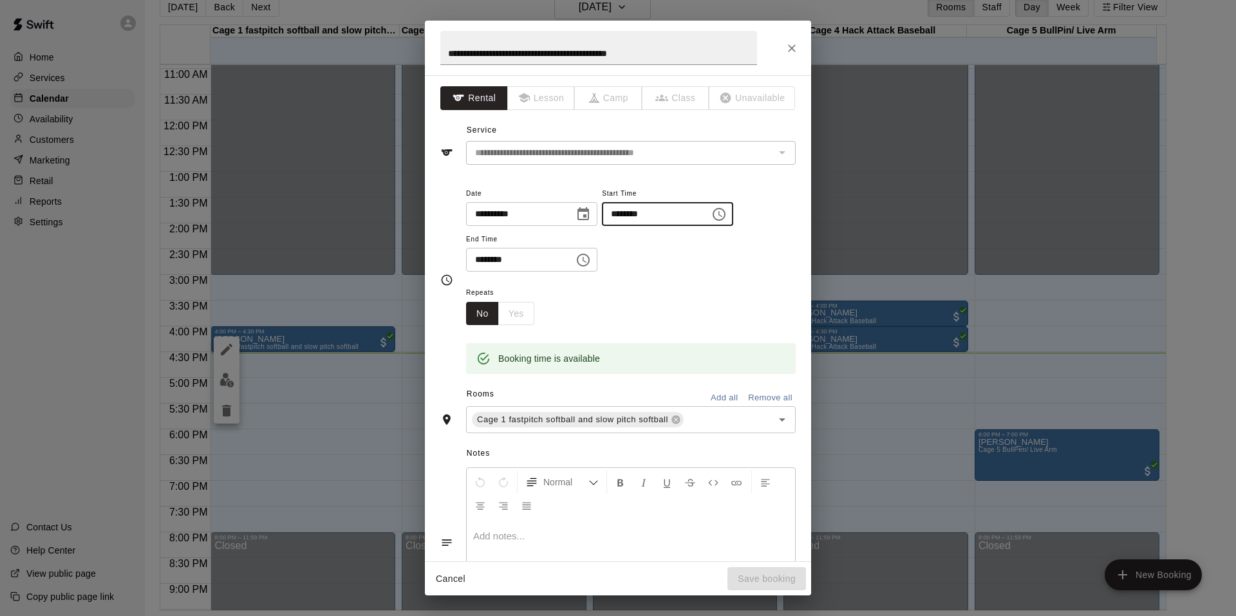
type input "********"
click at [488, 267] on input "********" at bounding box center [515, 260] width 99 height 24
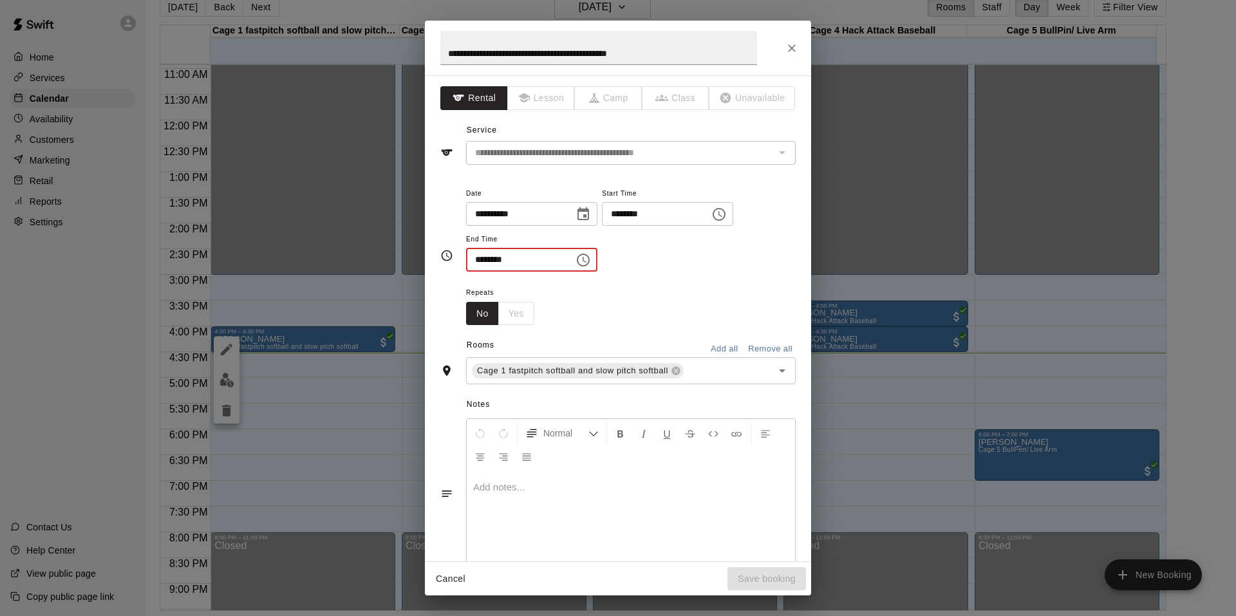
click at [483, 259] on input "********" at bounding box center [515, 260] width 99 height 24
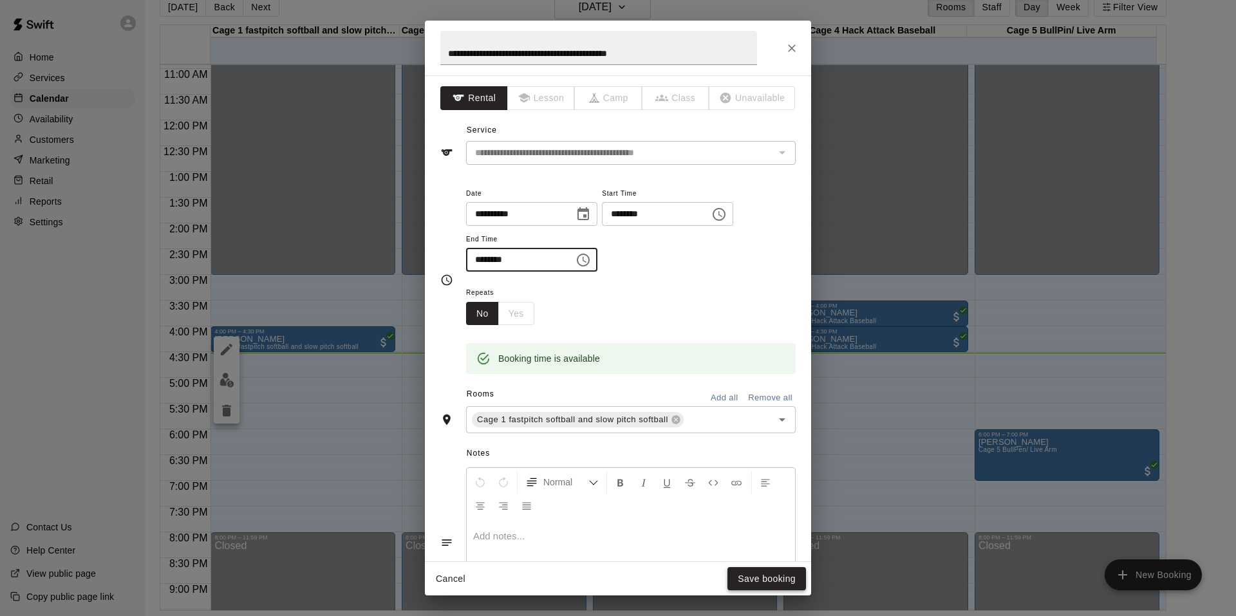
type input "********"
click at [778, 577] on button "Save booking" at bounding box center [766, 579] width 79 height 24
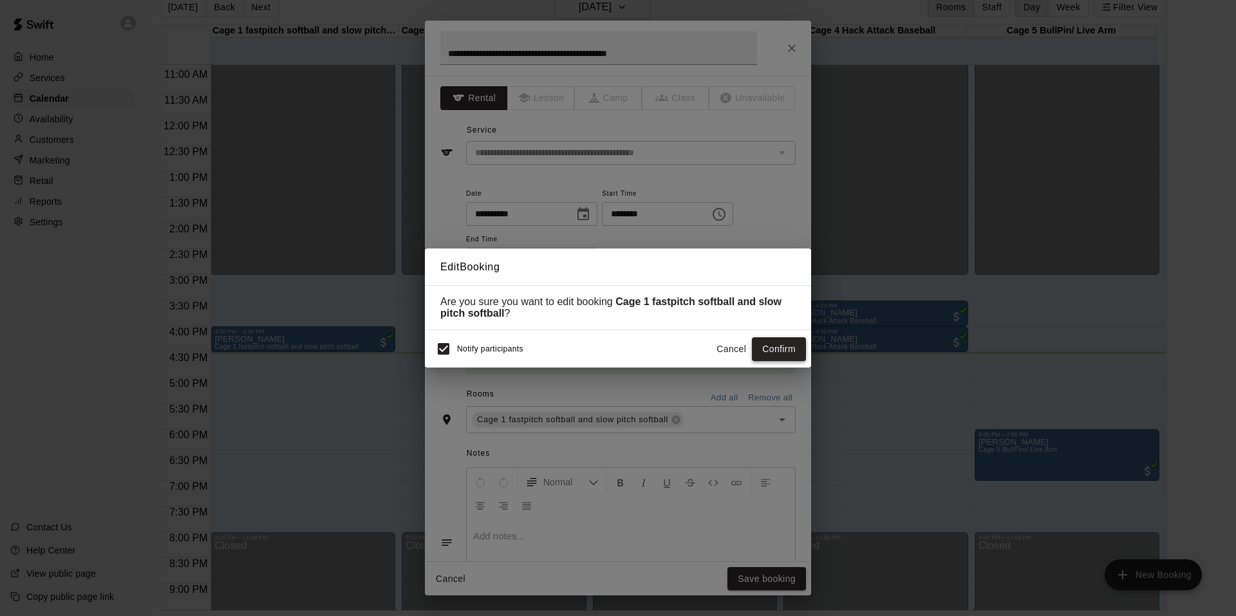
click at [780, 352] on button "Confirm" at bounding box center [779, 349] width 54 height 24
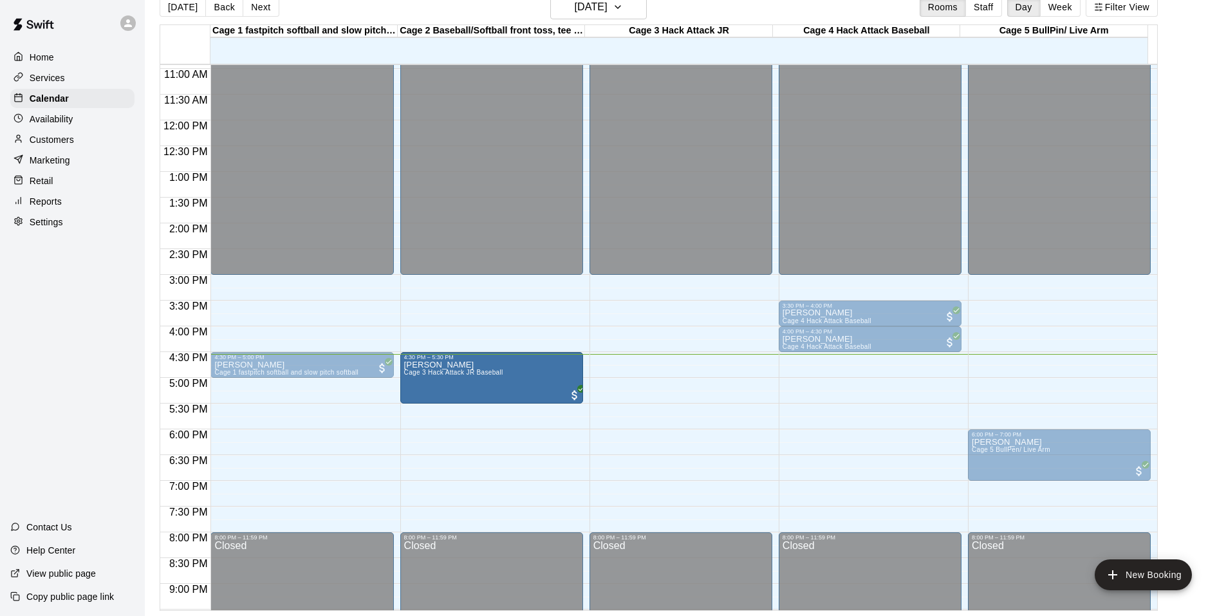
drag, startPoint x: 675, startPoint y: 376, endPoint x: 556, endPoint y: 379, distance: 118.5
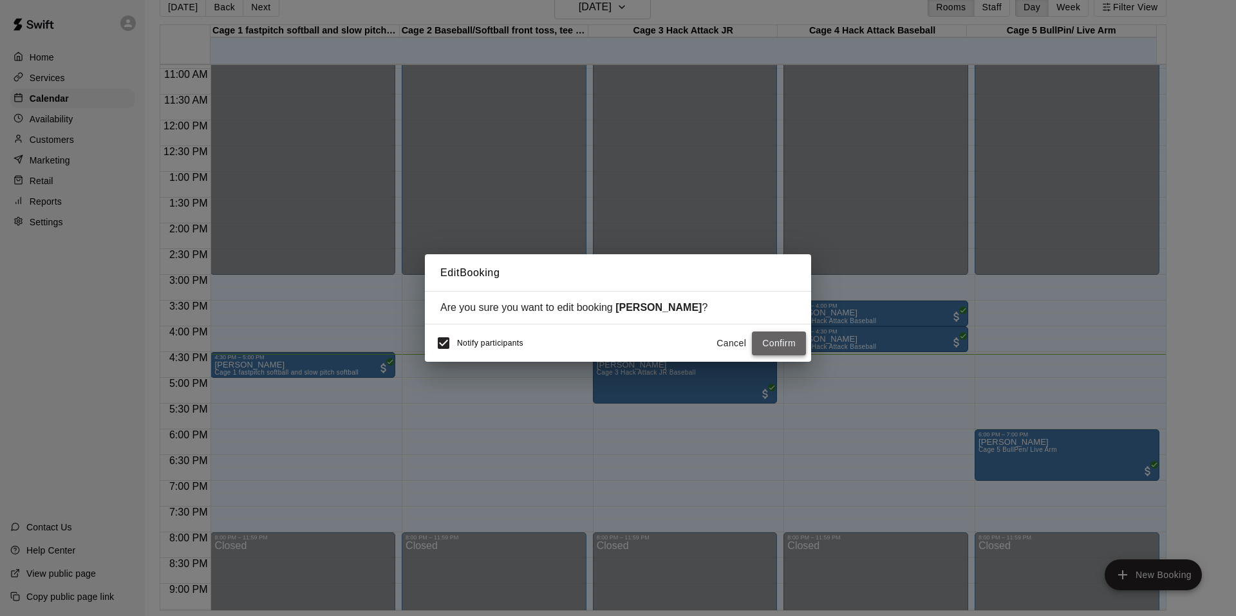
click at [774, 347] on button "Confirm" at bounding box center [779, 344] width 54 height 24
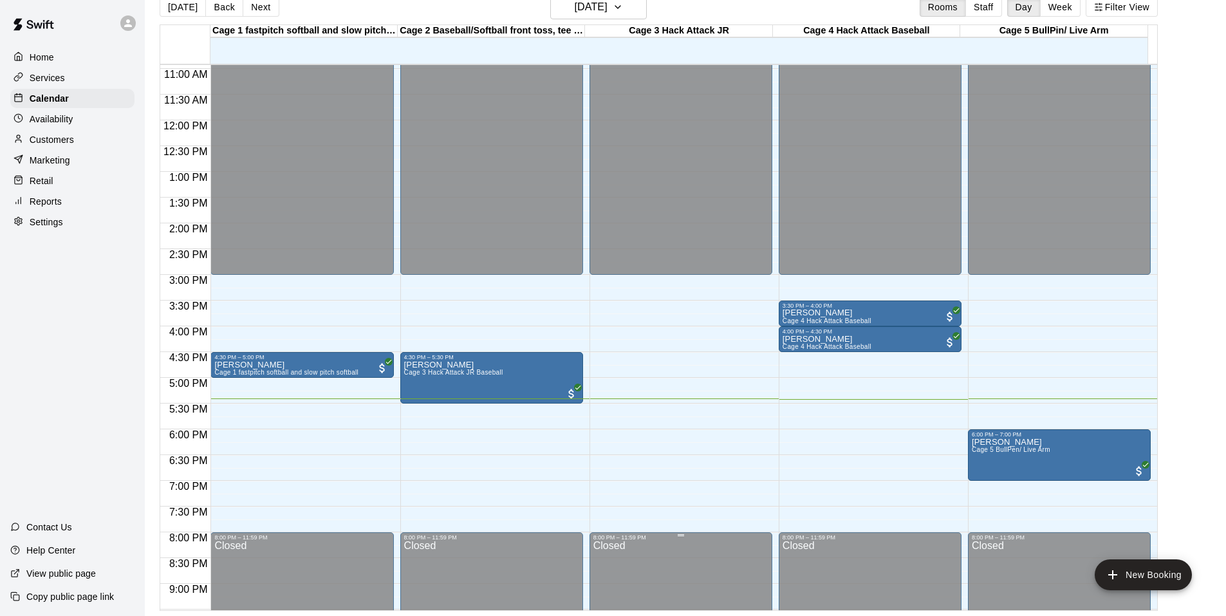
drag, startPoint x: 599, startPoint y: 547, endPoint x: 603, endPoint y: 609, distance: 62.6
click at [603, 559] on div "12:00 AM 12:30 AM 1:00 AM 1:30 AM 2:00 AM 2:30 AM 3:00 AM 3:30 AM 4:00 AM 4:30 …" at bounding box center [658, 337] width 997 height 547
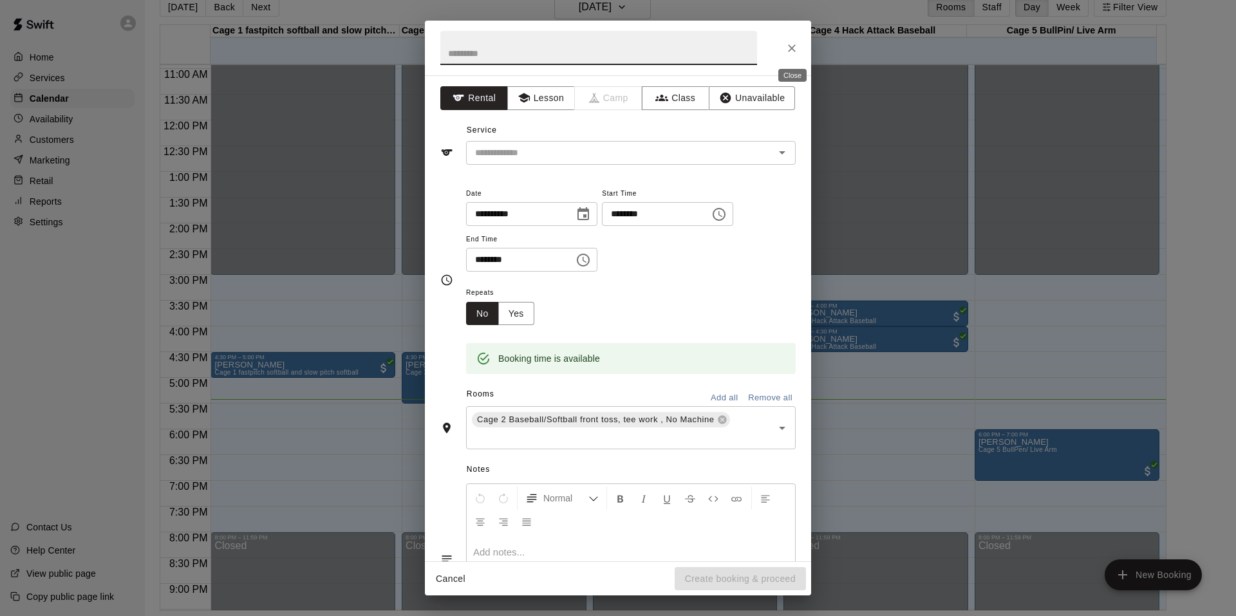
click at [790, 42] on icon "Close" at bounding box center [791, 48] width 13 height 13
